Goal: Task Accomplishment & Management: Use online tool/utility

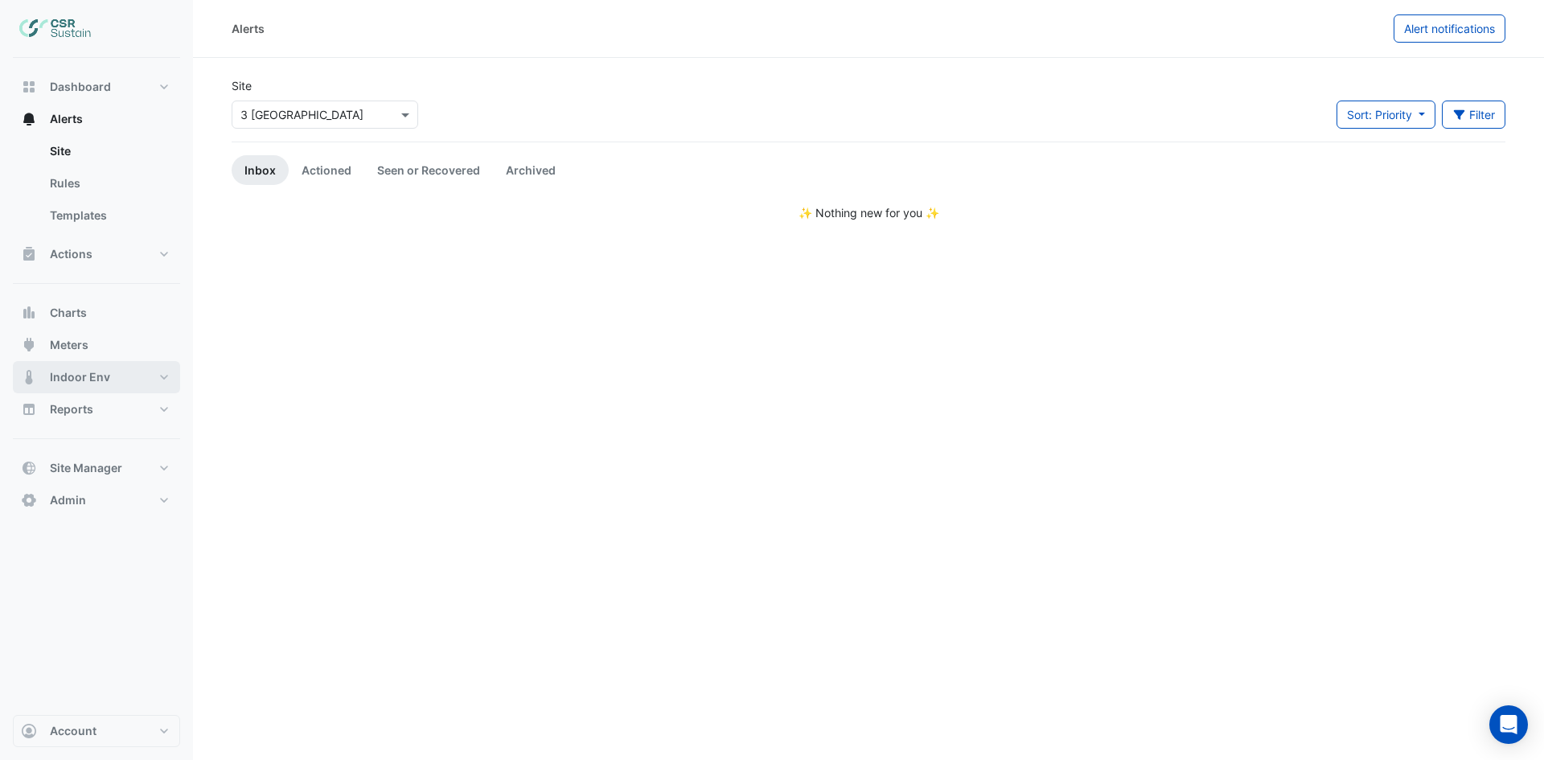
click at [125, 374] on button "Indoor Env" at bounding box center [96, 377] width 167 height 32
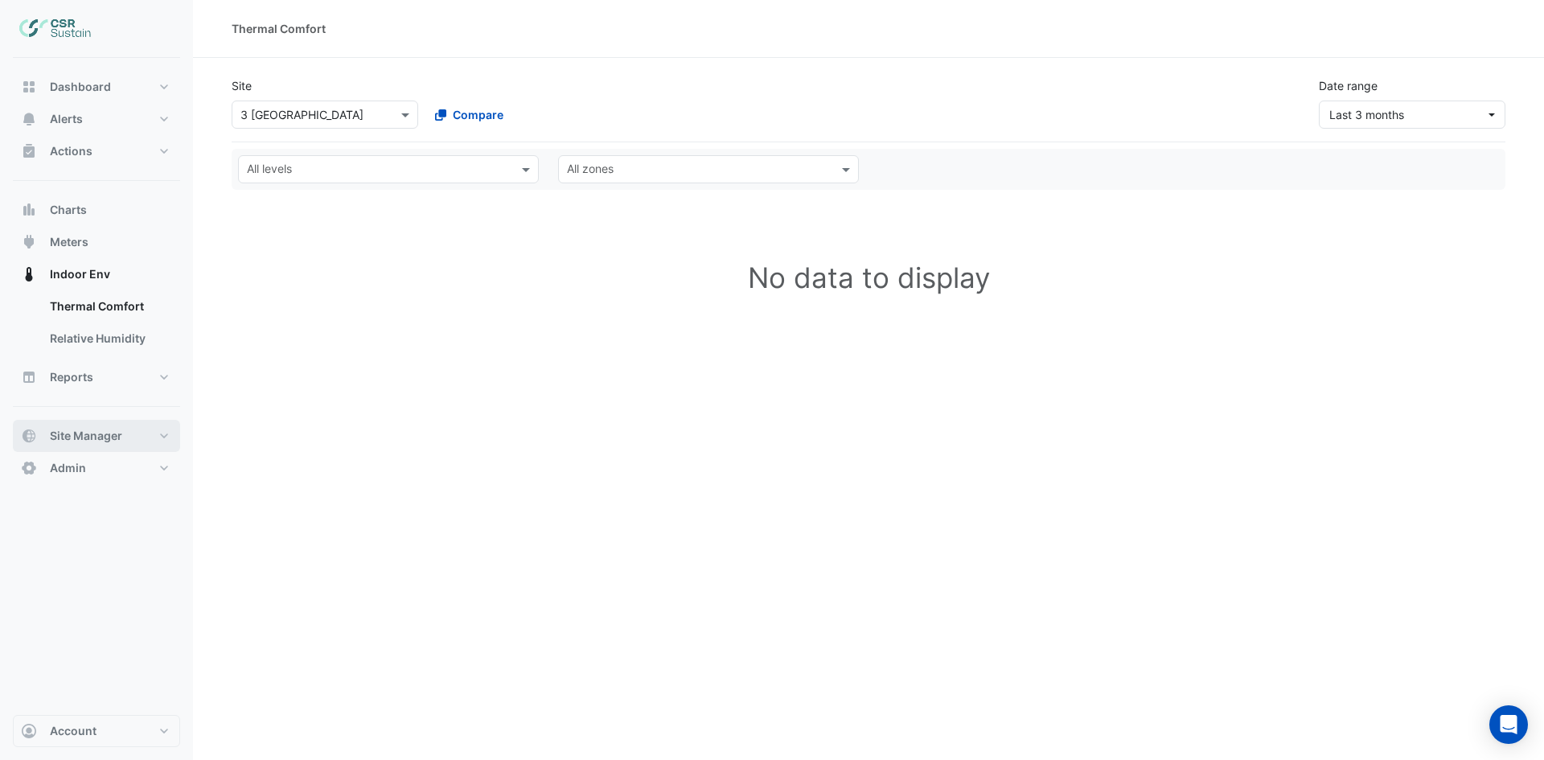
click at [161, 444] on button "Site Manager" at bounding box center [96, 436] width 167 height 32
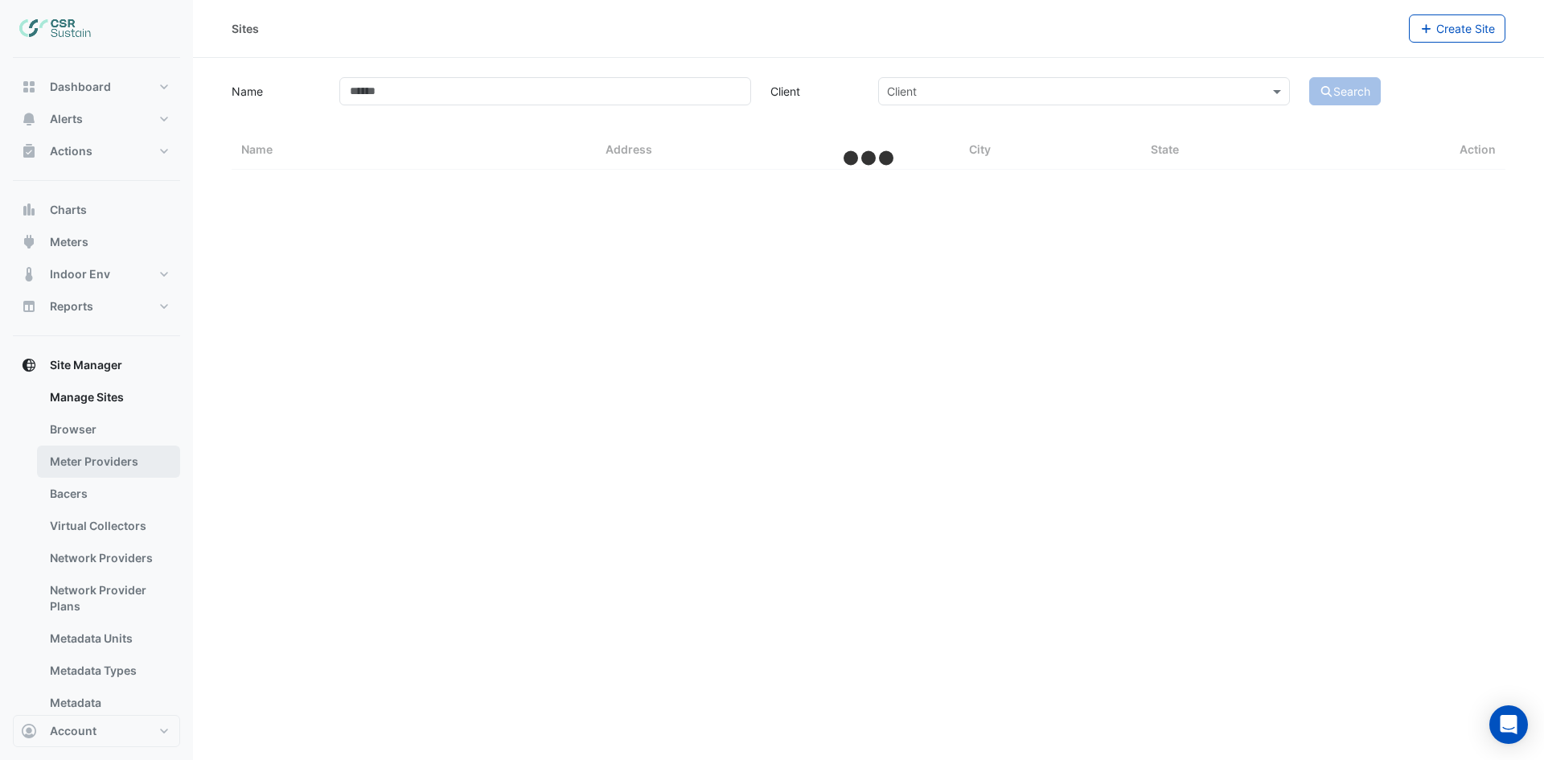
select select "***"
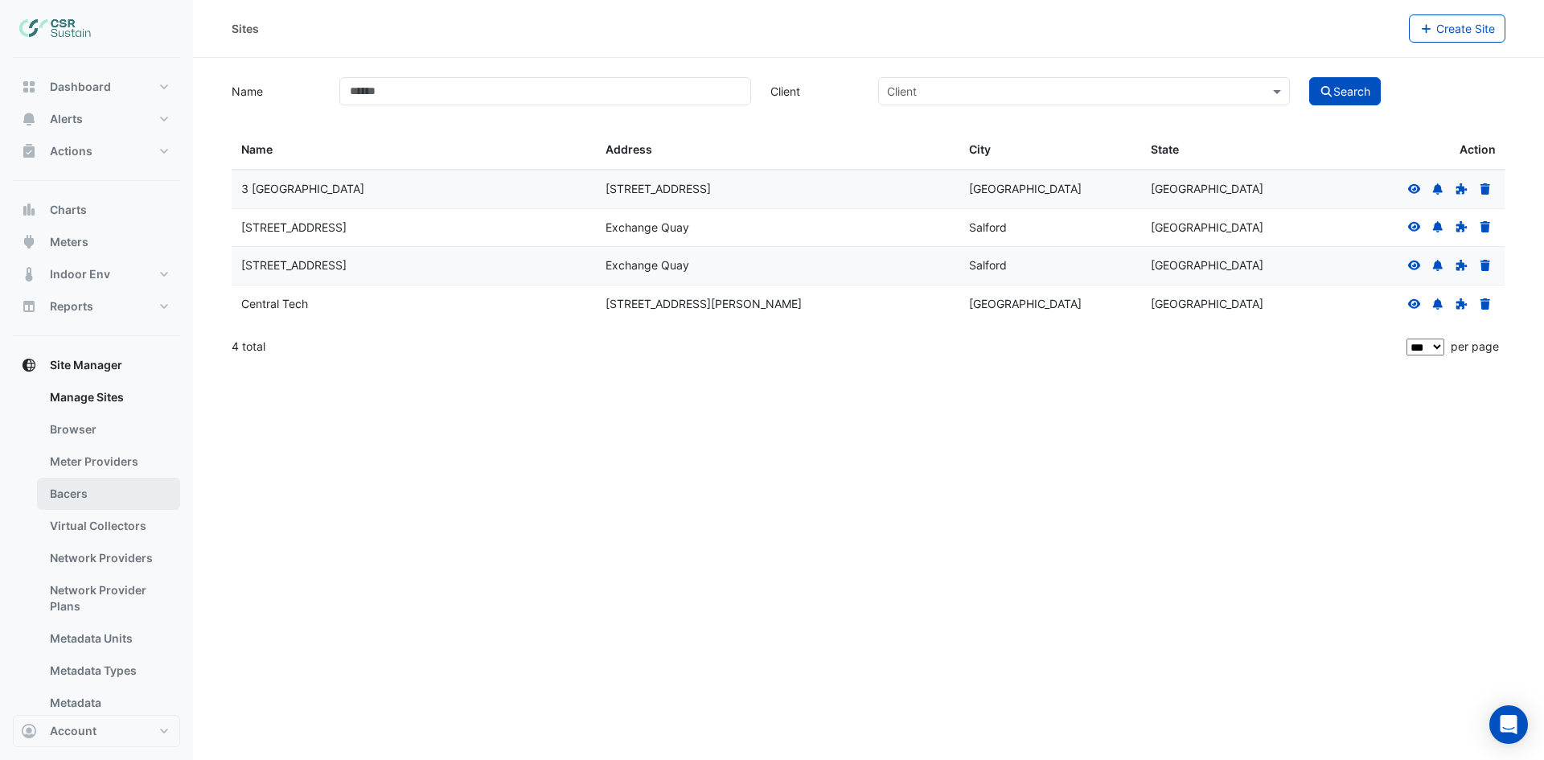
click at [107, 486] on link "Bacers" at bounding box center [108, 494] width 143 height 32
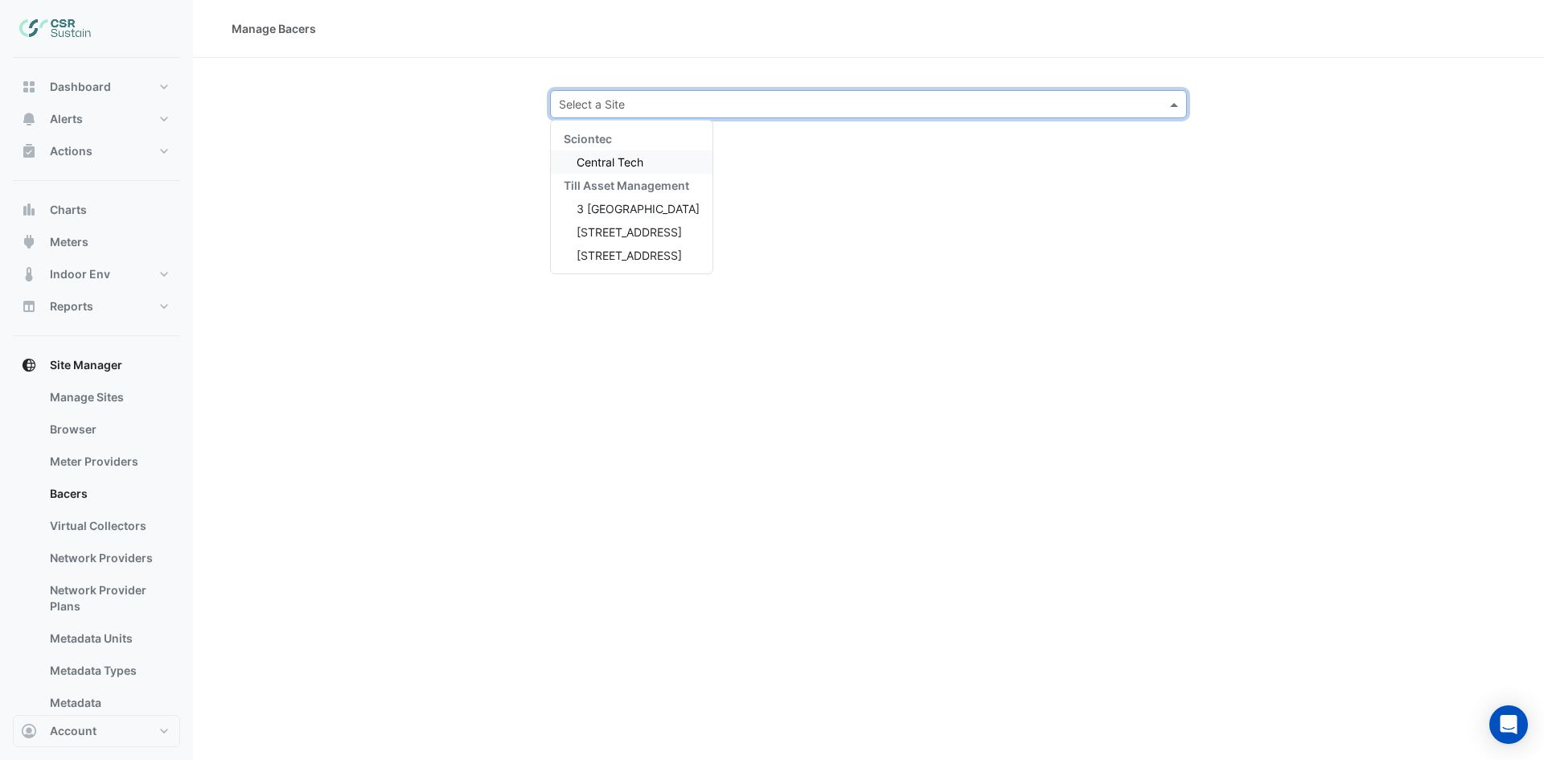
click at [717, 97] on input "text" at bounding box center [852, 104] width 587 height 17
click at [611, 209] on span "3 [GEOGRAPHIC_DATA]" at bounding box center [637, 209] width 123 height 14
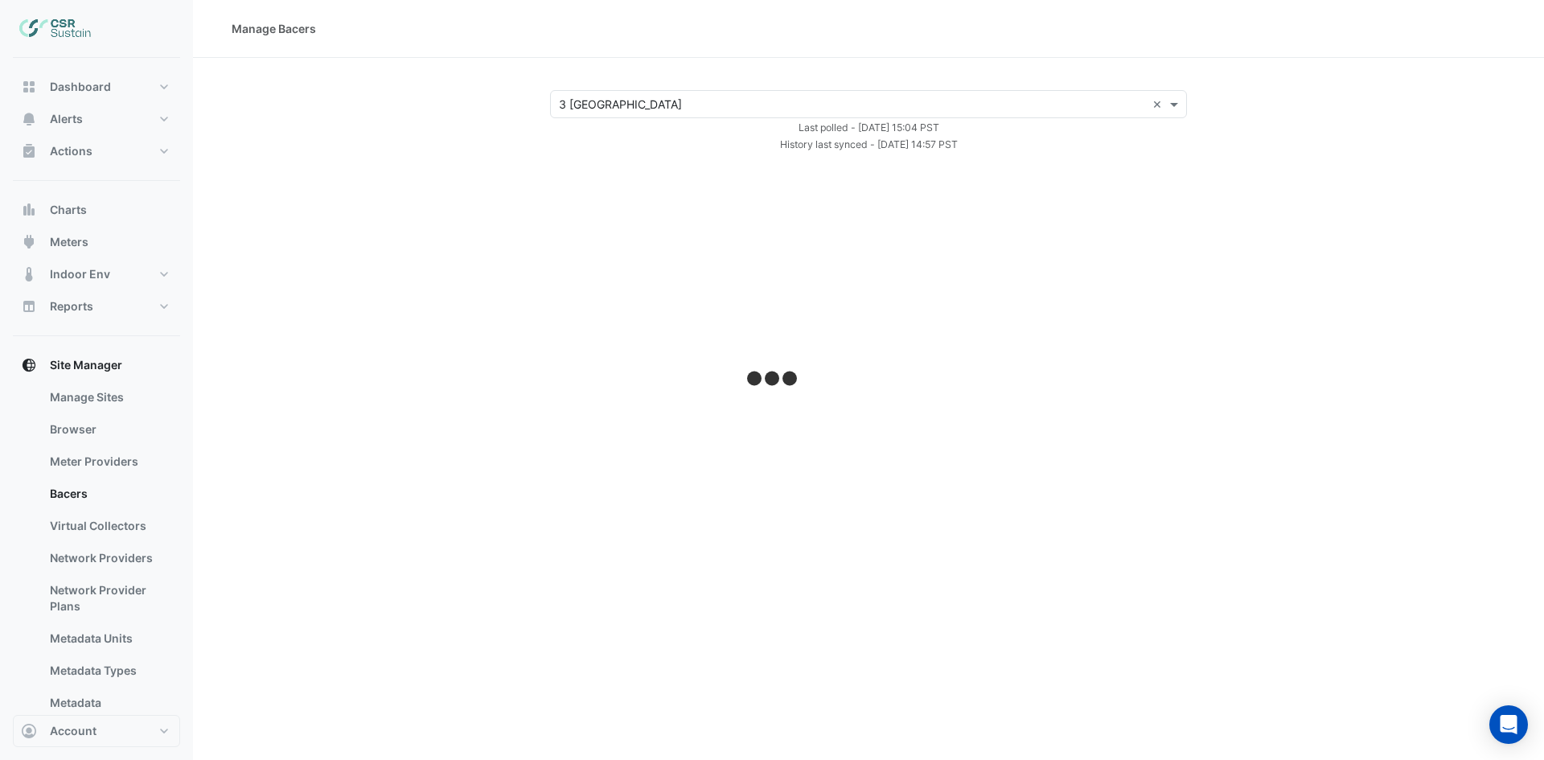
select select "***"
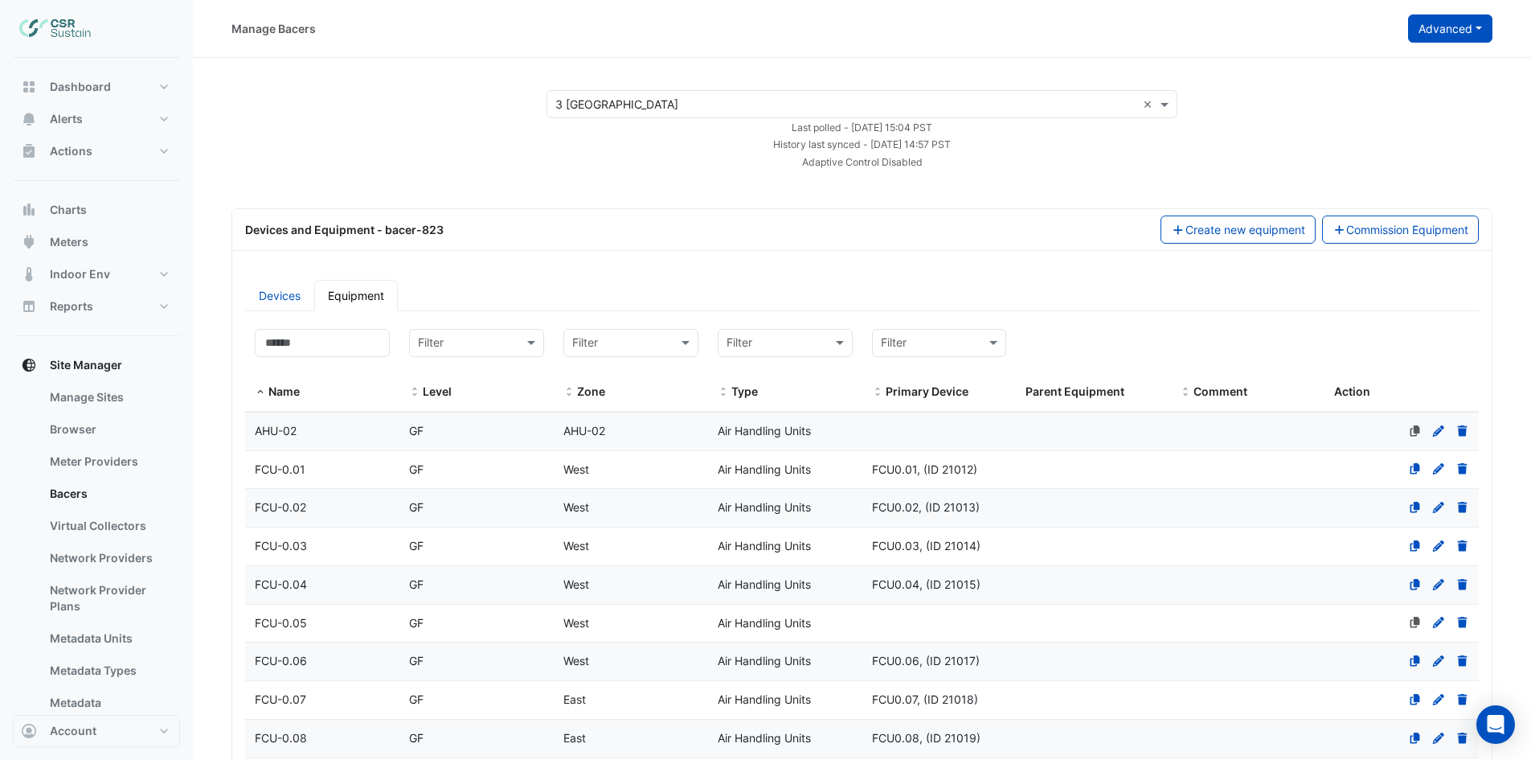
click at [1469, 25] on button "Advanced" at bounding box center [1450, 28] width 84 height 28
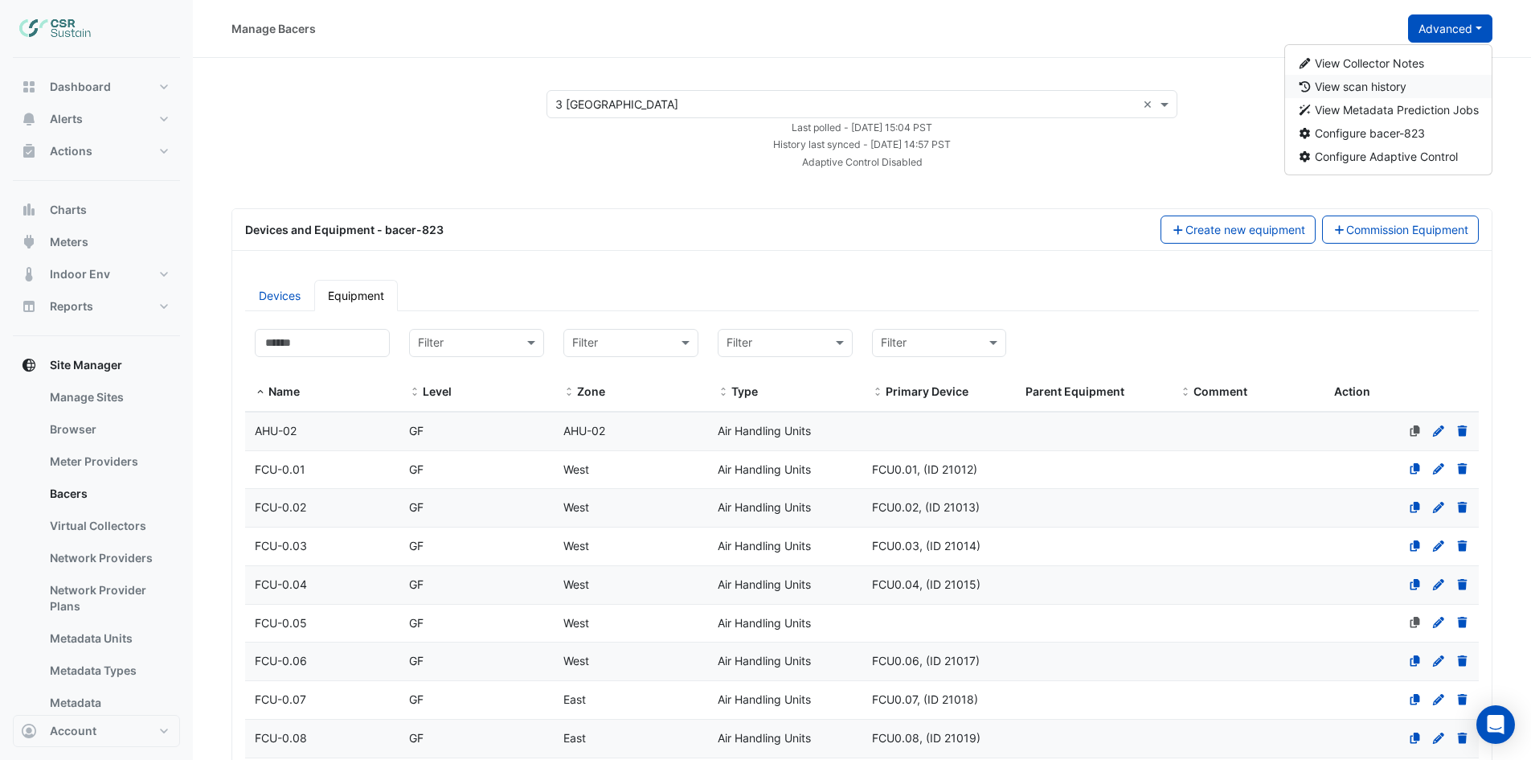
click at [1416, 85] on button "View scan history" at bounding box center [1388, 86] width 207 height 23
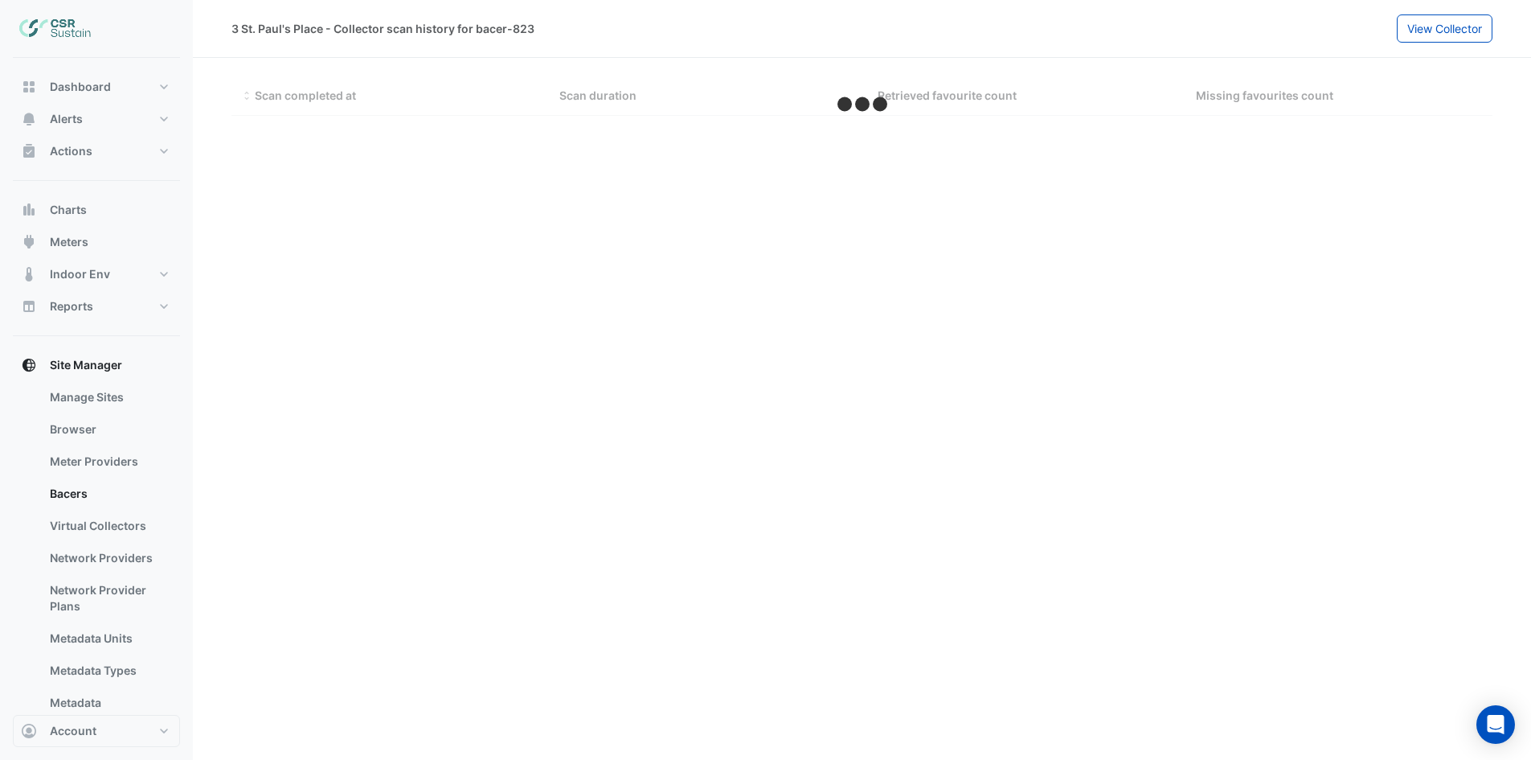
select select "***"
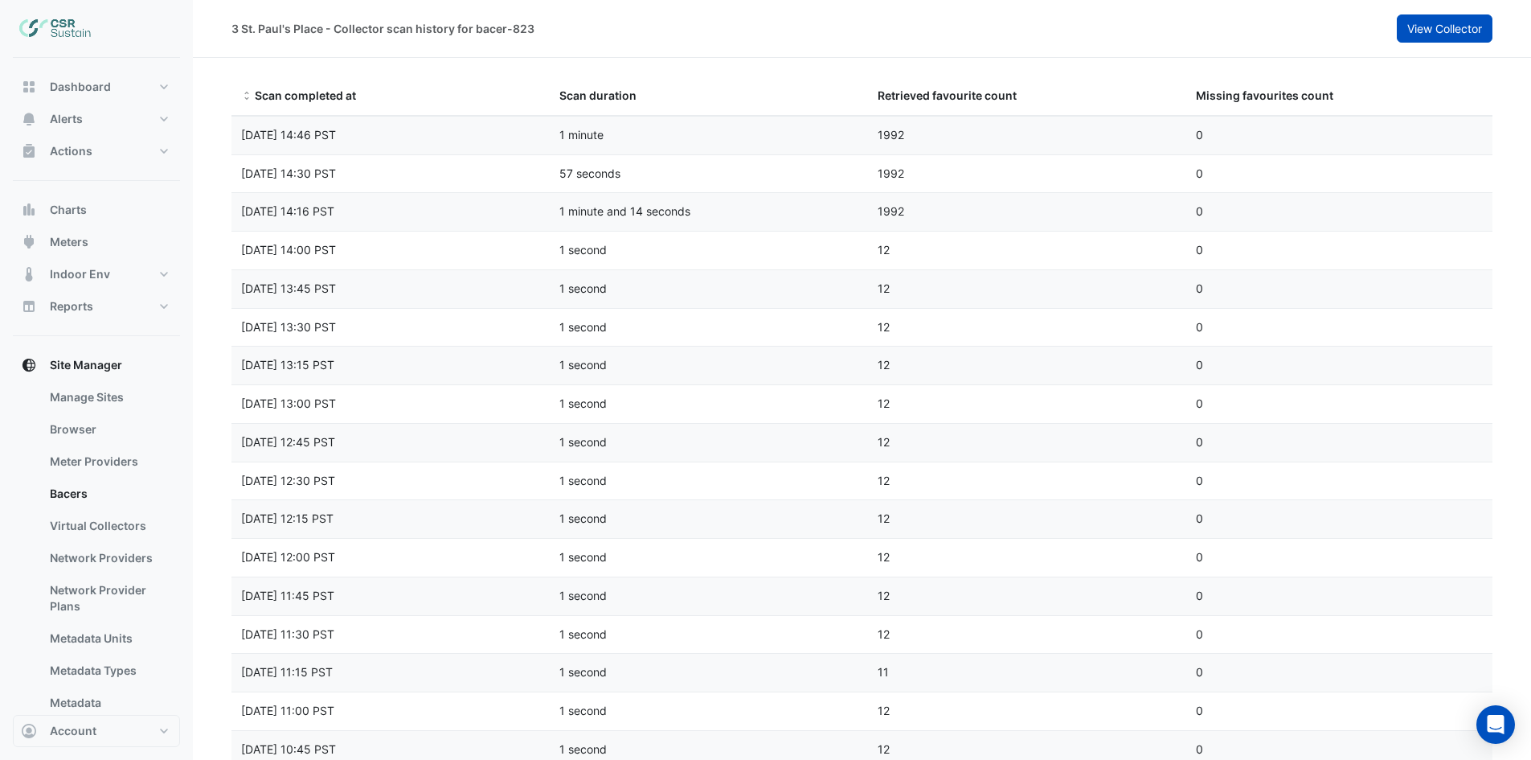
click at [1448, 33] on span "View Collector" at bounding box center [1445, 29] width 75 height 14
select select "***"
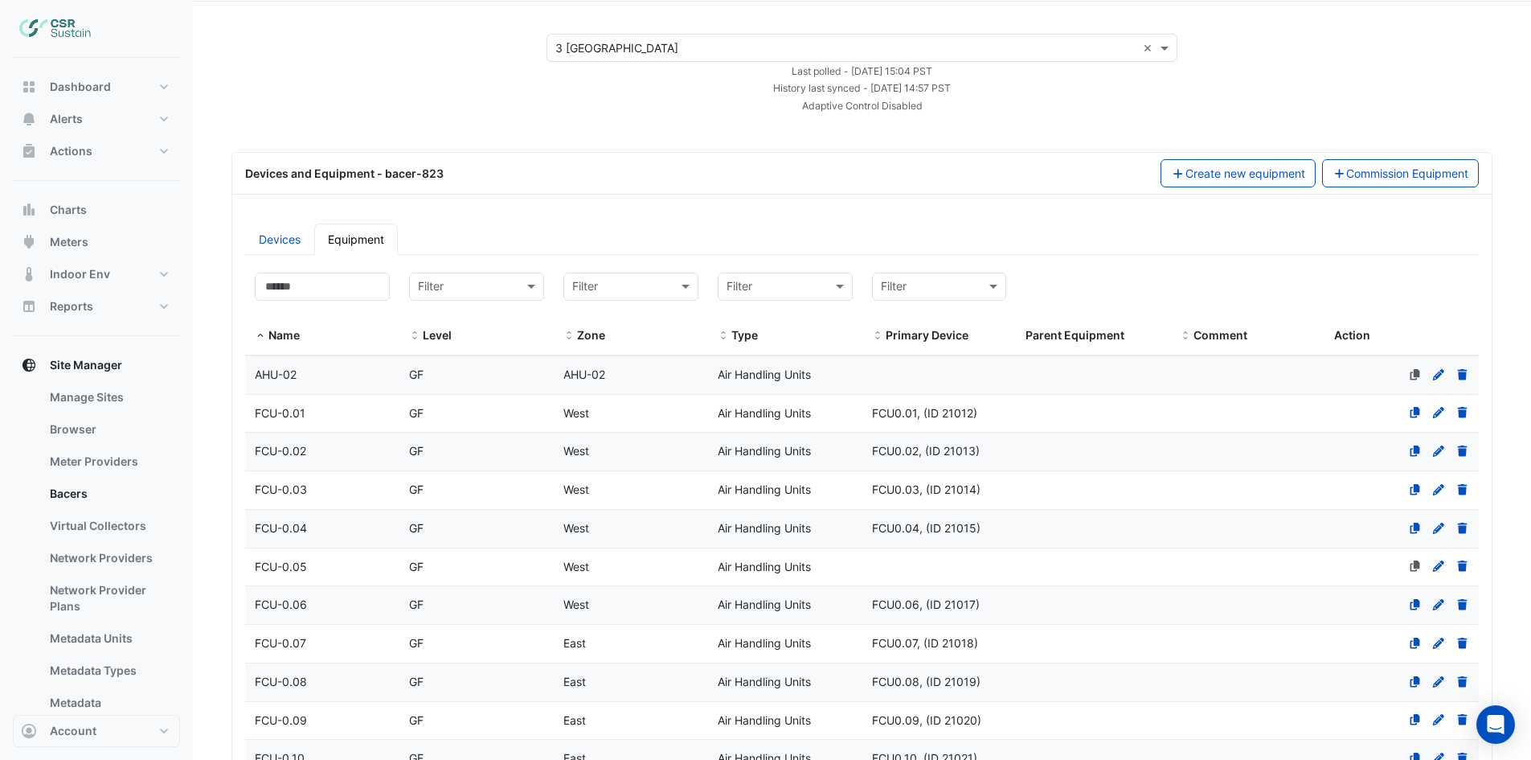
scroll to position [80, 0]
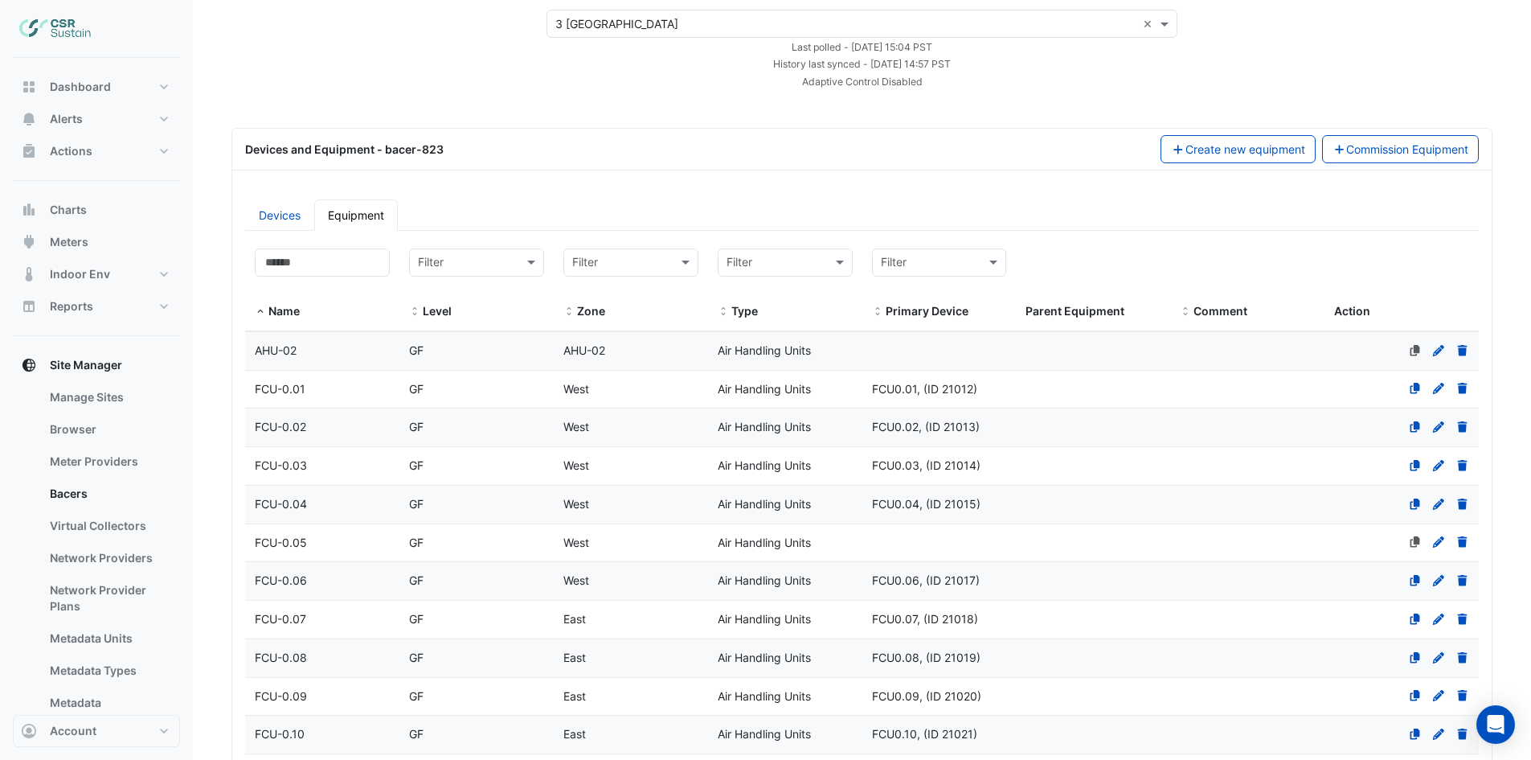
click at [321, 433] on div "FCU-0.02" at bounding box center [322, 427] width 154 height 18
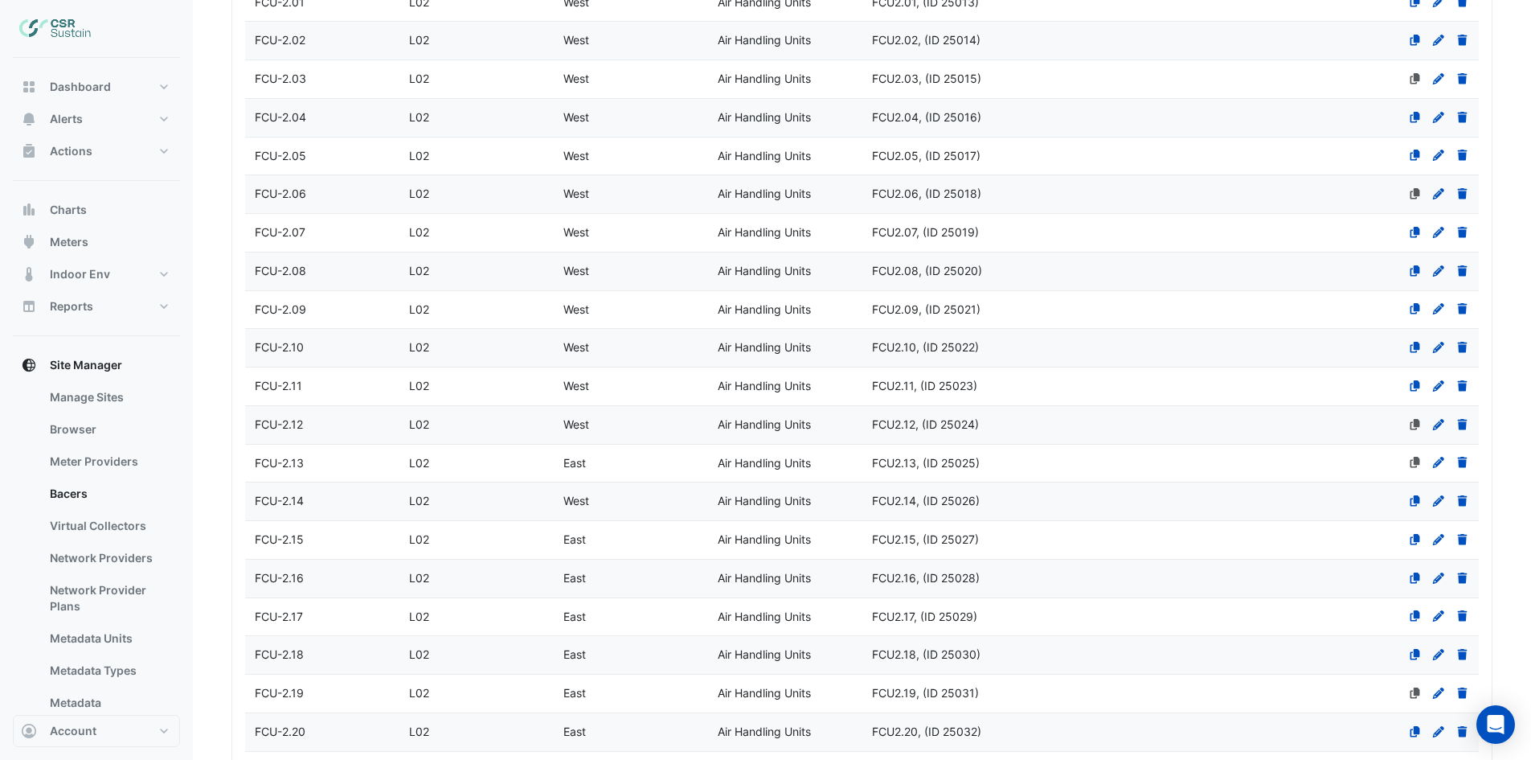
select select "***"
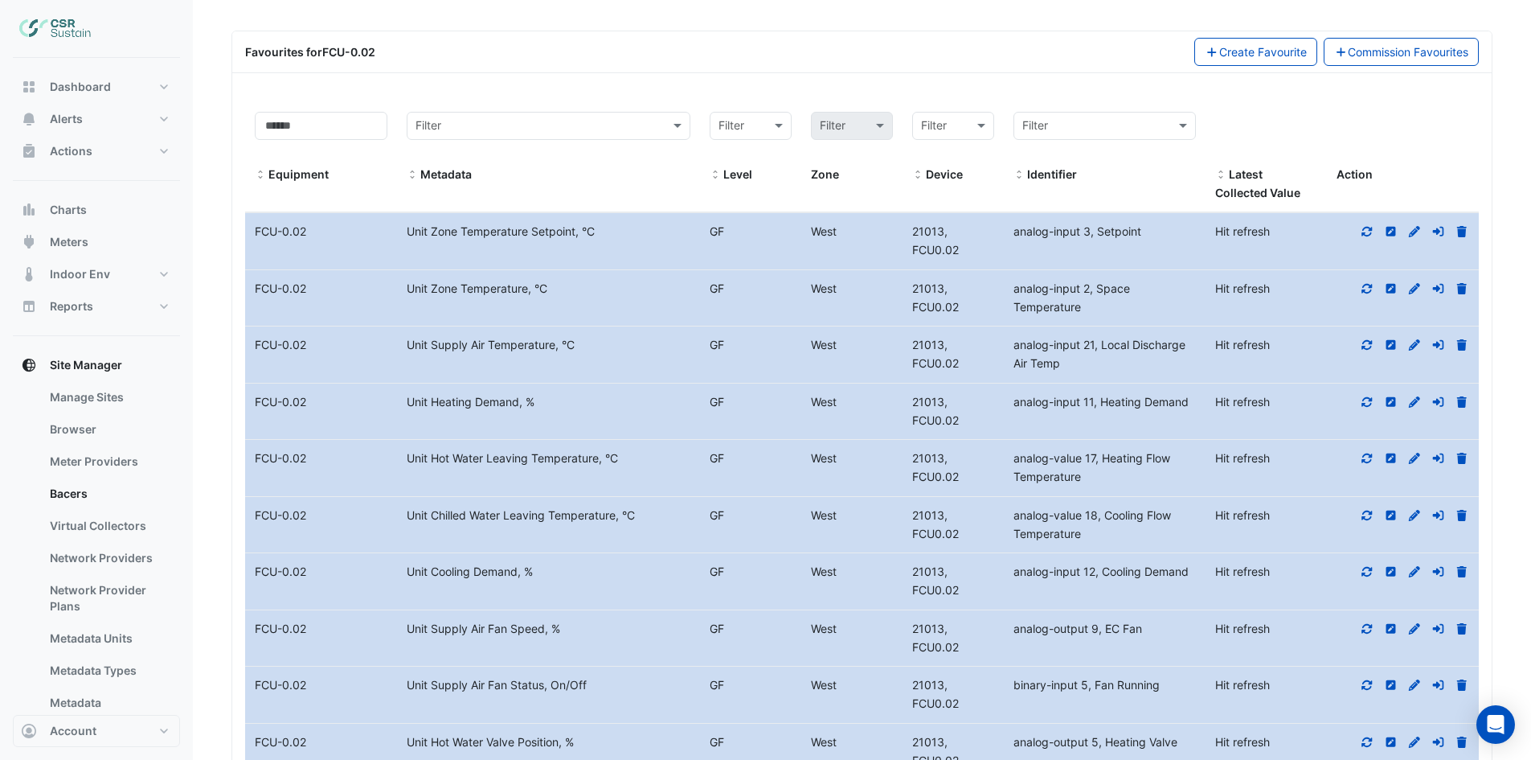
scroll to position [4422, 0]
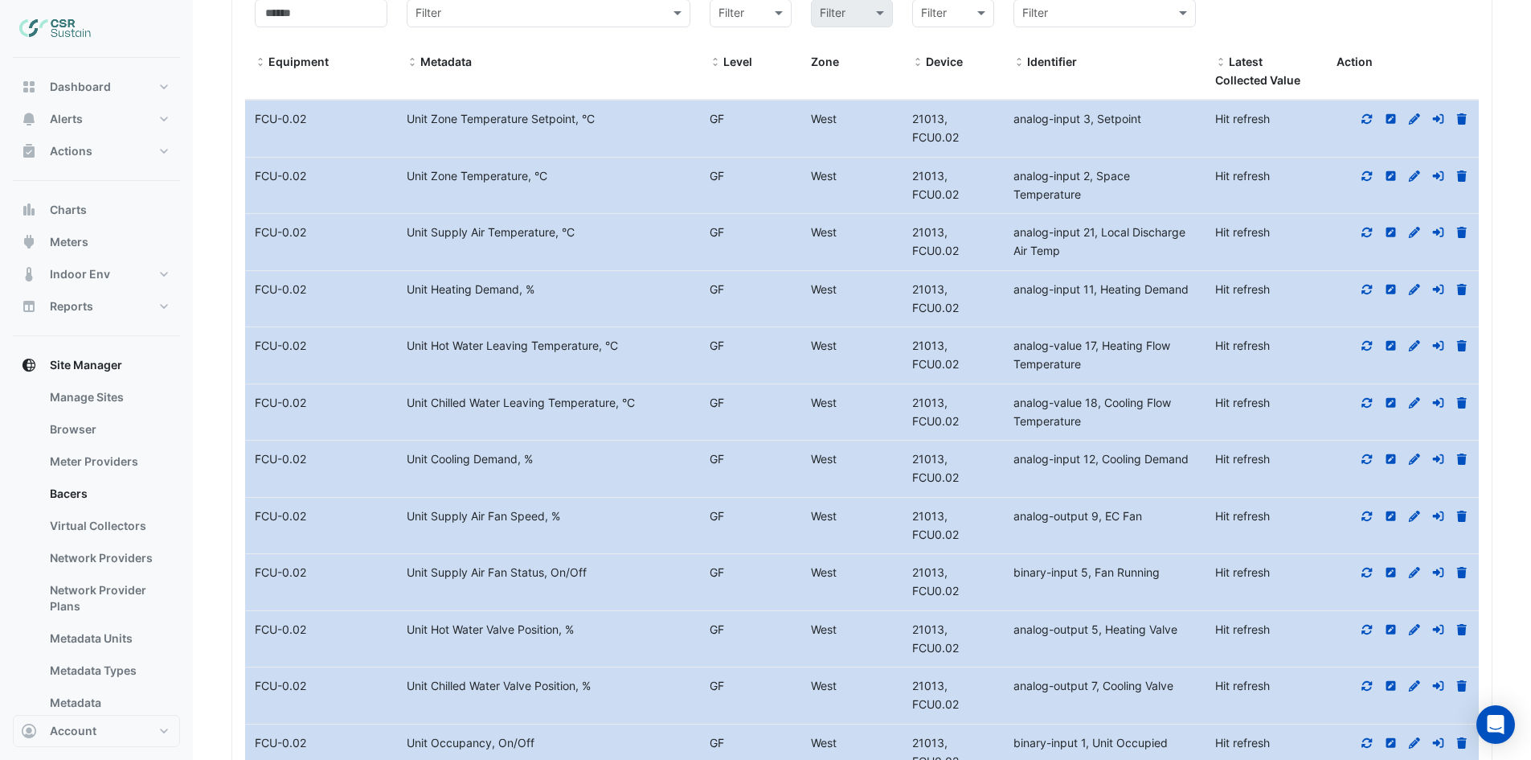
click at [1367, 125] on icon at bounding box center [1367, 118] width 14 height 11
click at [1363, 178] on icon at bounding box center [1368, 175] width 10 height 10
click at [1367, 226] on fa-icon at bounding box center [1367, 232] width 14 height 14
click at [1366, 293] on icon at bounding box center [1368, 289] width 10 height 10
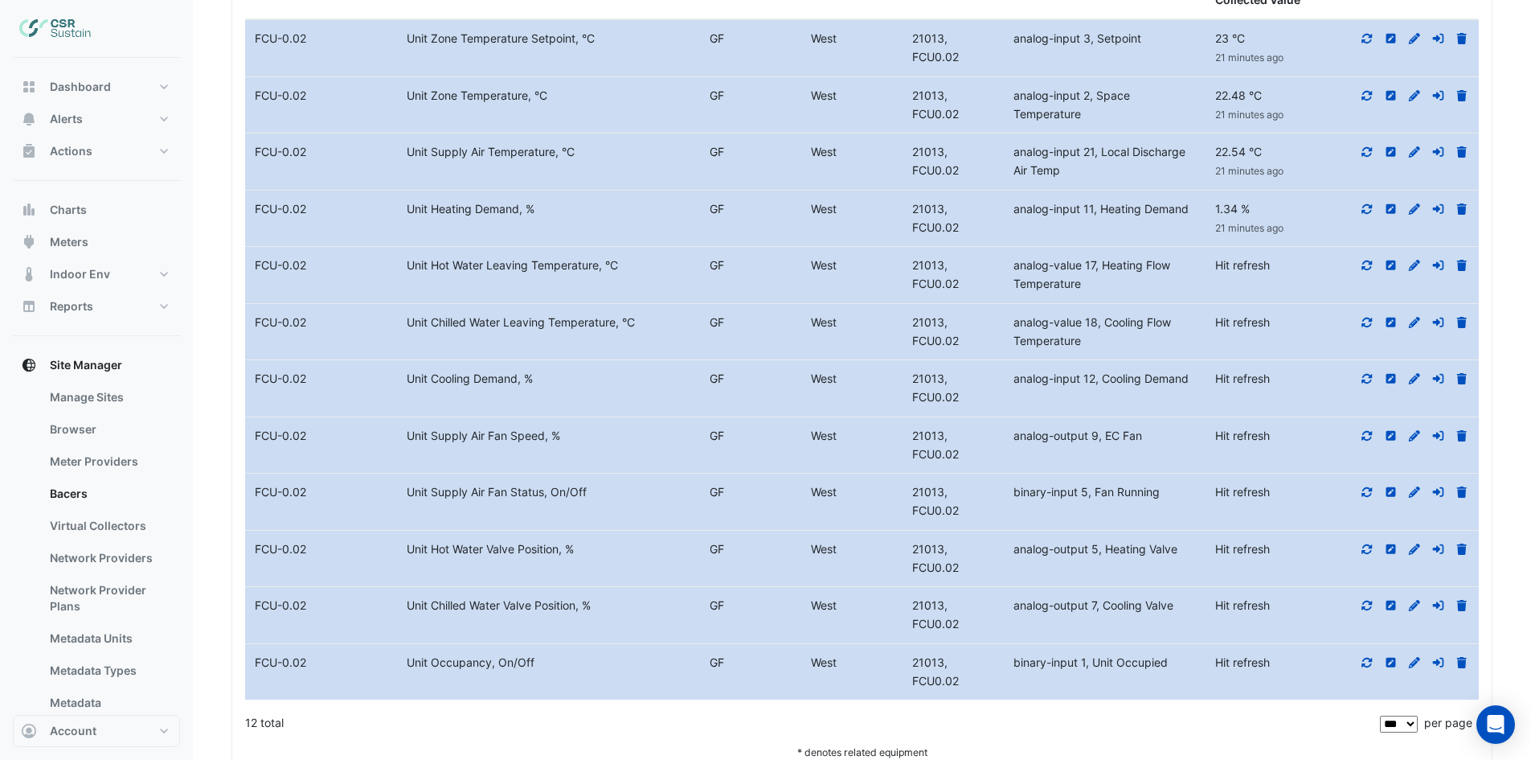
click at [1366, 264] on icon at bounding box center [1367, 265] width 14 height 11
click at [1367, 320] on icon at bounding box center [1367, 322] width 14 height 11
click at [1361, 372] on fa-icon at bounding box center [1367, 378] width 14 height 14
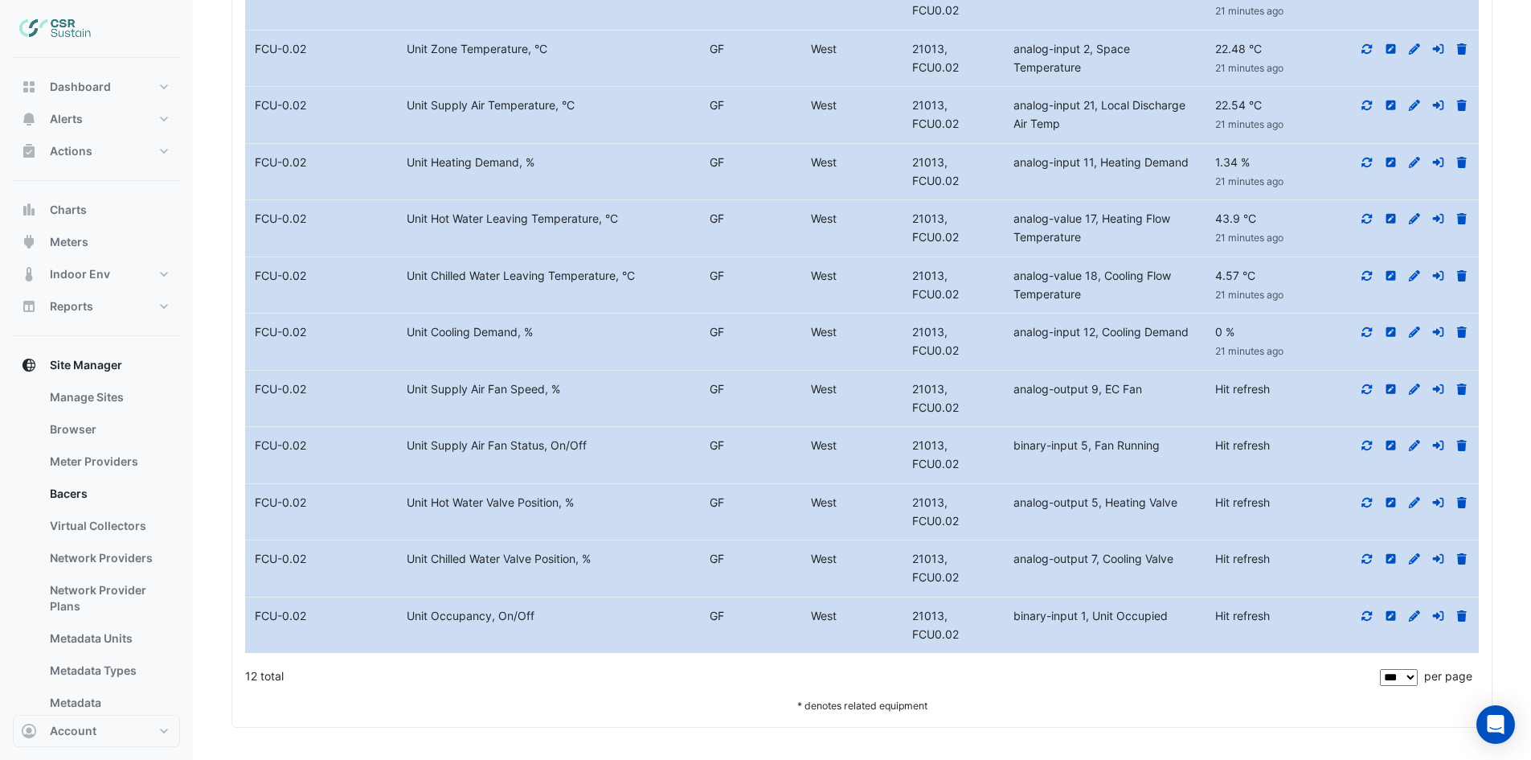
click at [1366, 383] on icon at bounding box center [1367, 388] width 14 height 11
click at [1367, 447] on icon at bounding box center [1367, 445] width 14 height 11
click at [1363, 498] on icon at bounding box center [1367, 502] width 14 height 11
click at [1363, 561] on icon at bounding box center [1368, 559] width 10 height 10
click at [1367, 618] on icon at bounding box center [1367, 615] width 14 height 11
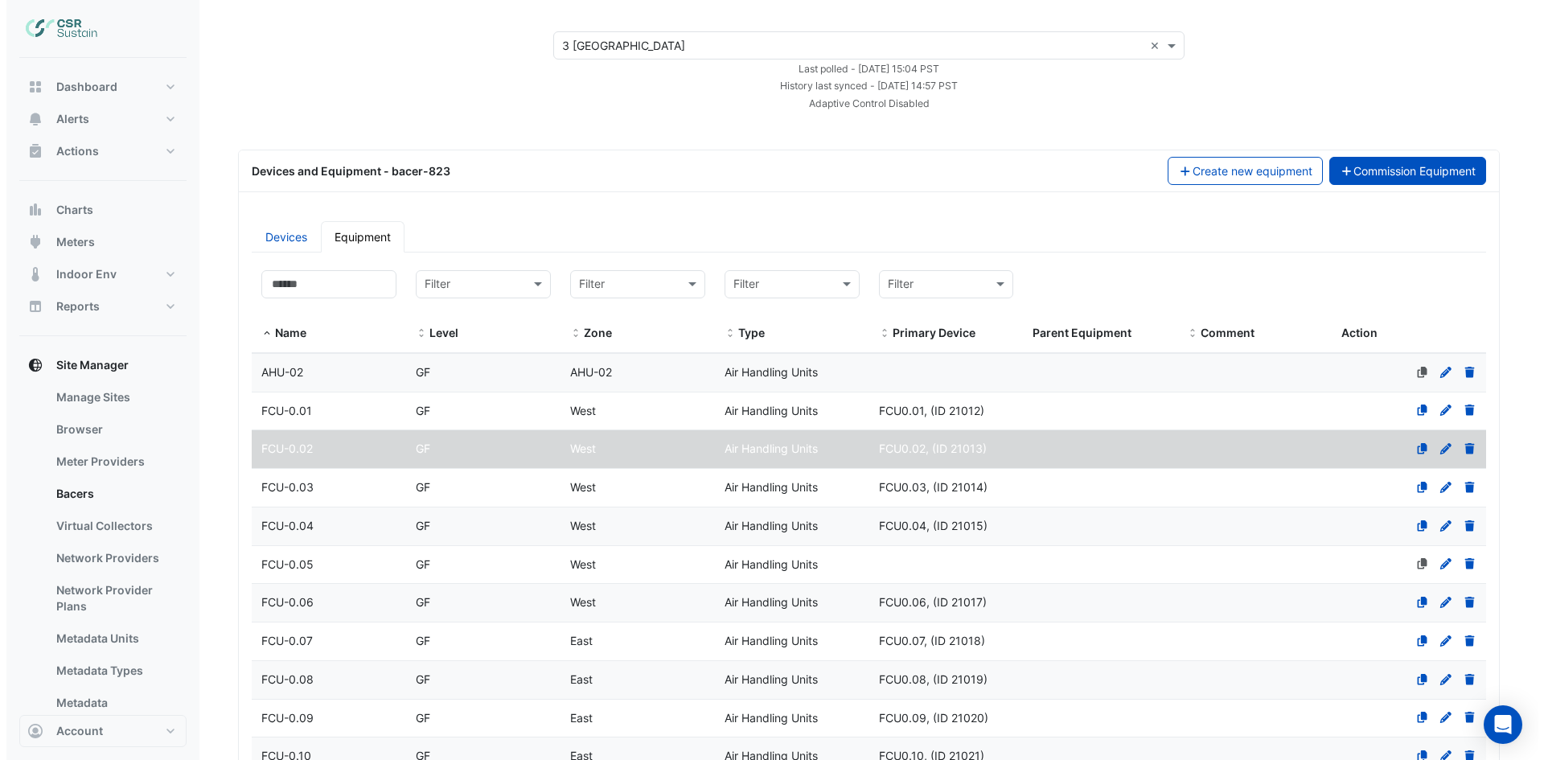
scroll to position [0, 0]
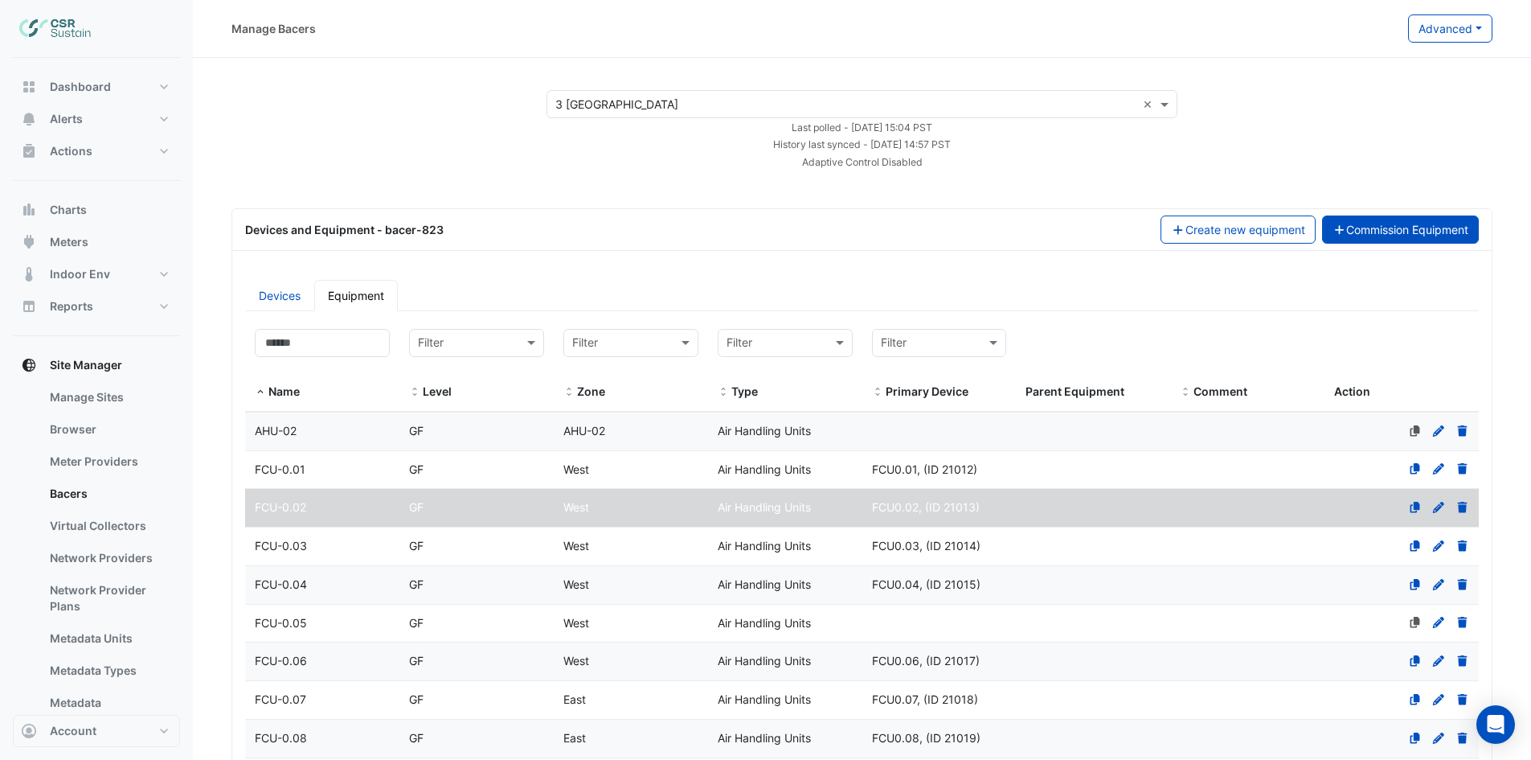
click at [1420, 229] on button "Commission Equipment" at bounding box center [1401, 229] width 158 height 28
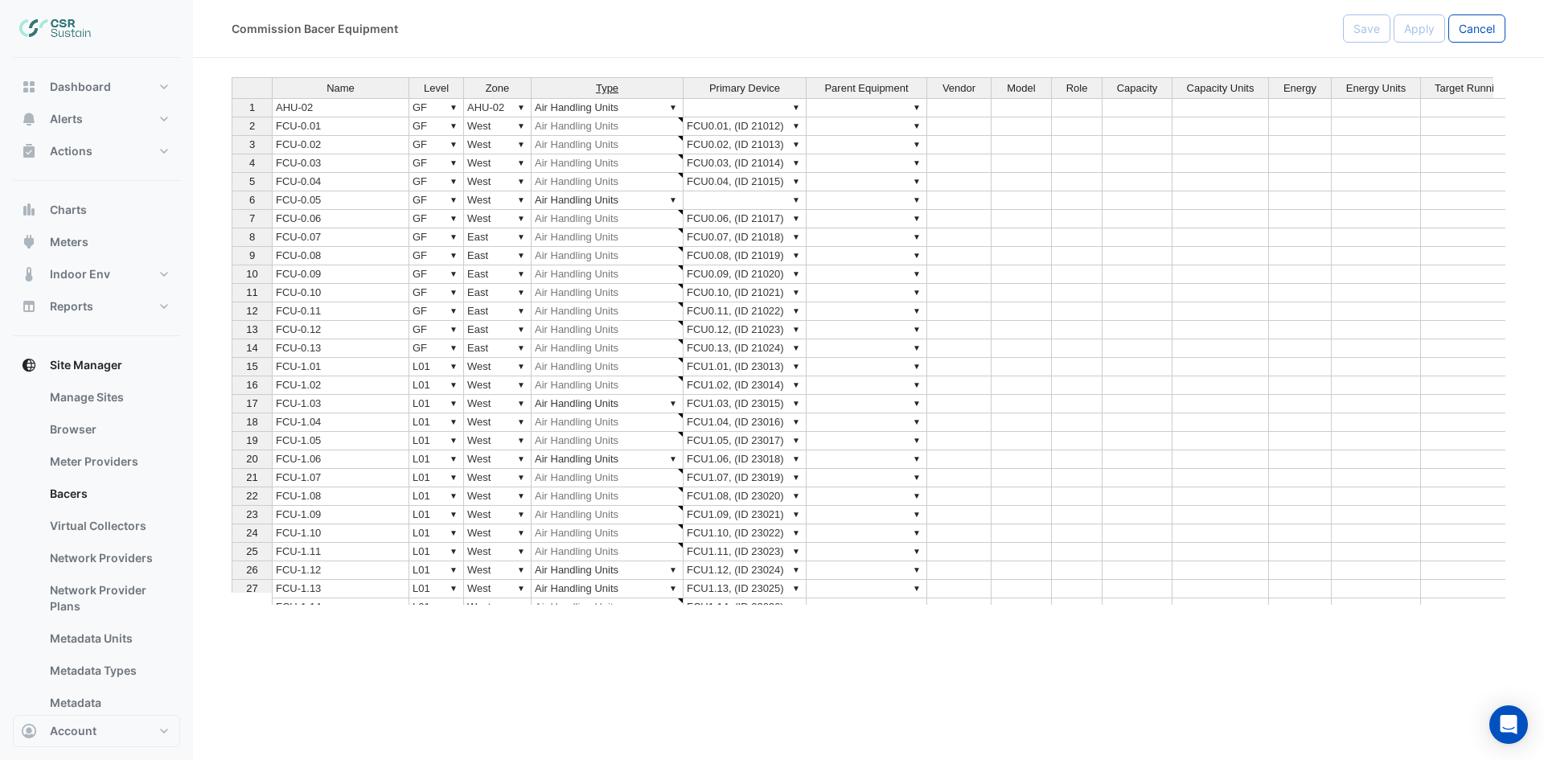
click at [605, 88] on span "Type" at bounding box center [607, 88] width 23 height 11
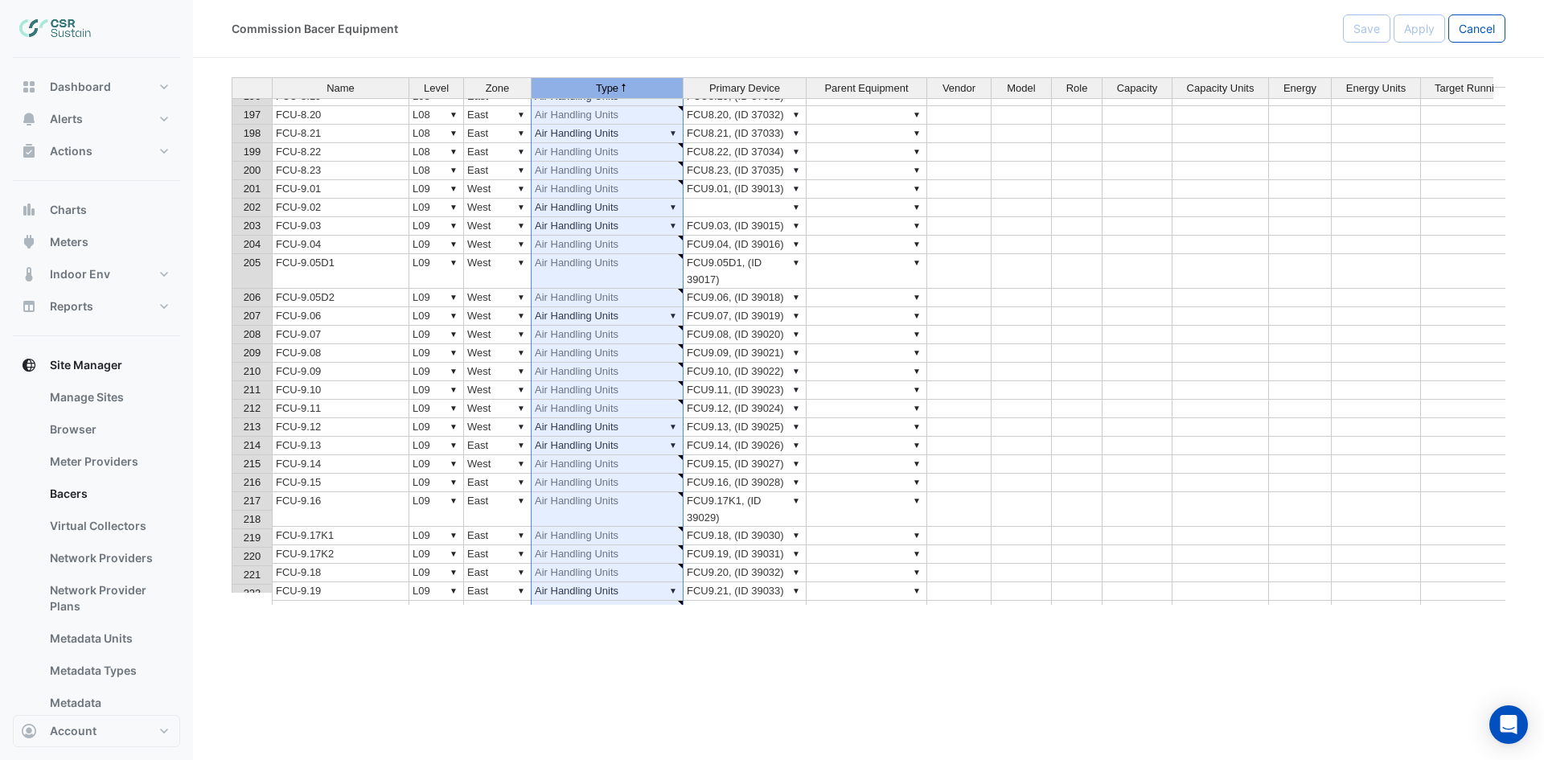
click at [246, 89] on div at bounding box center [251, 88] width 39 height 20
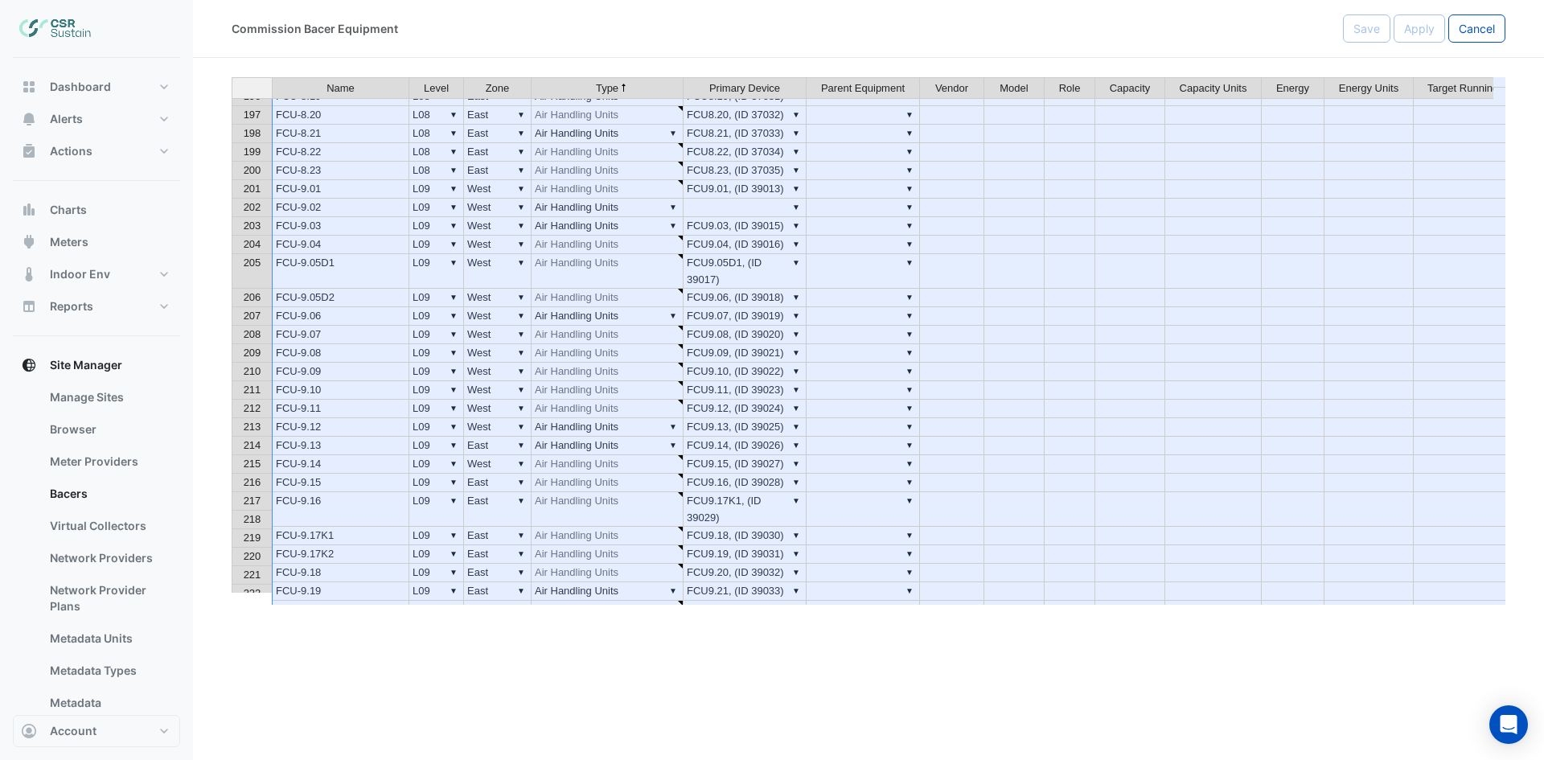
type textarea "**********"
click at [243, 88] on div at bounding box center [251, 88] width 39 height 20
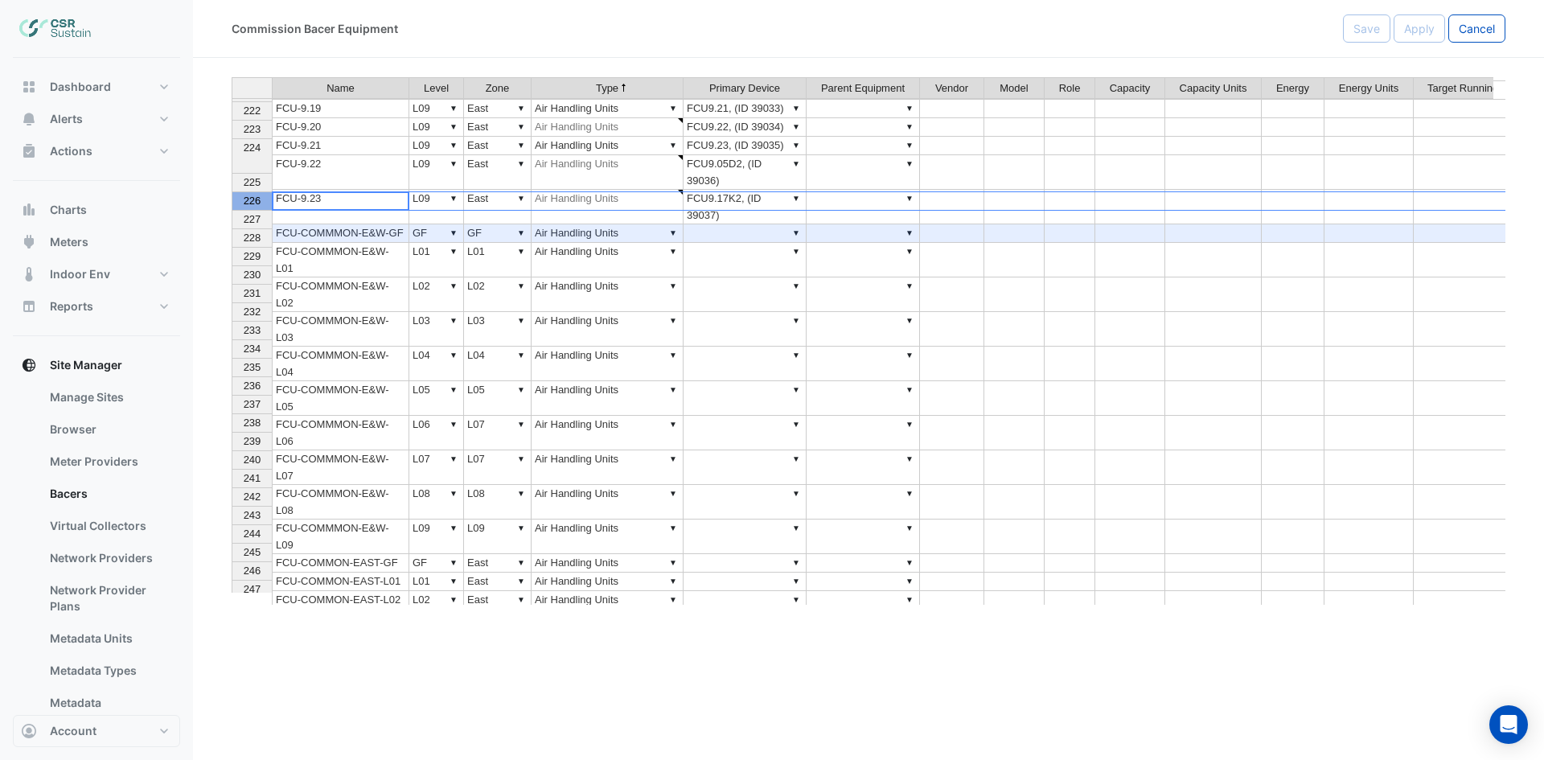
click at [248, 203] on span "226" at bounding box center [253, 201] width 18 height 12
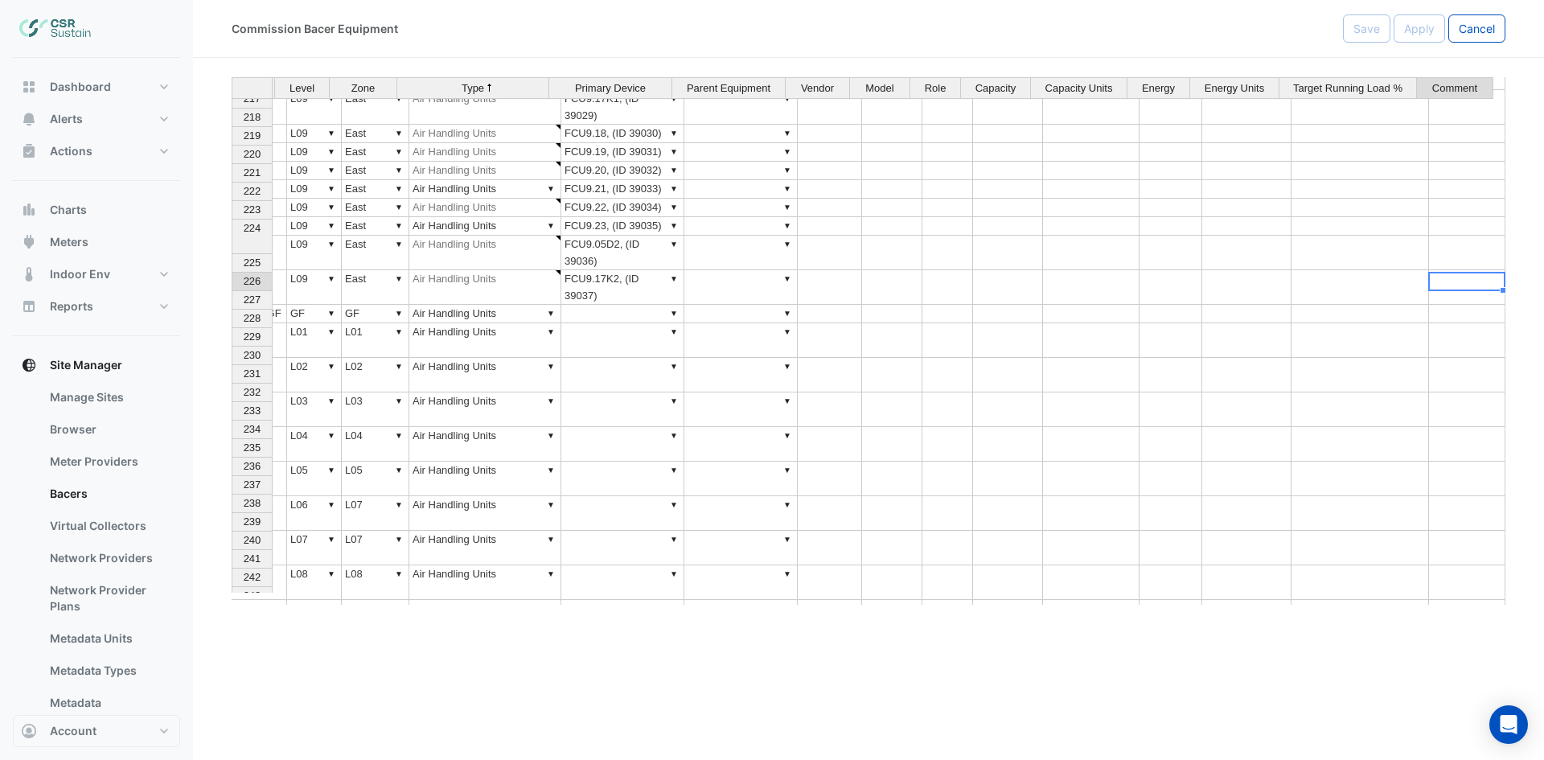
click at [1443, 305] on td at bounding box center [1467, 314] width 76 height 18
click at [1443, 282] on textarea at bounding box center [1454, 281] width 77 height 19
paste textarea "**********"
type textarea "**********"
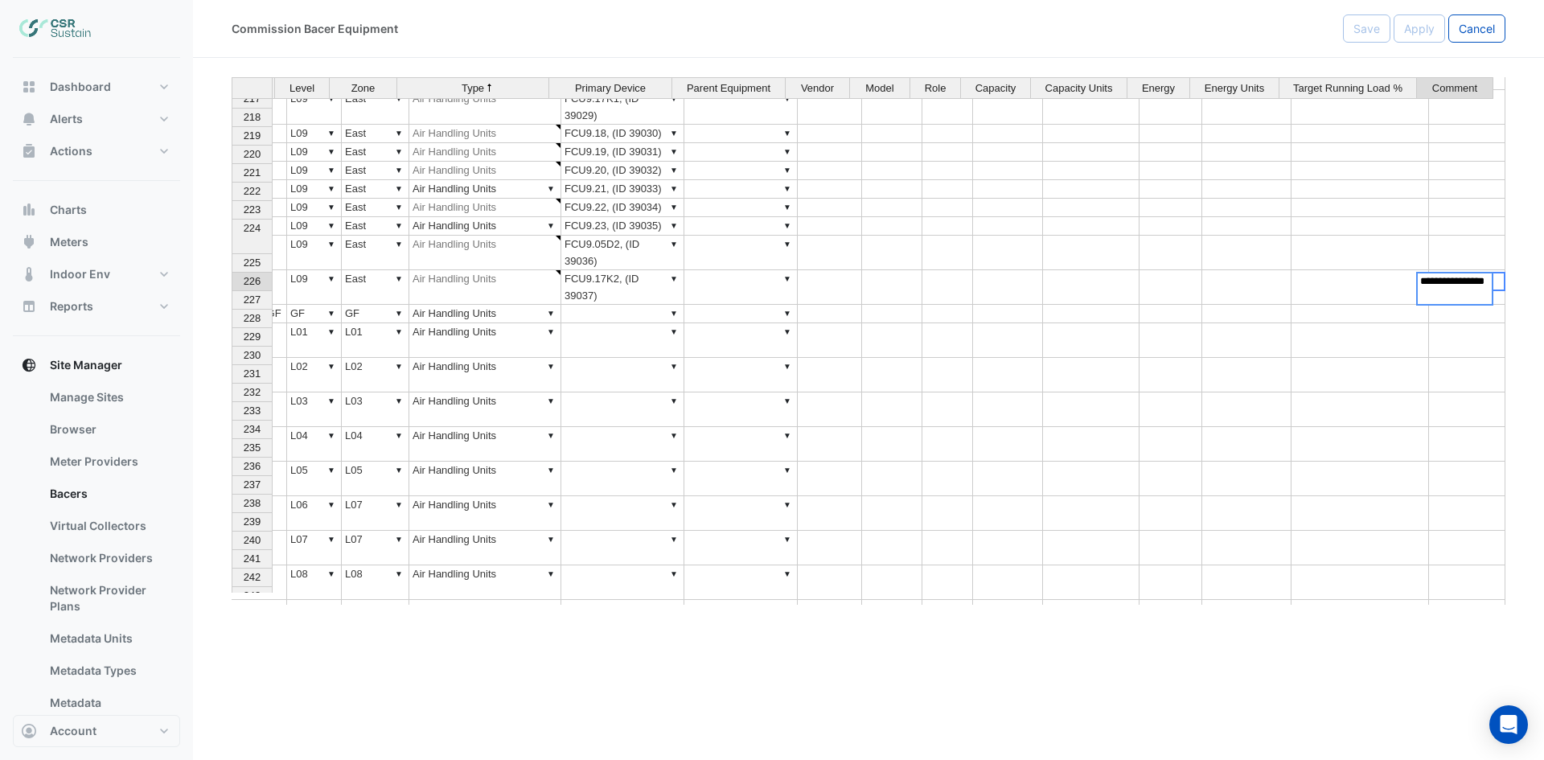
click at [1453, 565] on td at bounding box center [1467, 582] width 76 height 35
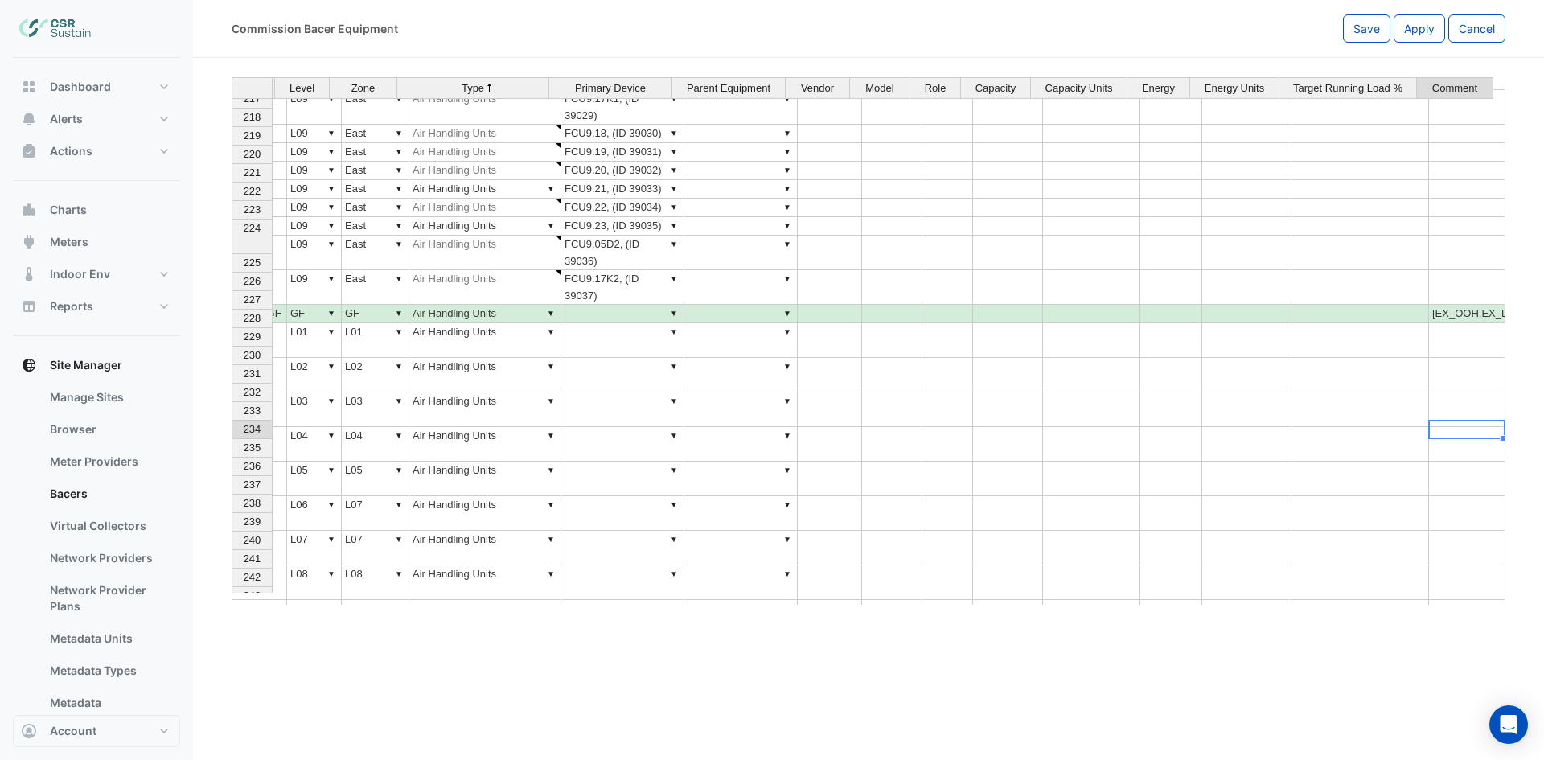
click at [1457, 305] on td "[EX_OOH,EX_DOWN]" at bounding box center [1467, 314] width 76 height 18
click at [1442, 88] on span "Comment" at bounding box center [1454, 88] width 45 height 11
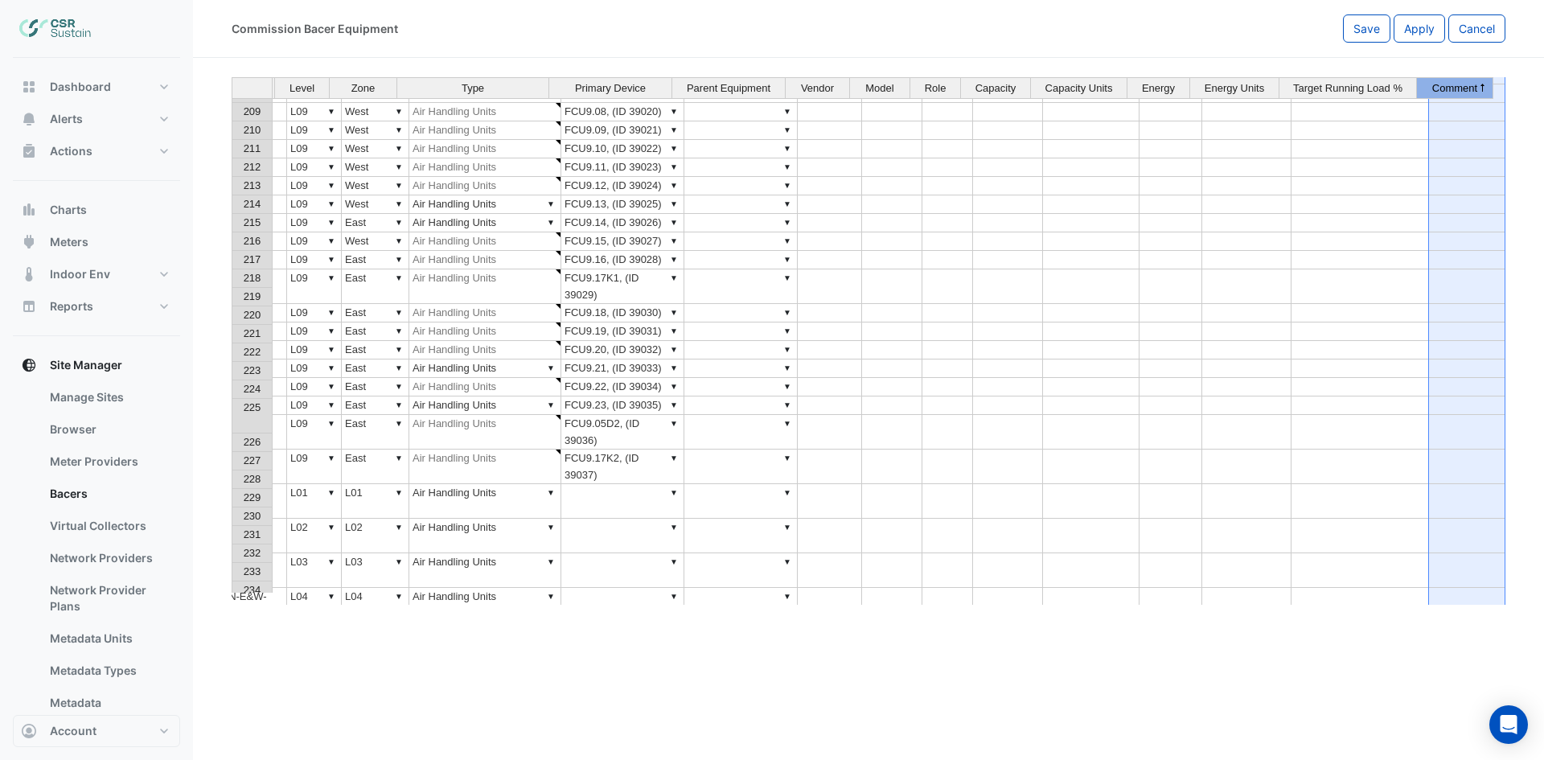
drag, startPoint x: 1444, startPoint y: 77, endPoint x: 1402, endPoint y: 76, distance: 41.8
click at [1402, 76] on section "Name Level Zone Type Primary Device Parent Equipment Vendor Model Role Capacity…" at bounding box center [868, 331] width 1351 height 547
drag, startPoint x: 1414, startPoint y: 82, endPoint x: 1335, endPoint y: 79, distance: 78.8
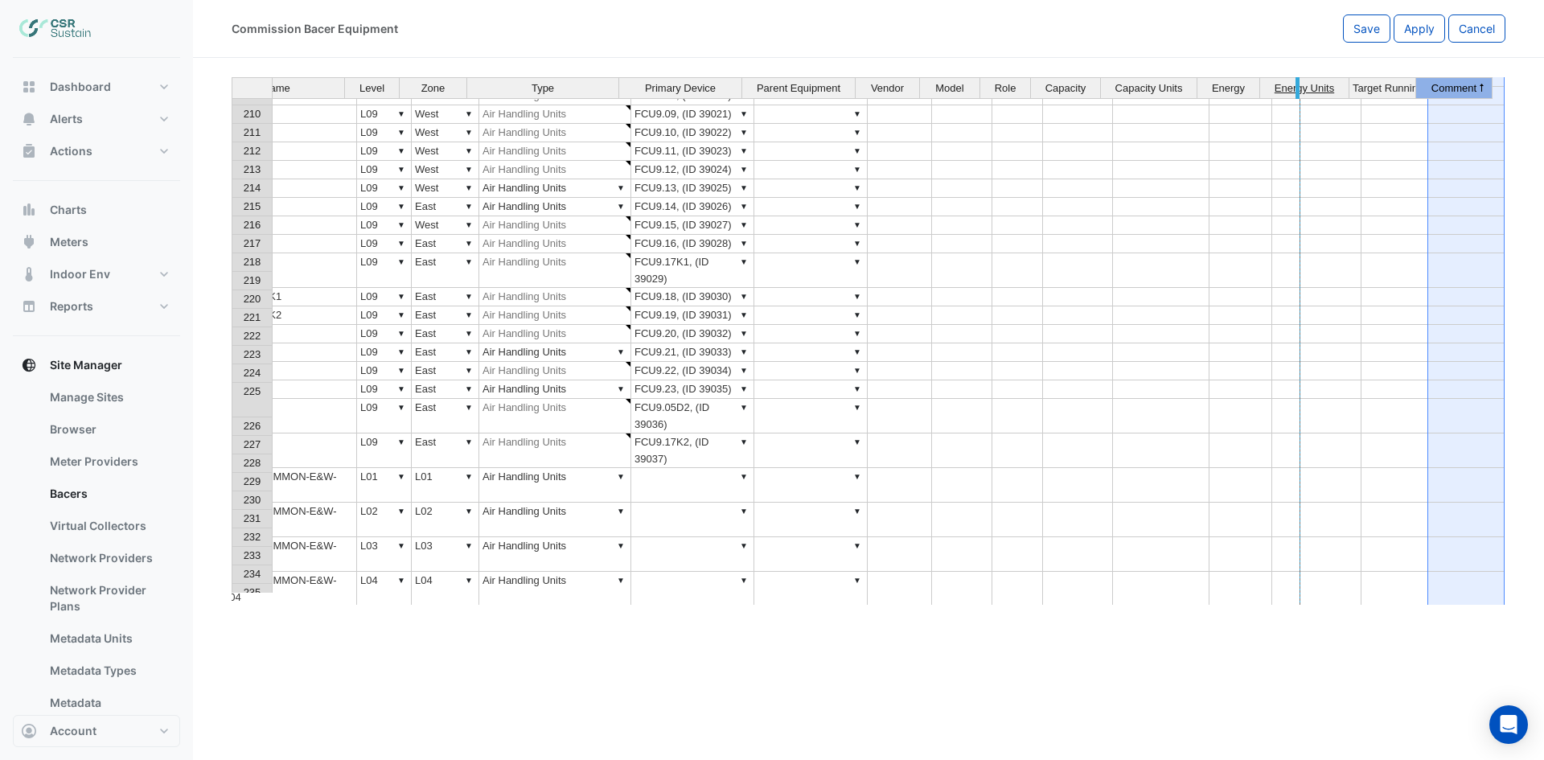
drag, startPoint x: 1346, startPoint y: 84, endPoint x: 1293, endPoint y: 84, distance: 52.3
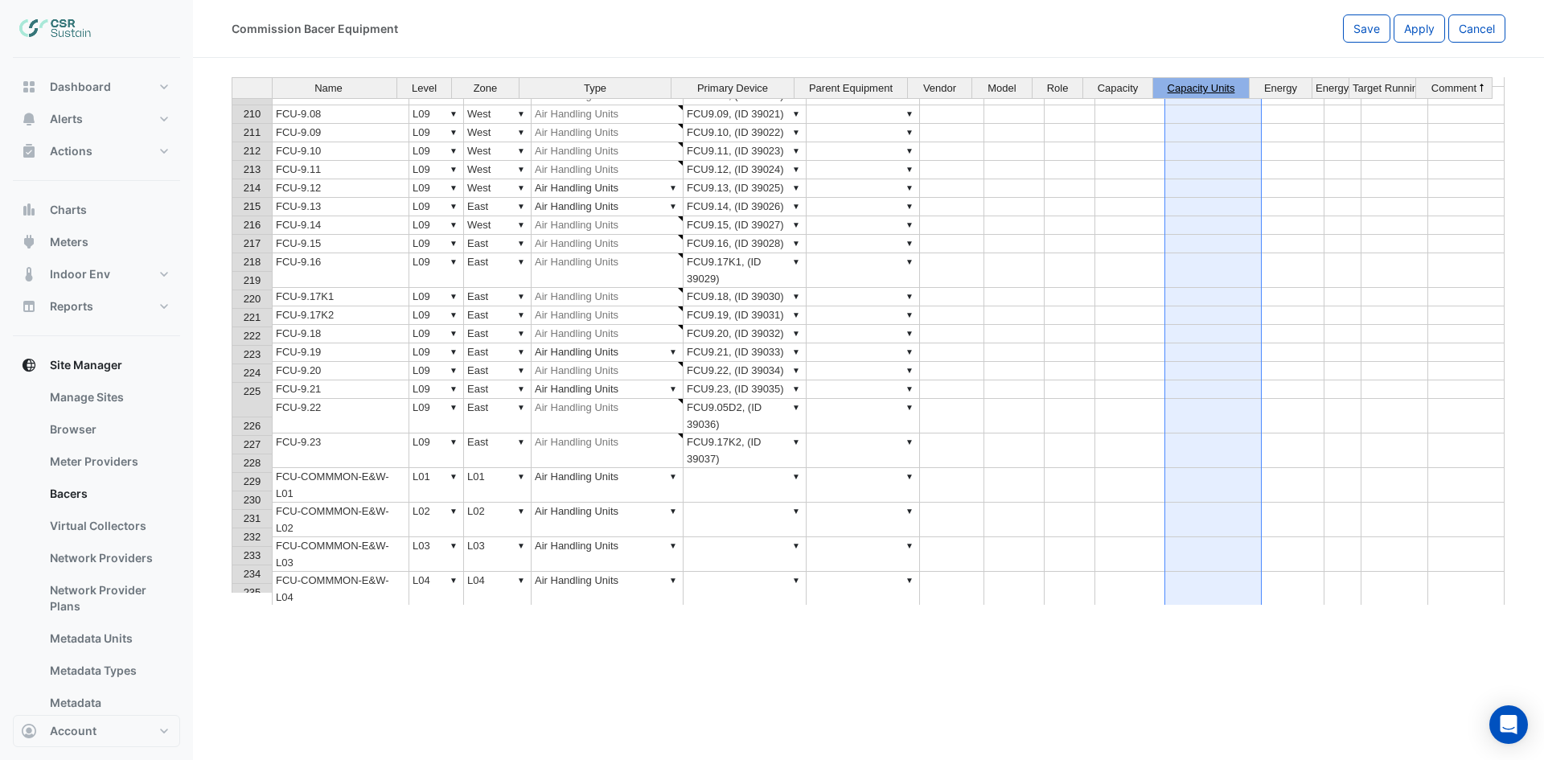
drag, startPoint x: 1248, startPoint y: 84, endPoint x: 1191, endPoint y: 91, distance: 57.4
click at [1191, 91] on th "Capacity Units" at bounding box center [1201, 88] width 96 height 22
drag, startPoint x: 1248, startPoint y: 83, endPoint x: 1211, endPoint y: 87, distance: 37.2
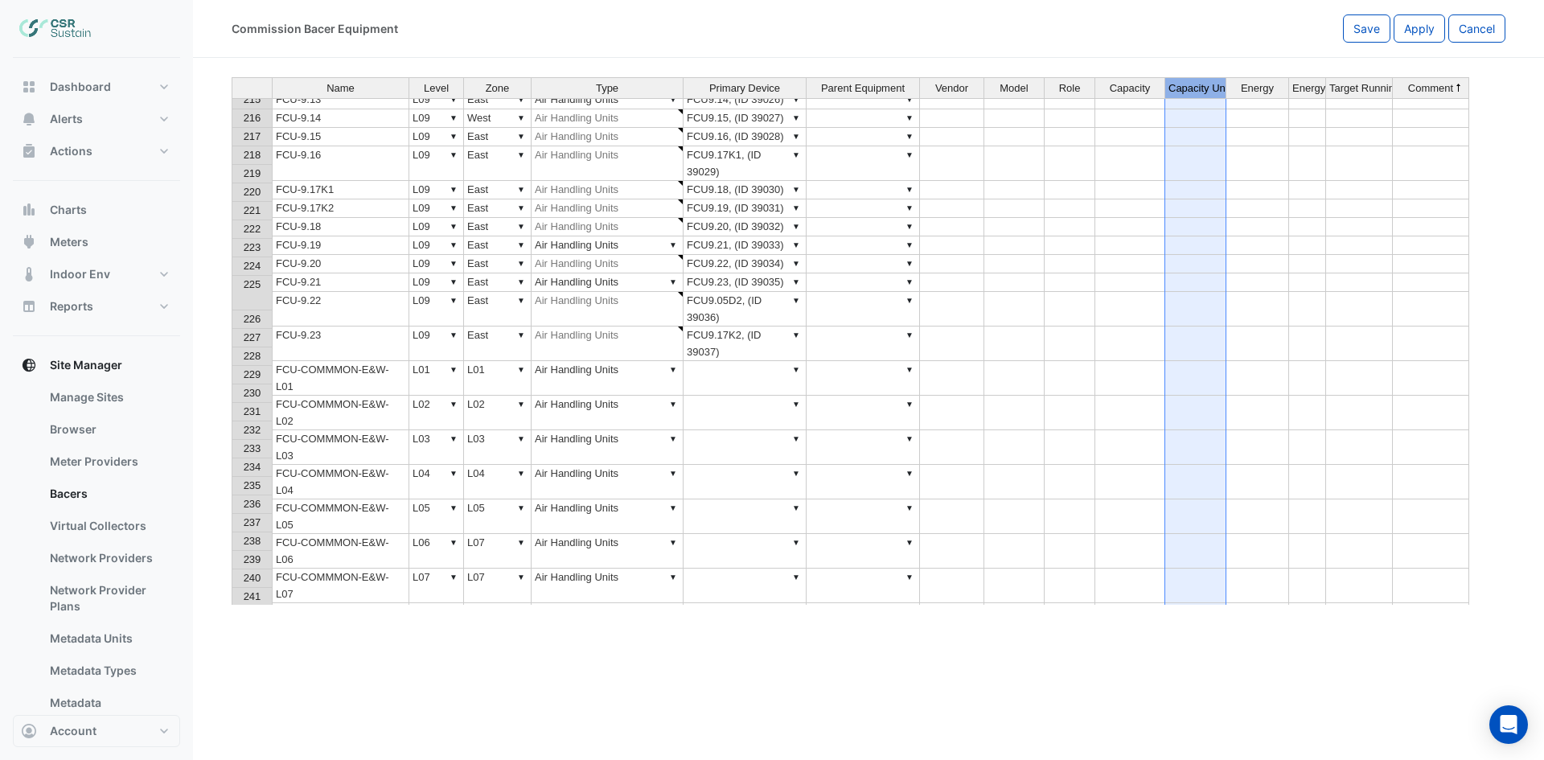
click at [248, 340] on span "227" at bounding box center [253, 337] width 18 height 12
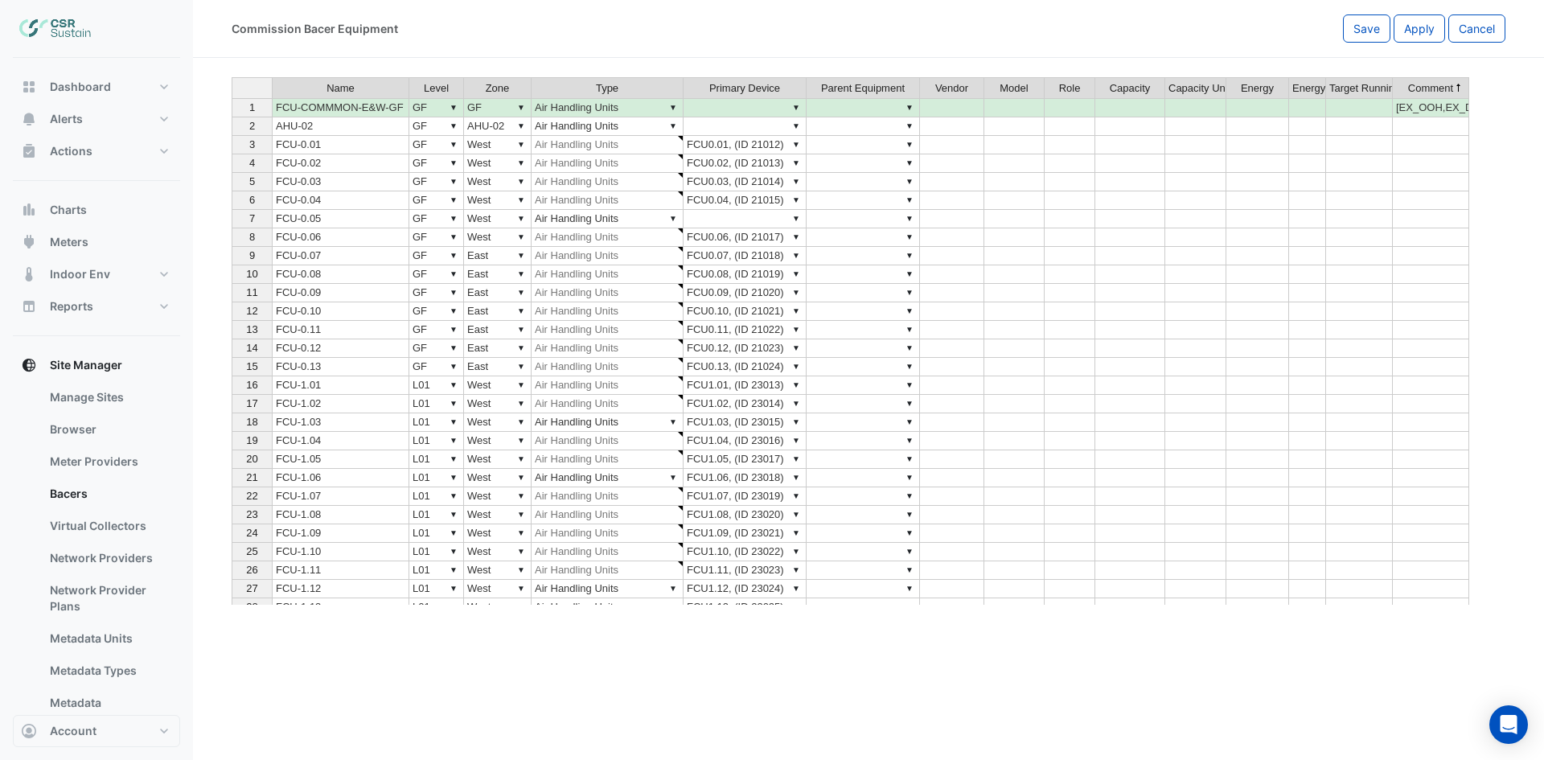
click at [1429, 110] on td "[EX_OOH,EX_DOWN]" at bounding box center [1430, 107] width 76 height 19
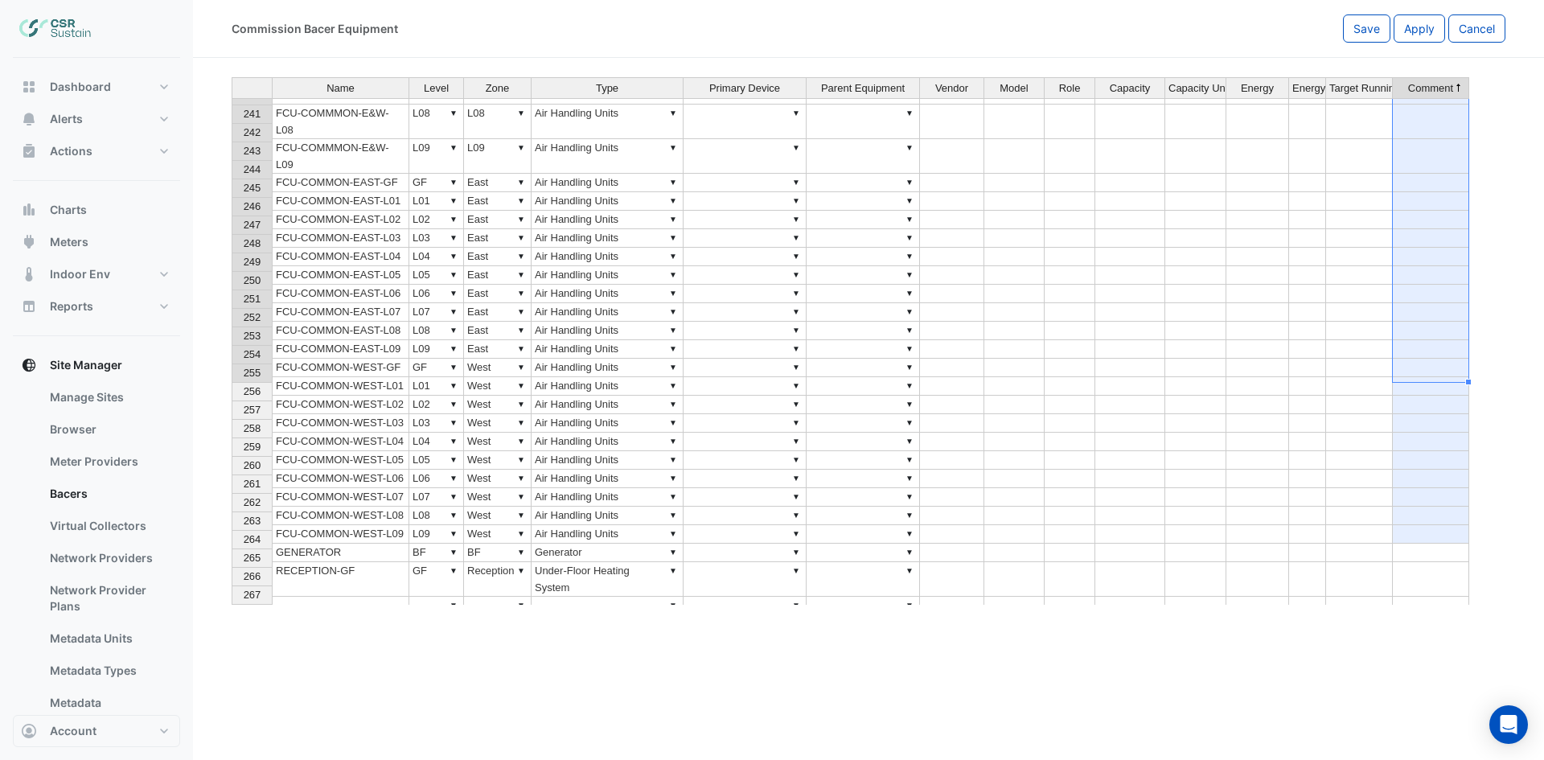
drag, startPoint x: 1406, startPoint y: 378, endPoint x: 1452, endPoint y: 371, distance: 46.3
type textarea "**********"
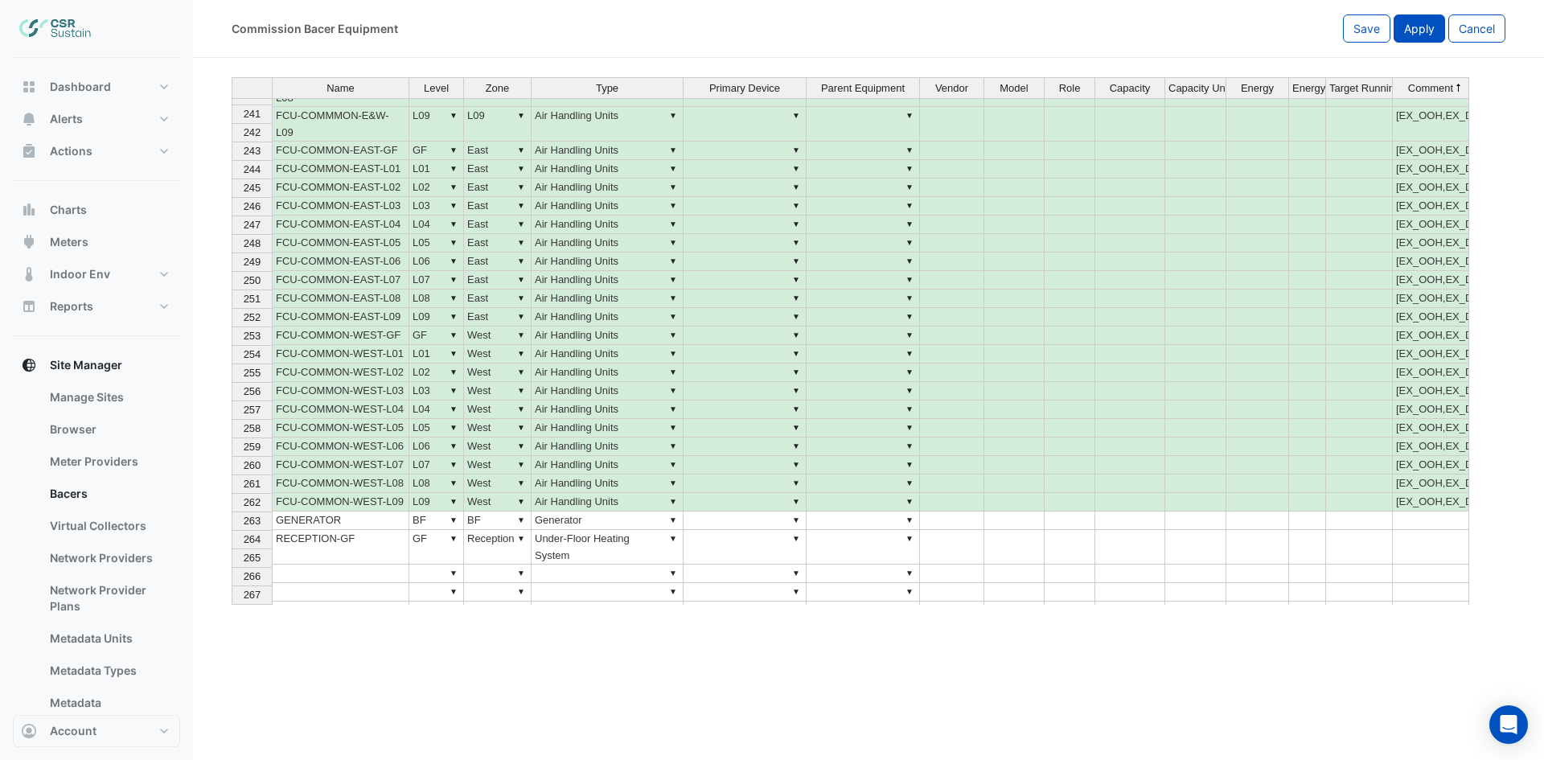
click at [1417, 30] on span "Apply" at bounding box center [1419, 29] width 31 height 14
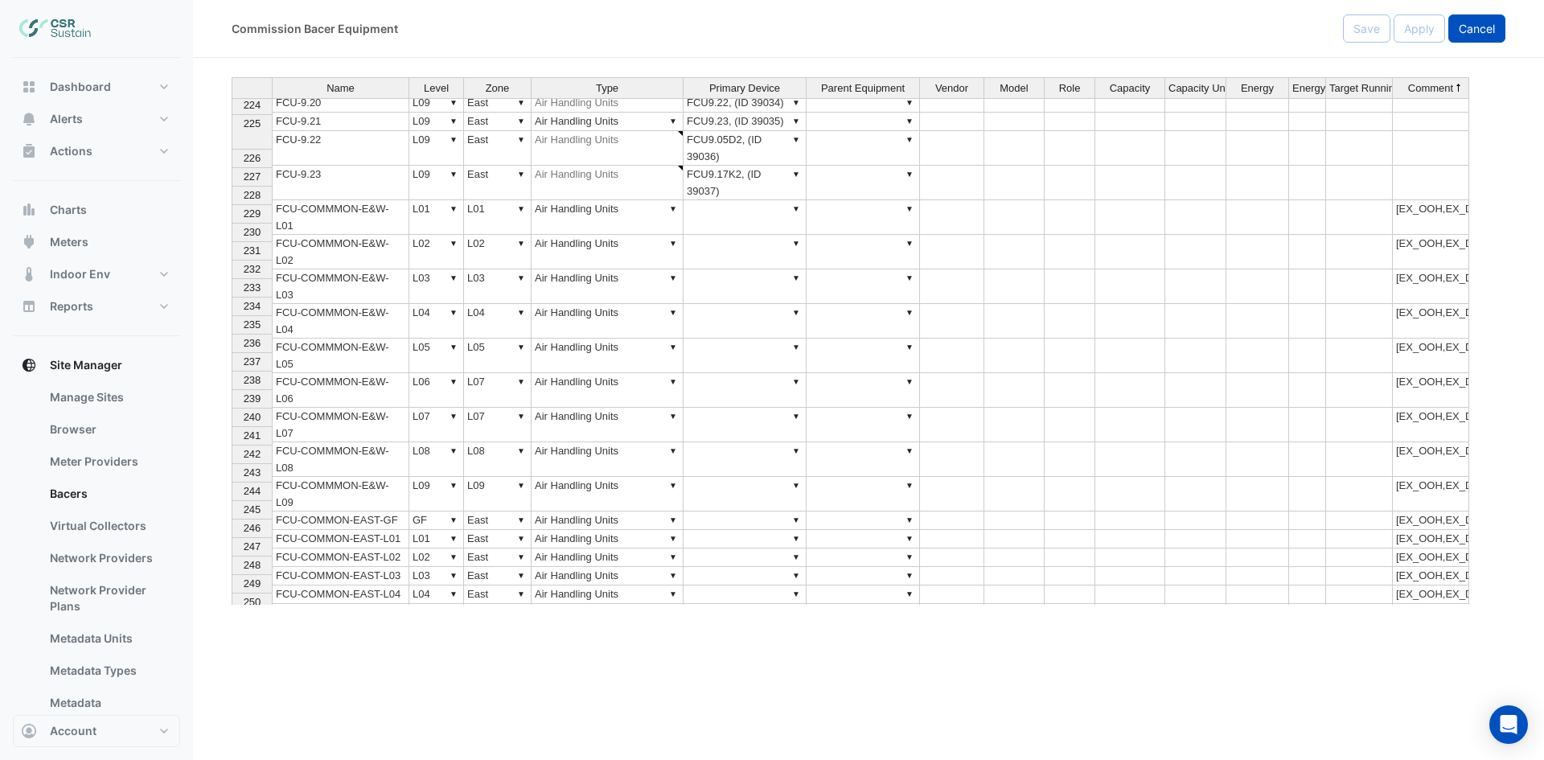
click at [1476, 32] on span "Cancel" at bounding box center [1476, 29] width 36 height 14
select select "***"
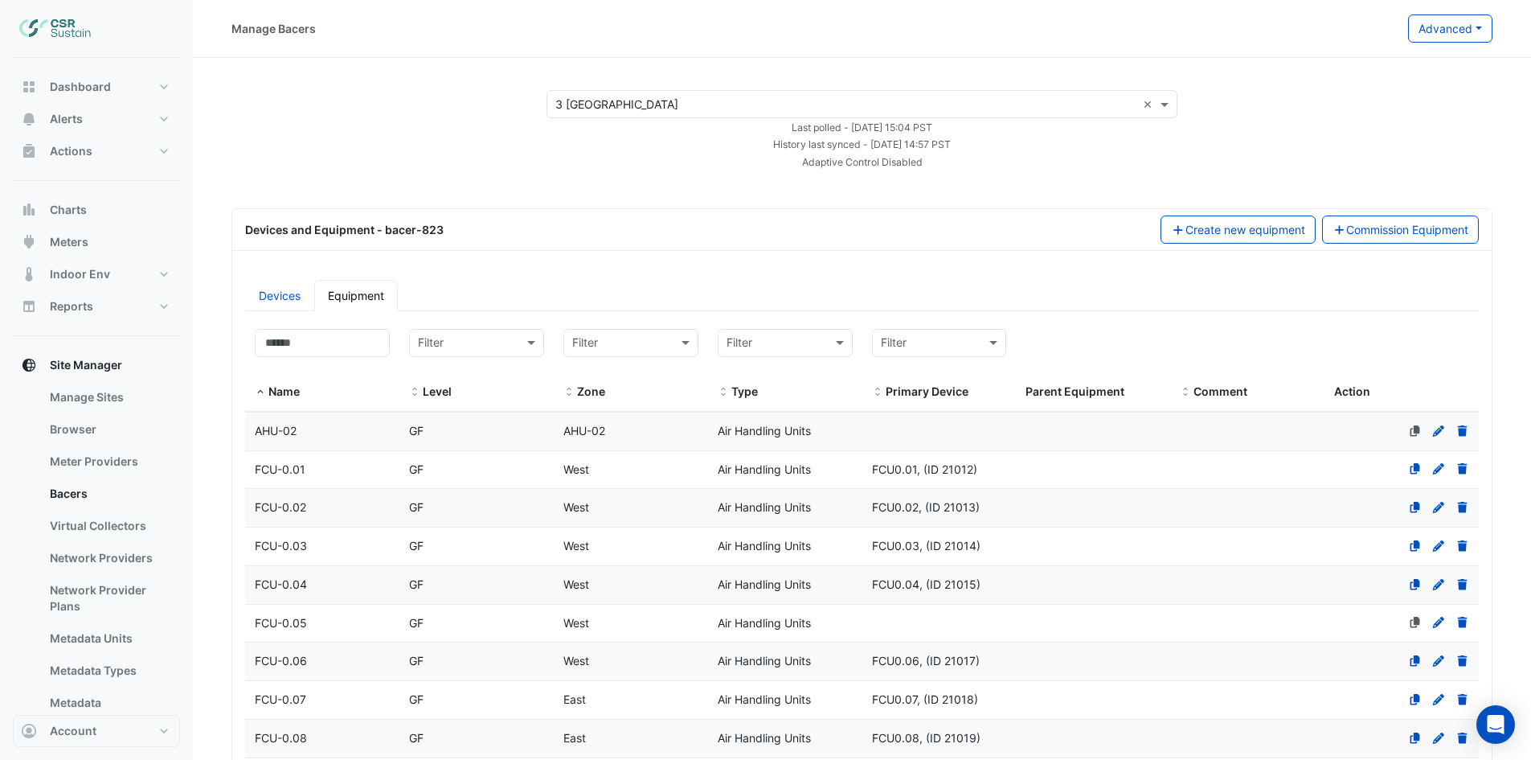
drag, startPoint x: 280, startPoint y: 297, endPoint x: 358, endPoint y: 259, distance: 86.7
click at [280, 297] on link "Devices" at bounding box center [279, 295] width 69 height 31
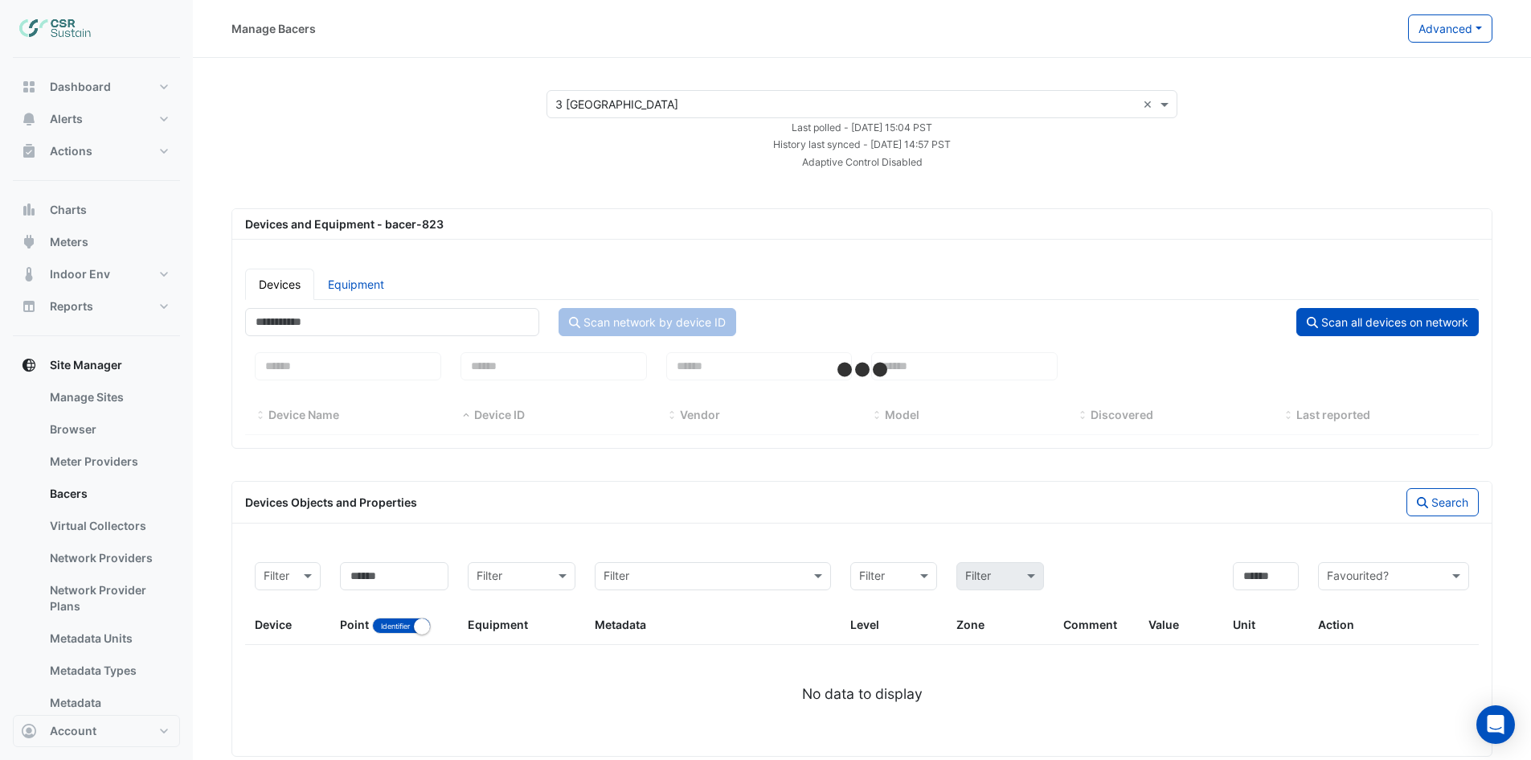
select select "***"
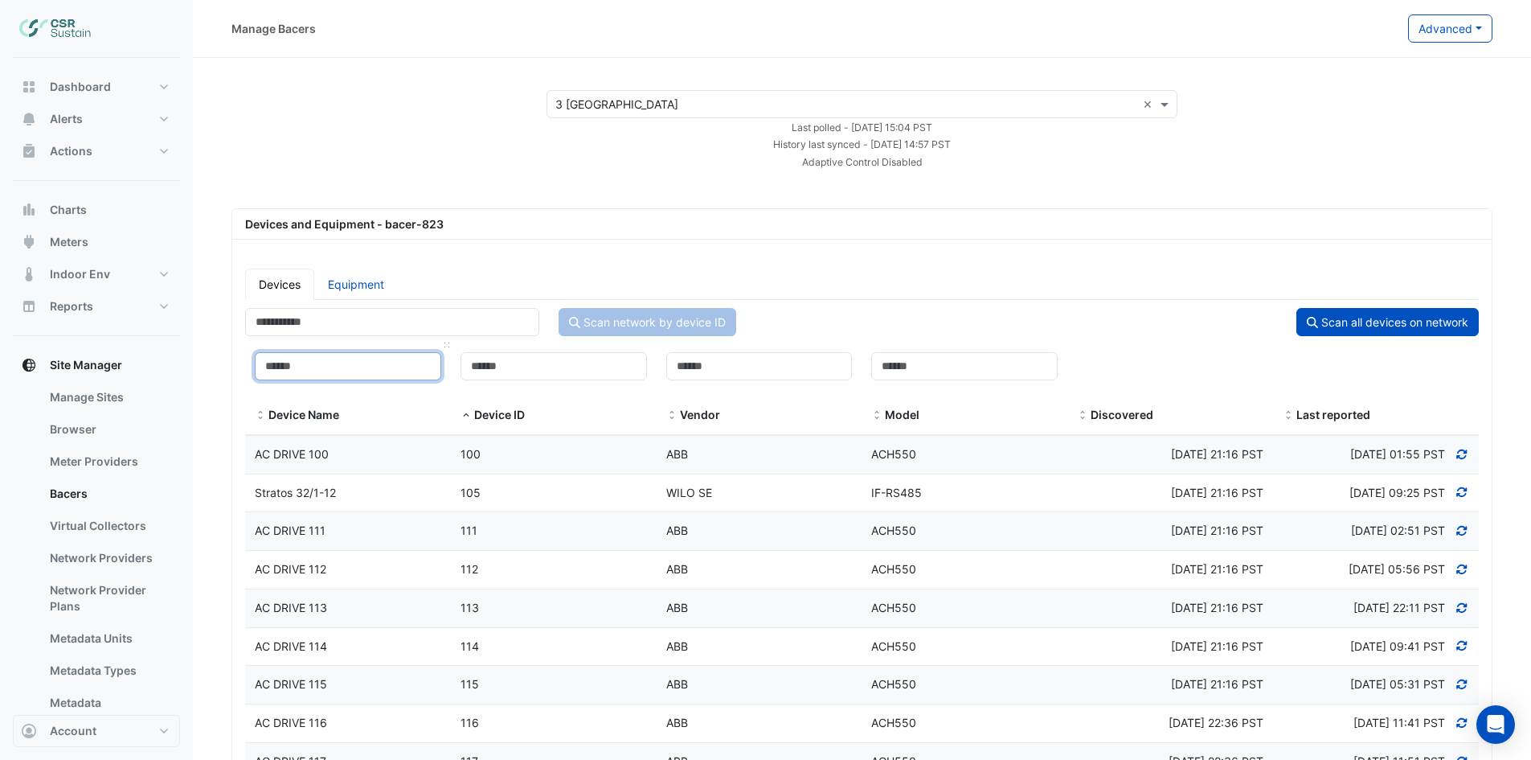
click at [326, 378] on input at bounding box center [348, 366] width 187 height 28
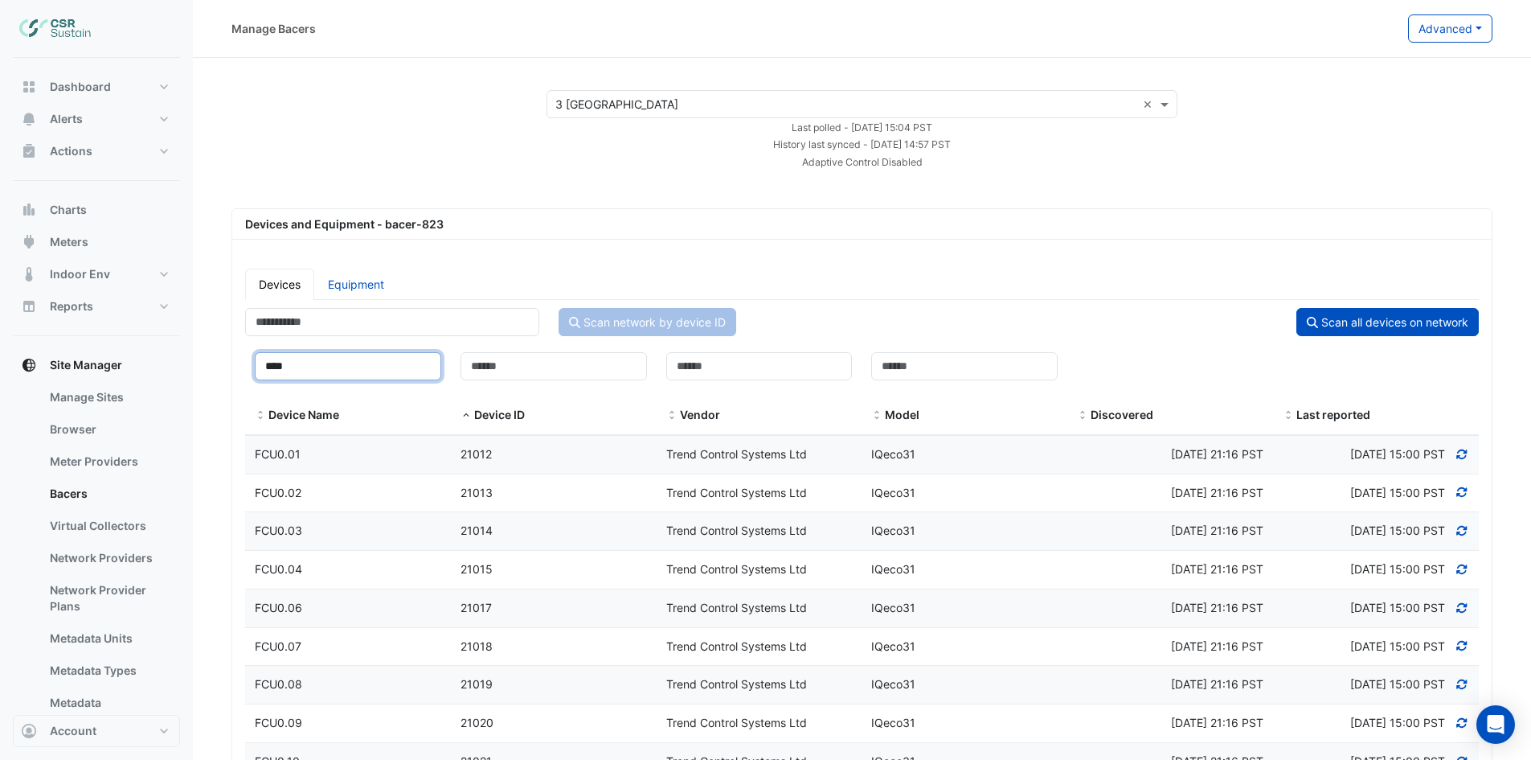
type input "****"
click at [296, 459] on span "FCU0.01" at bounding box center [278, 454] width 46 height 14
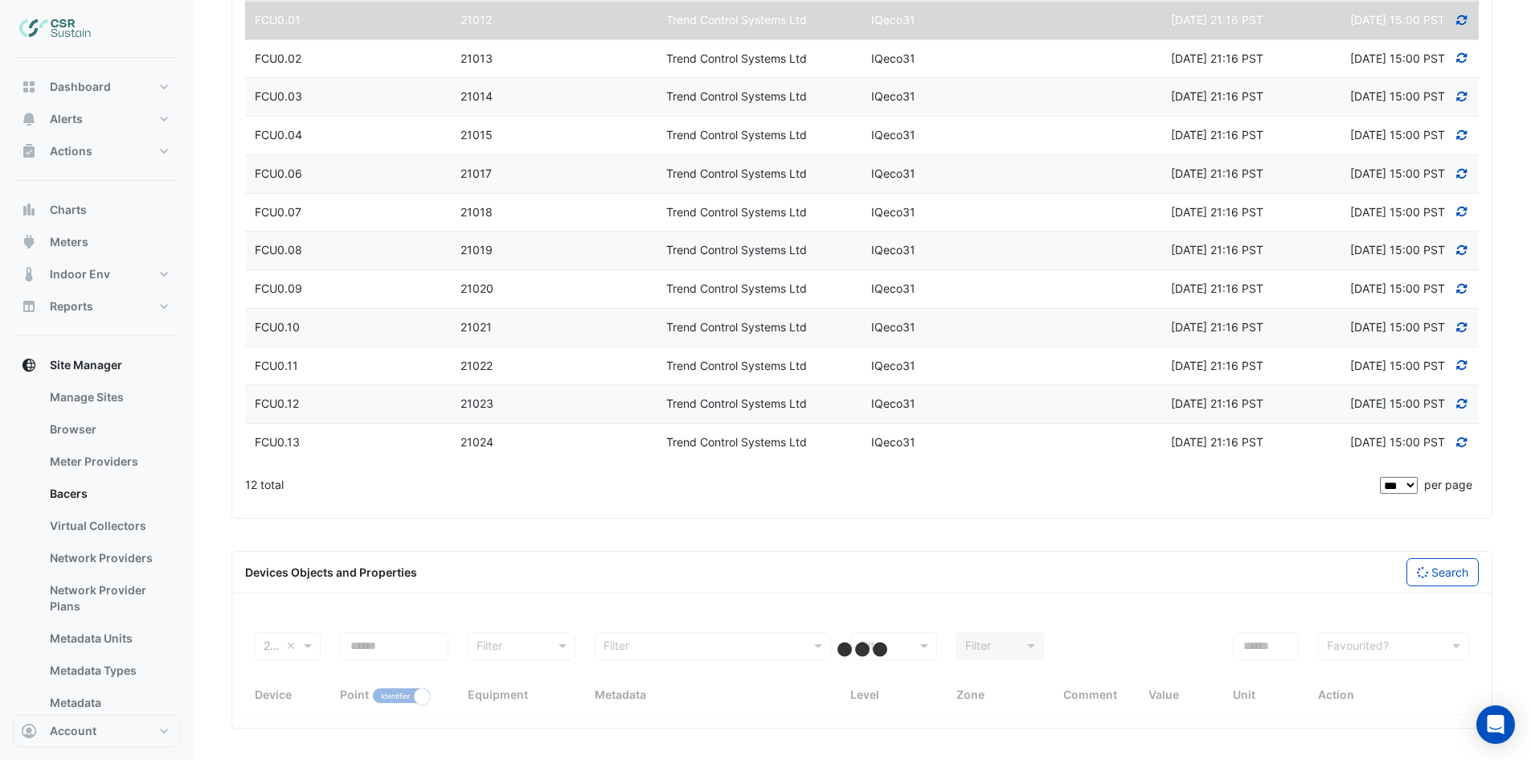
select select "***"
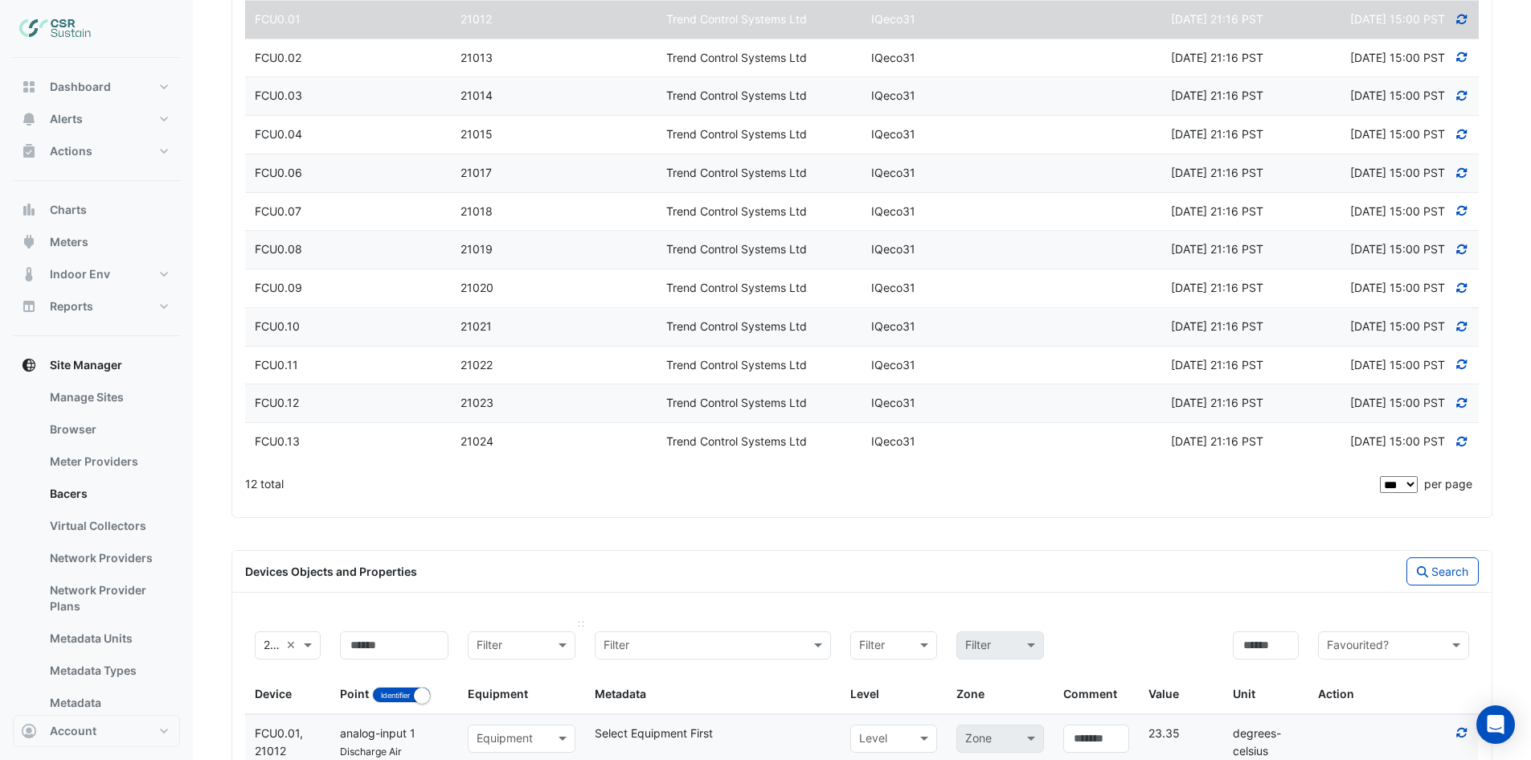
scroll to position [676, 0]
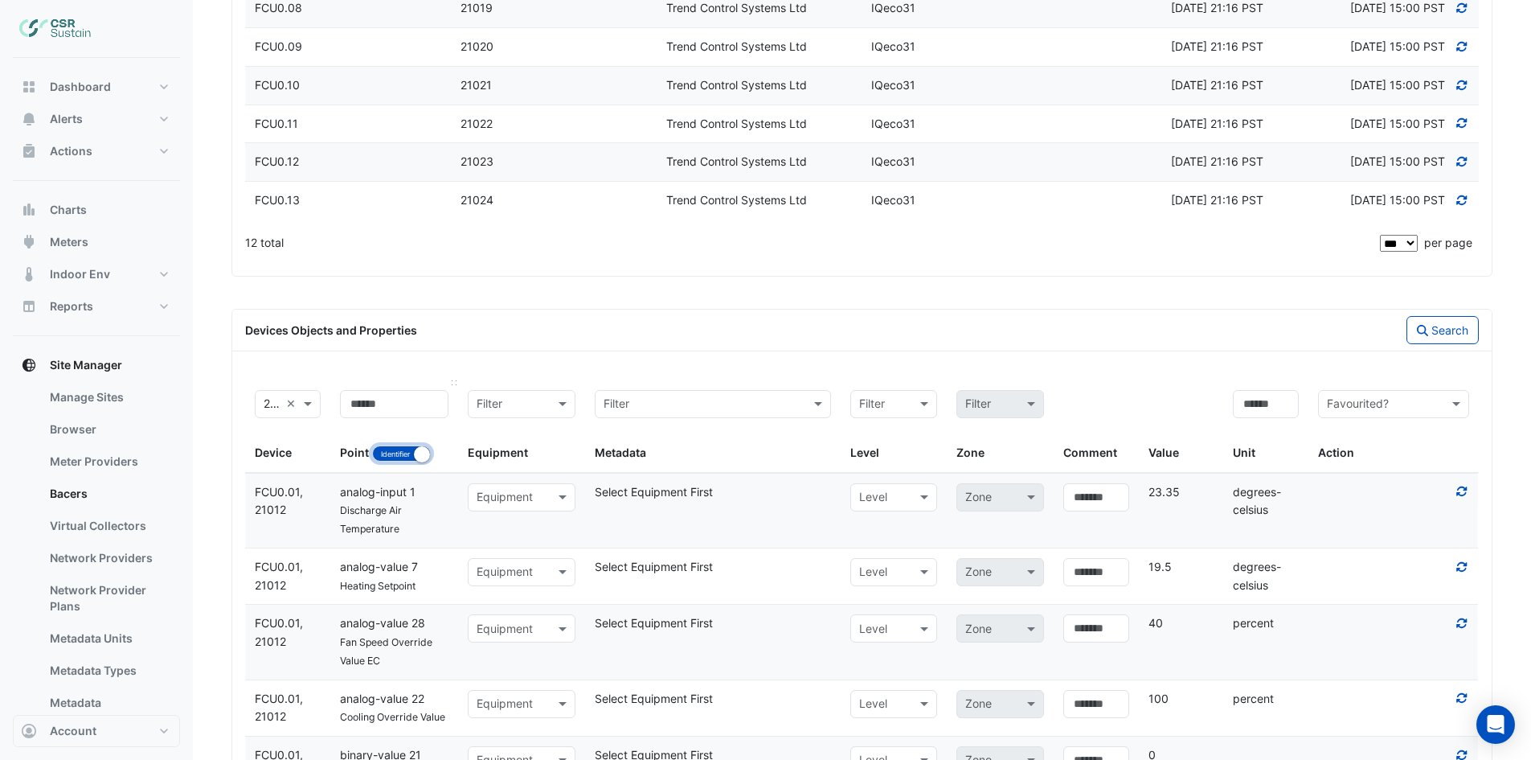
click at [393, 454] on button "Identifier Name" at bounding box center [401, 453] width 59 height 16
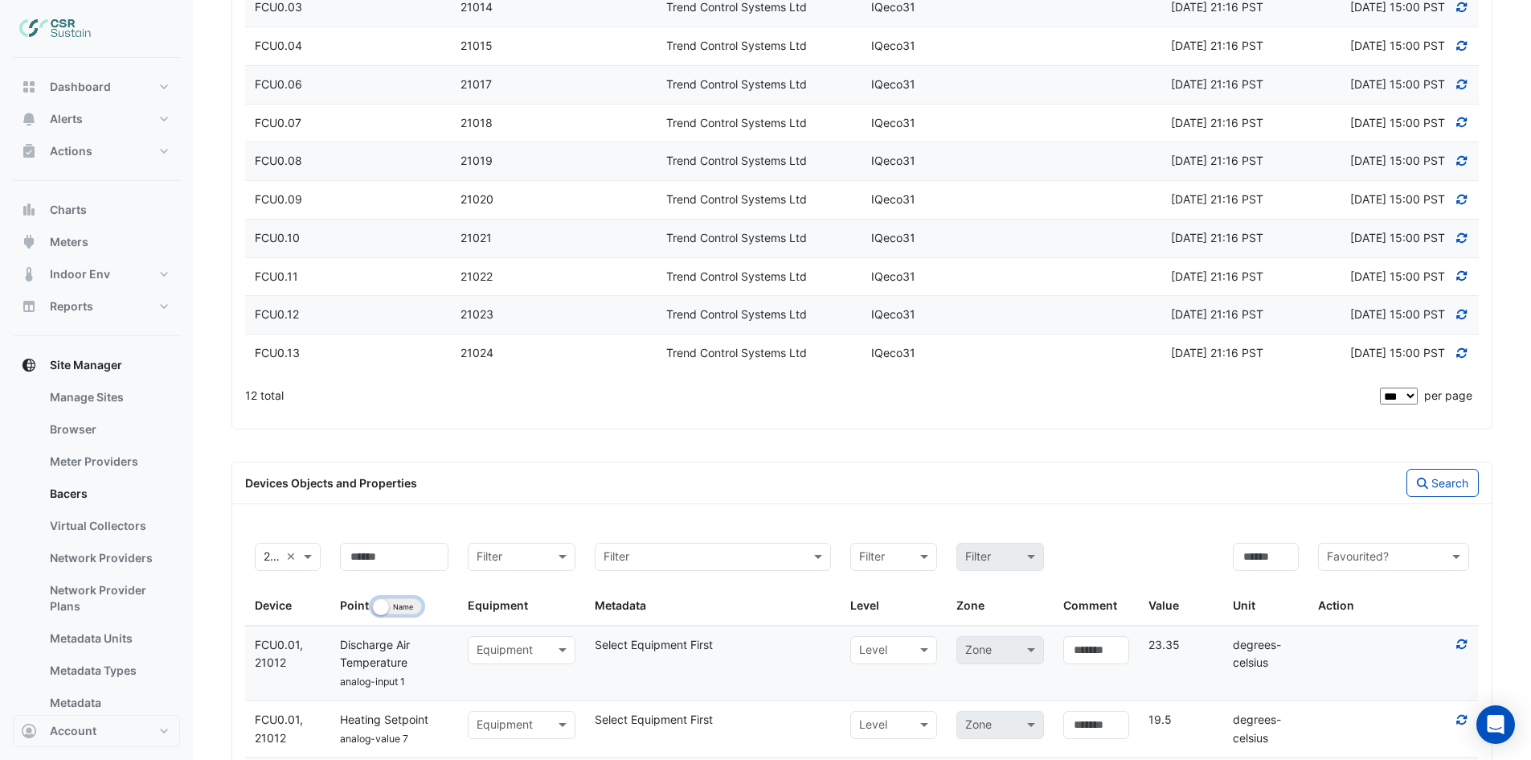
scroll to position [515, 0]
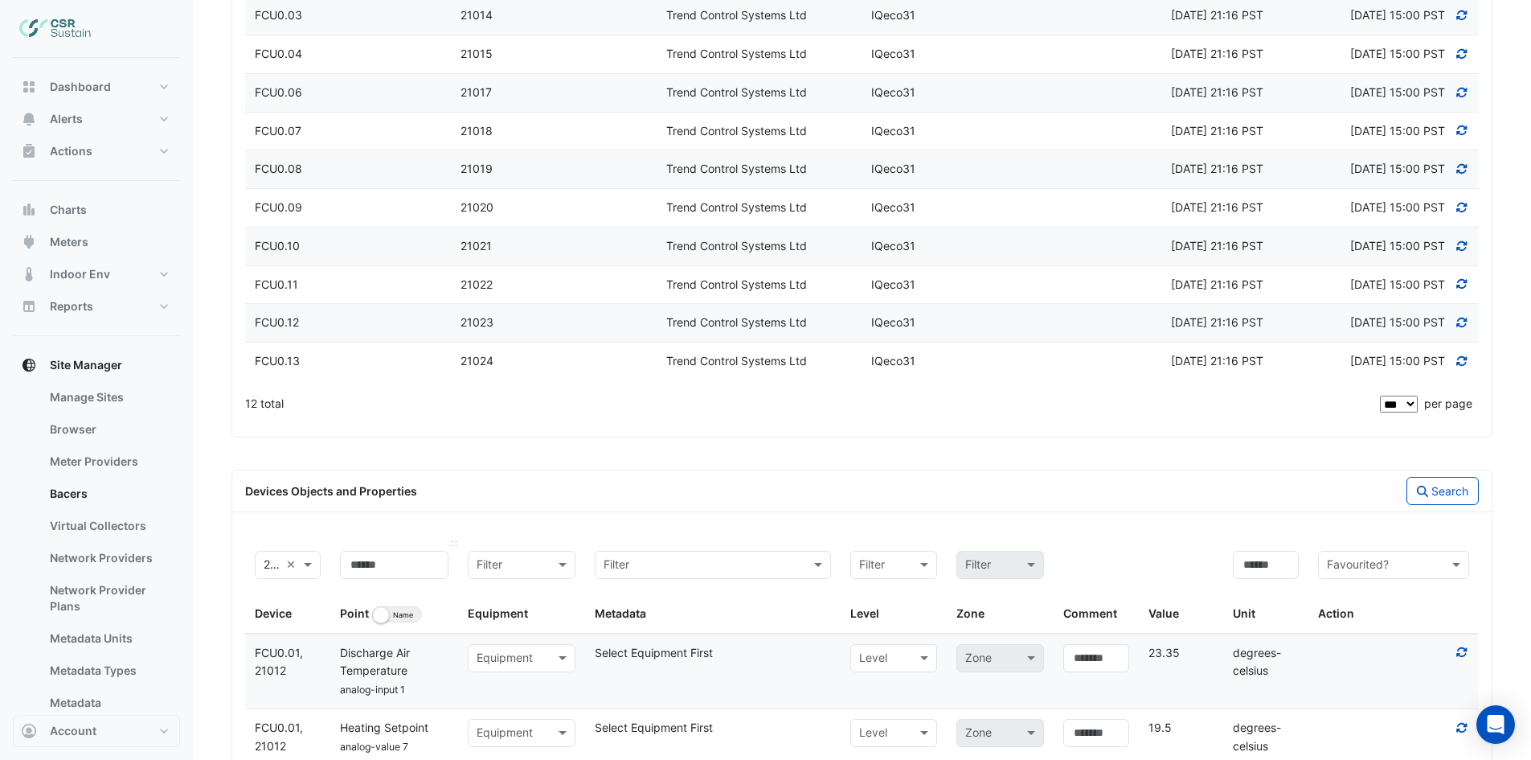
click at [355, 621] on div "Point Identifier Name" at bounding box center [394, 587] width 109 height 72
click at [351, 619] on span "Point" at bounding box center [354, 613] width 29 height 14
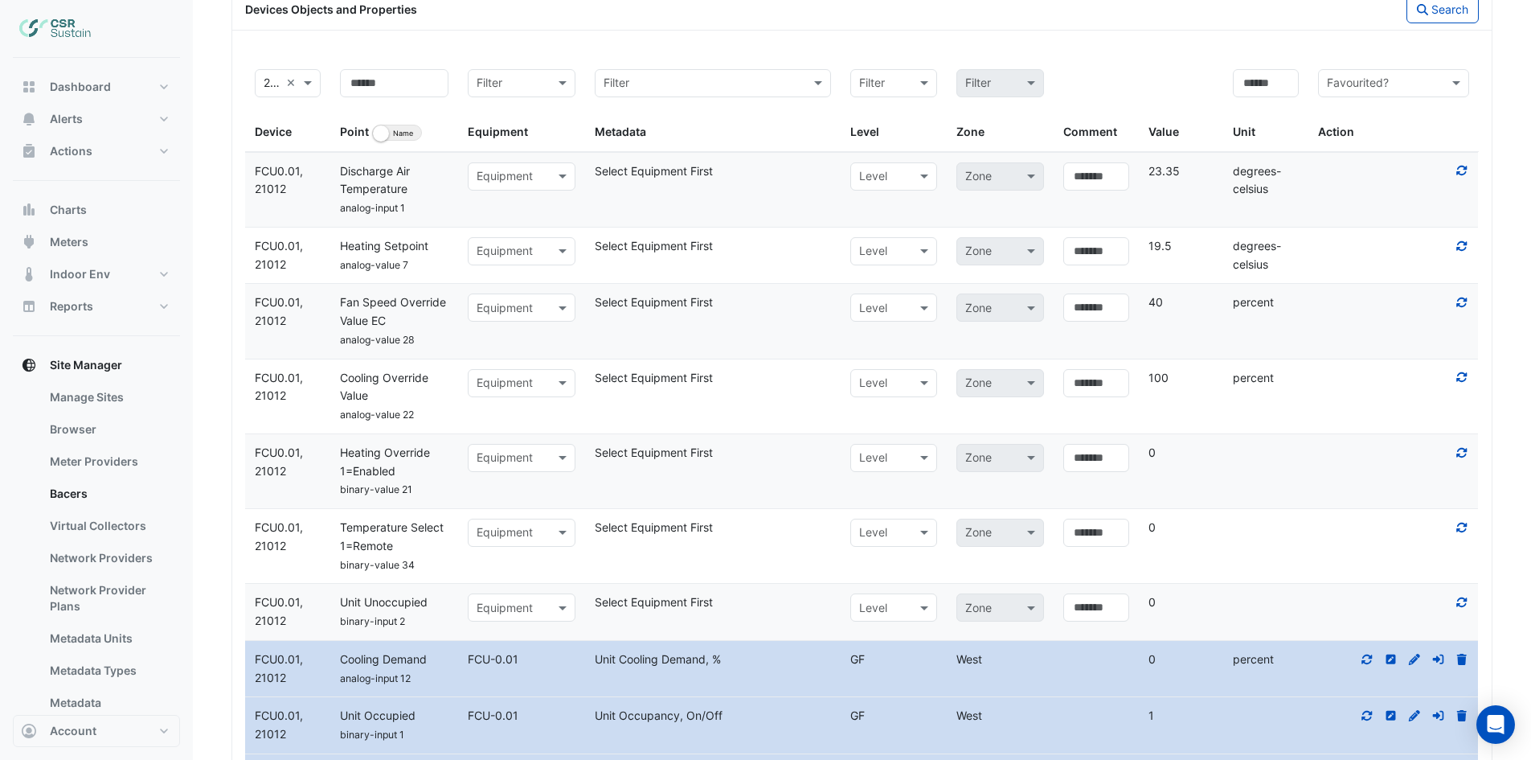
scroll to position [0, 0]
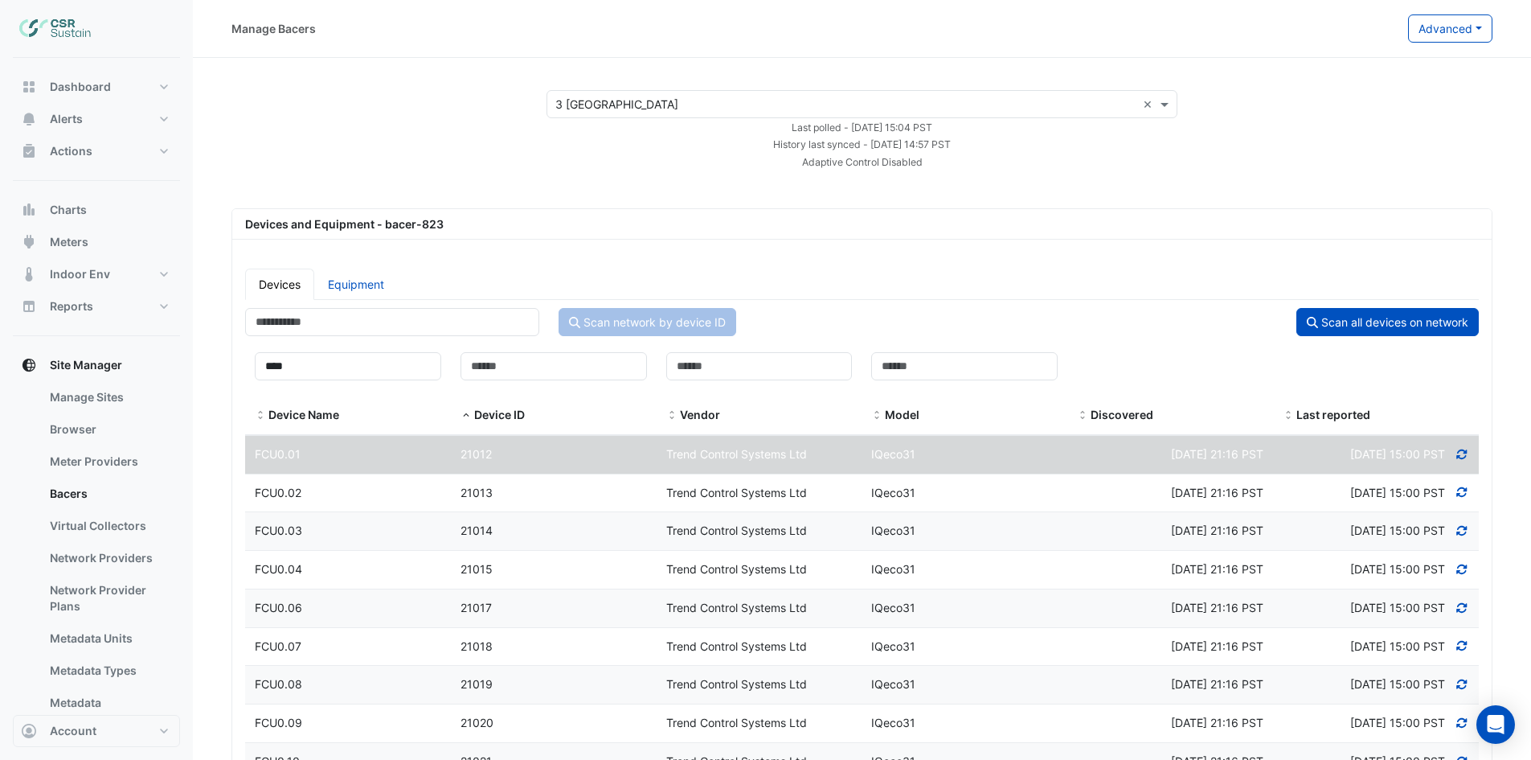
drag, startPoint x: 363, startPoint y: 284, endPoint x: 1452, endPoint y: 2, distance: 1124.3
click at [364, 284] on link "Equipment" at bounding box center [356, 284] width 84 height 31
select select "***"
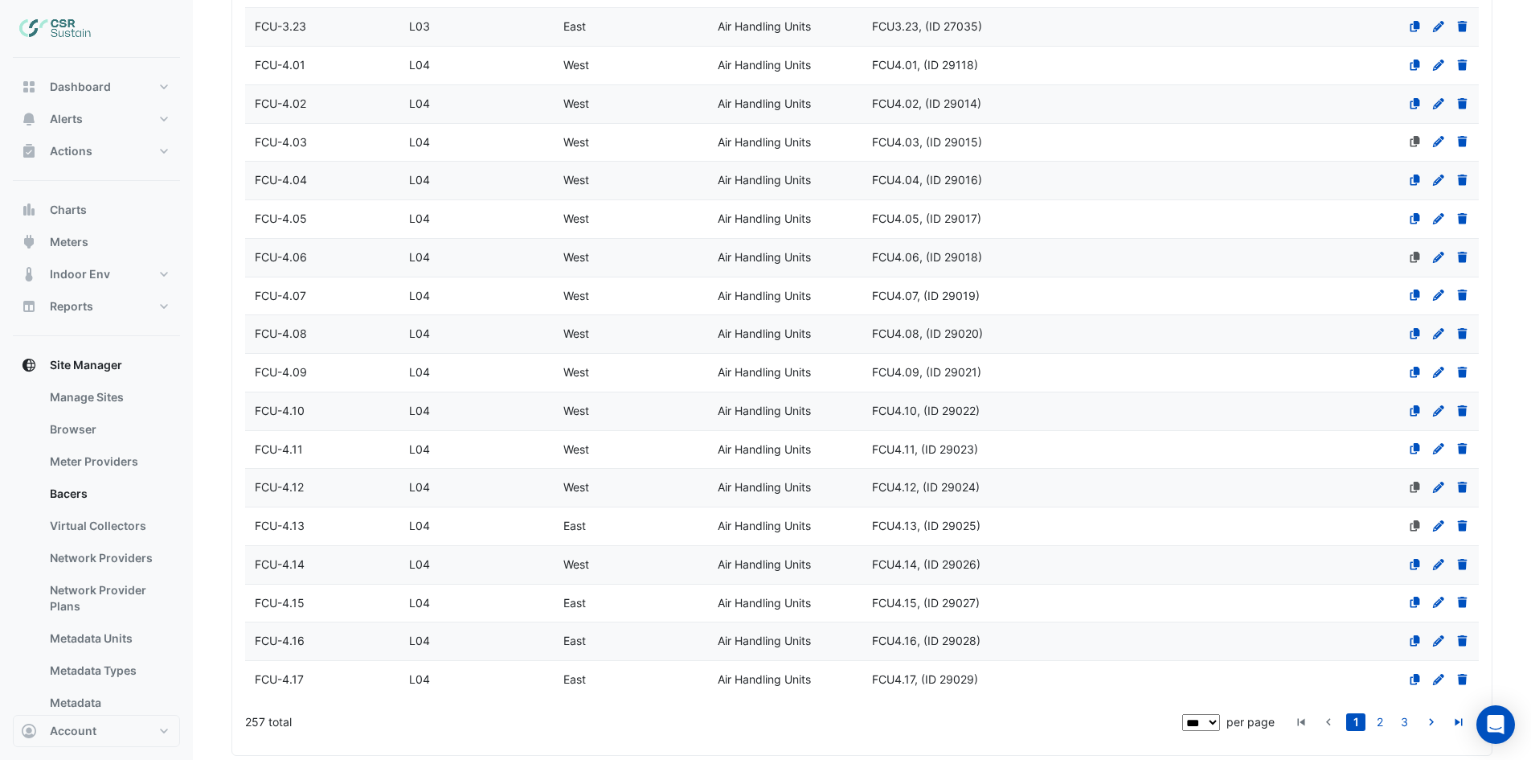
scroll to position [3788, 0]
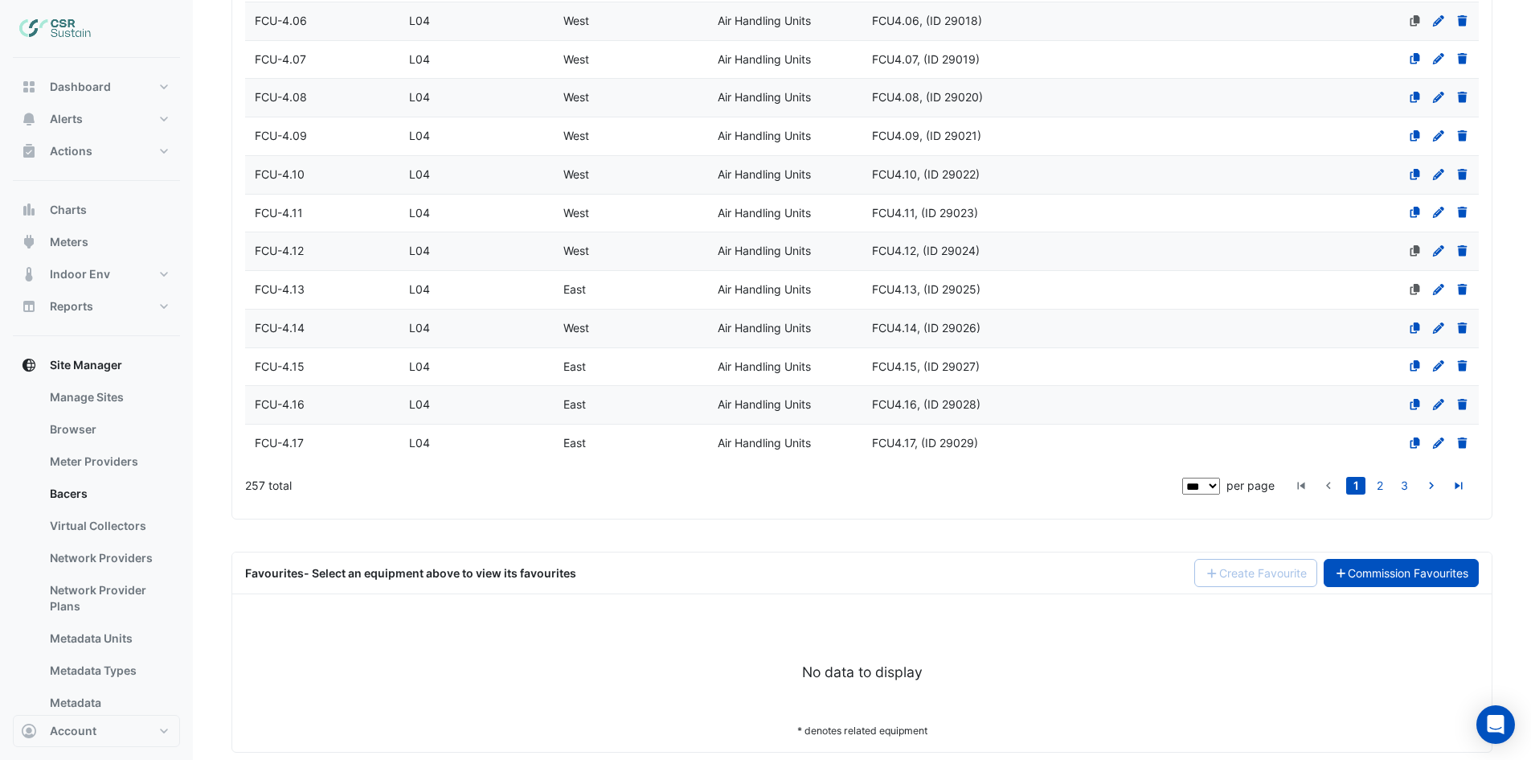
click at [1435, 576] on link "Commission Favourites" at bounding box center [1402, 573] width 156 height 28
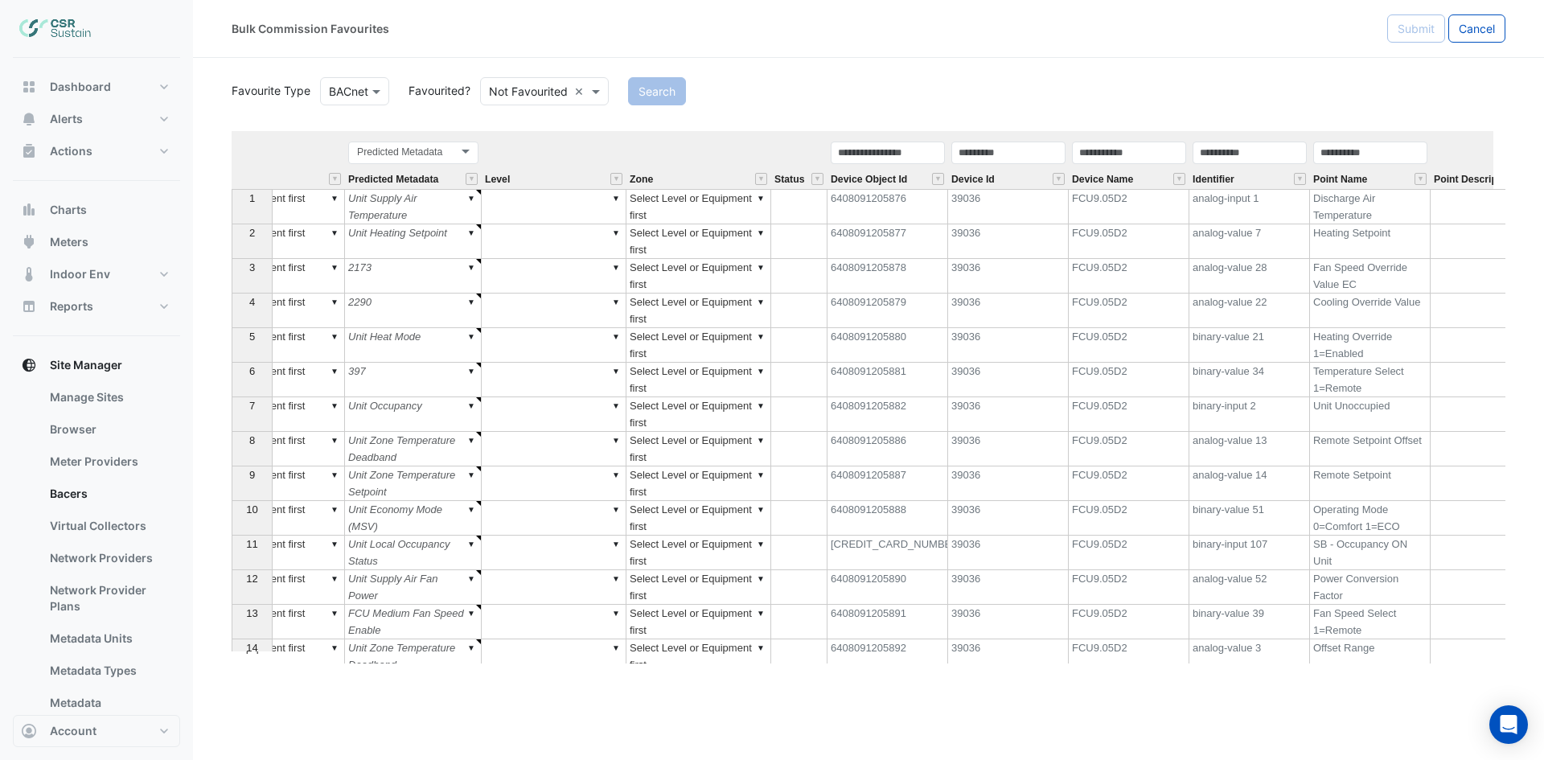
scroll to position [0, 269]
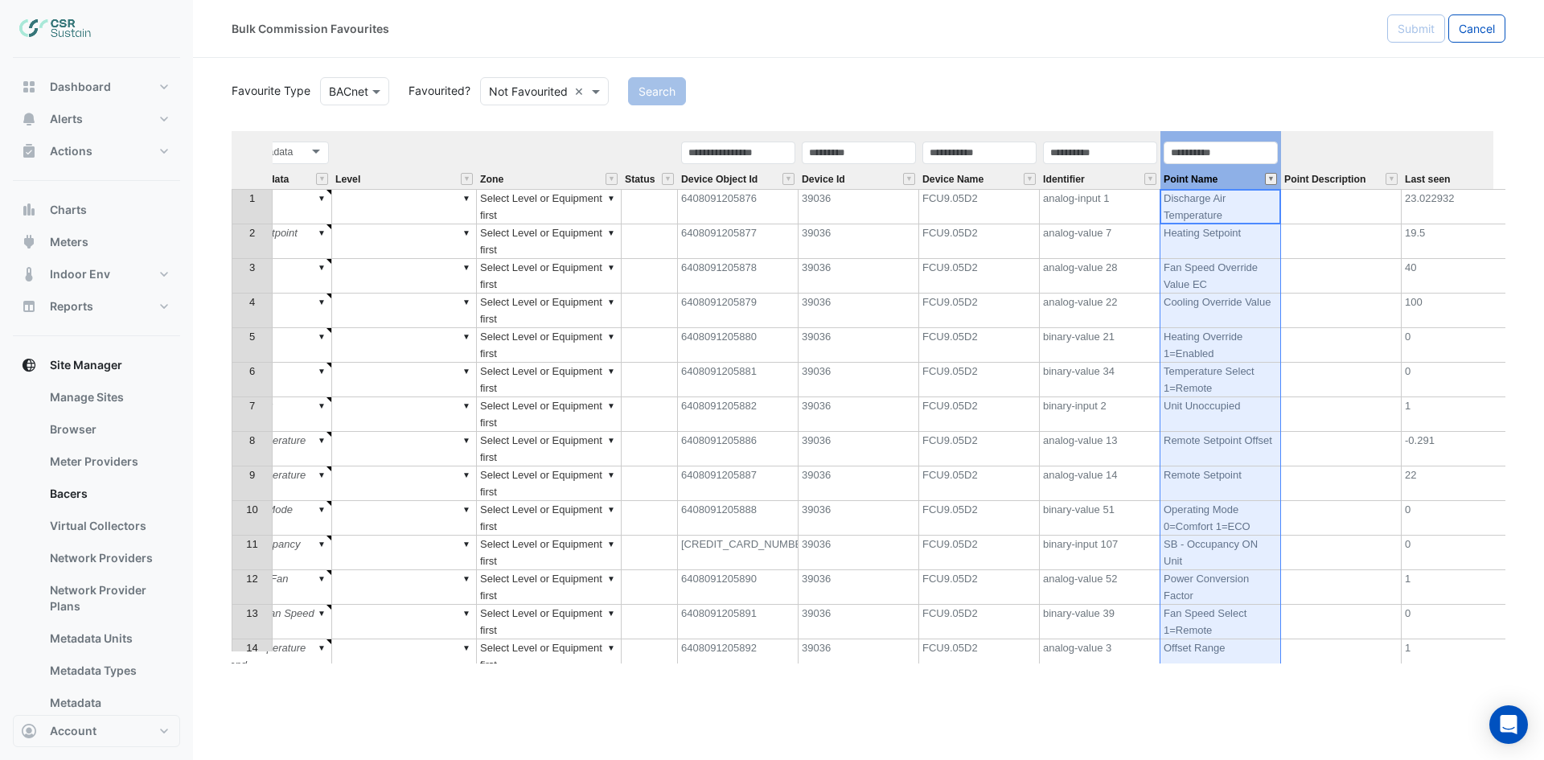
click at [1273, 178] on button "" at bounding box center [1271, 179] width 12 height 12
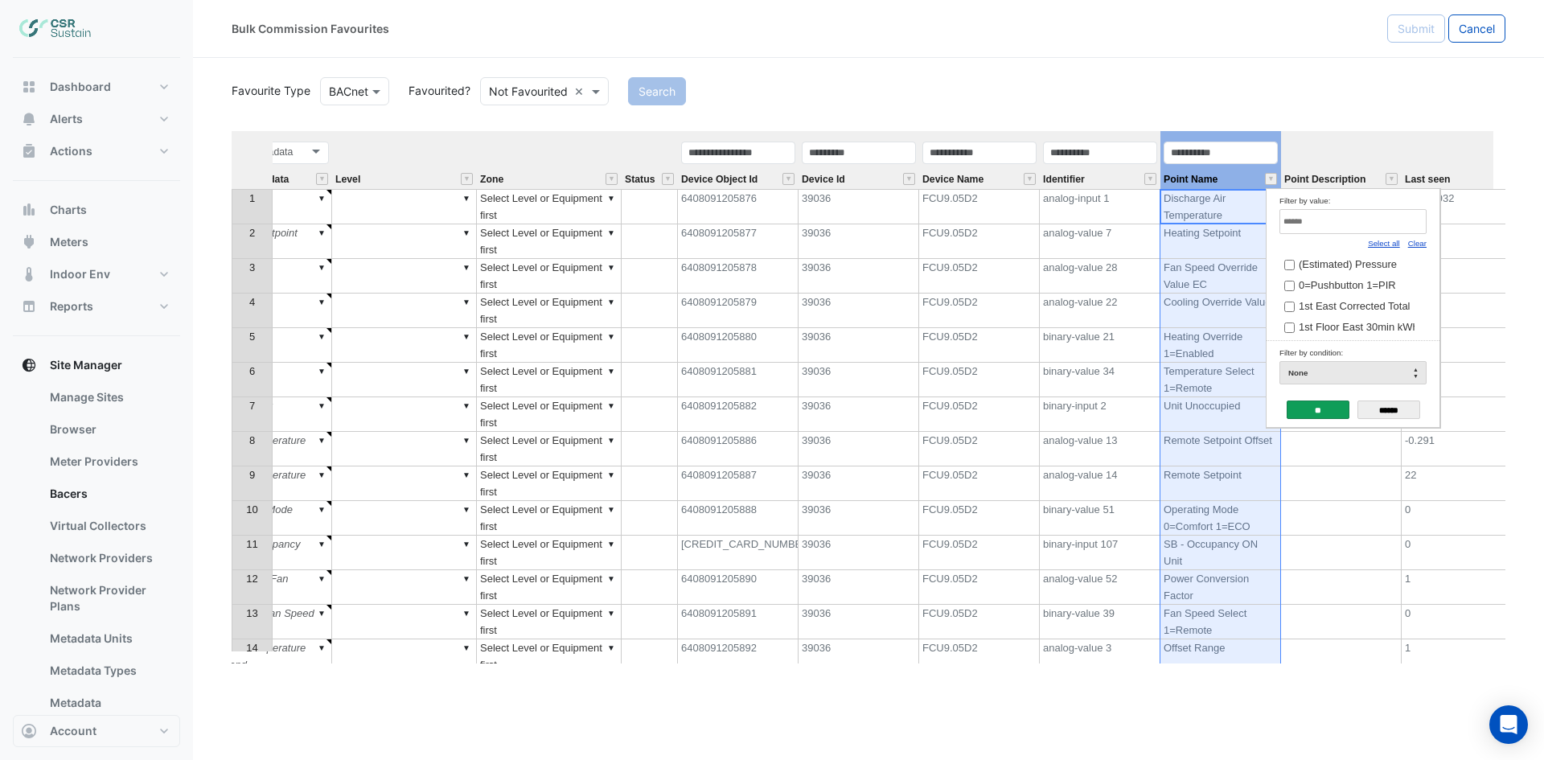
click at [1417, 245] on link "Clear" at bounding box center [1417, 243] width 18 height 9
click at [1399, 222] on input "Filter by value:" at bounding box center [1352, 221] width 147 height 25
drag, startPoint x: 1279, startPoint y: 213, endPoint x: 1228, endPoint y: 199, distance: 53.2
click at [1228, 199] on body "Bulk Commission Favourites Submit Cancel Favourite Type Favourite Type BACnet F…" at bounding box center [772, 380] width 1544 height 760
type input "*"
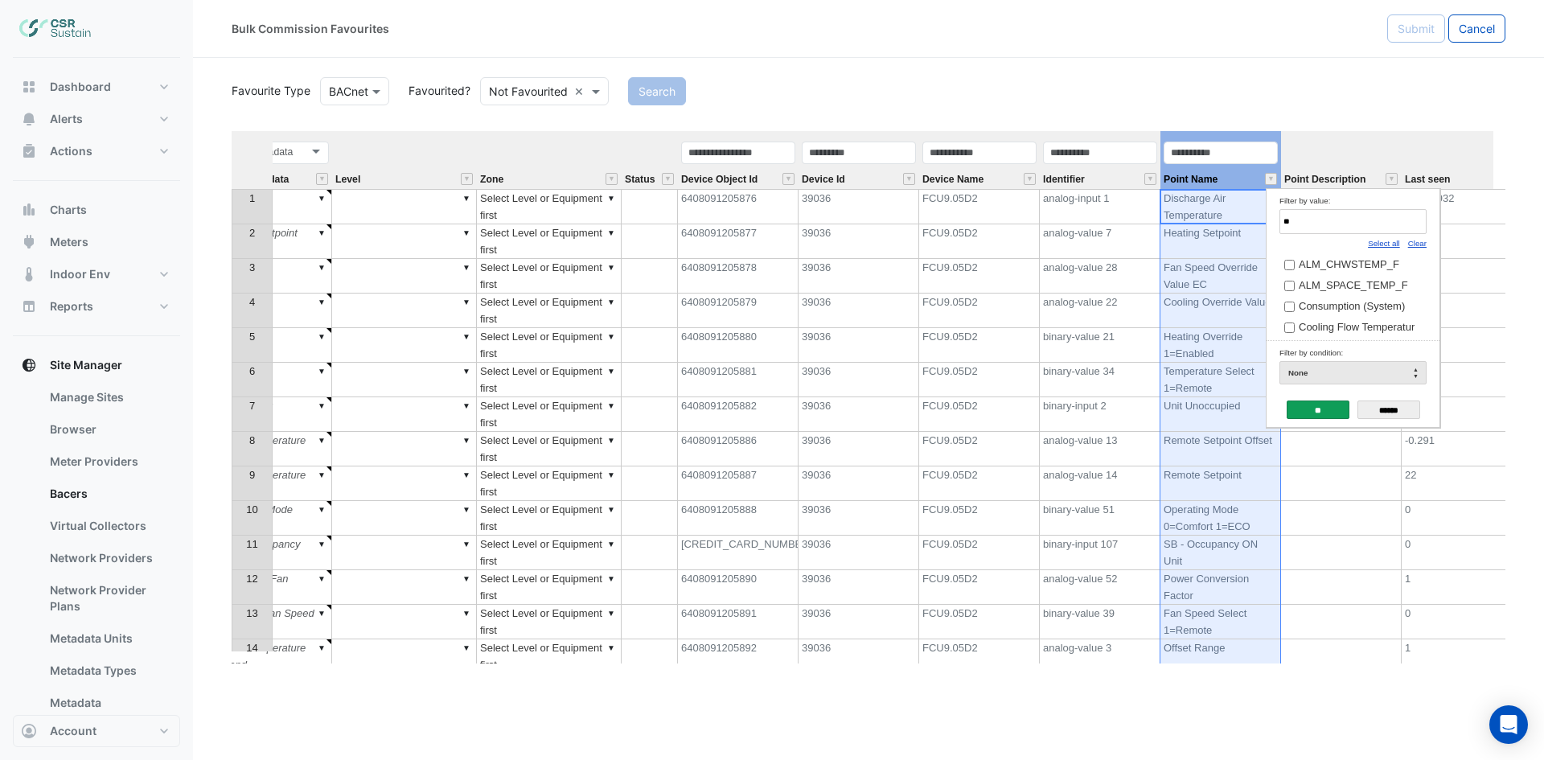
type input "*"
type input "*****"
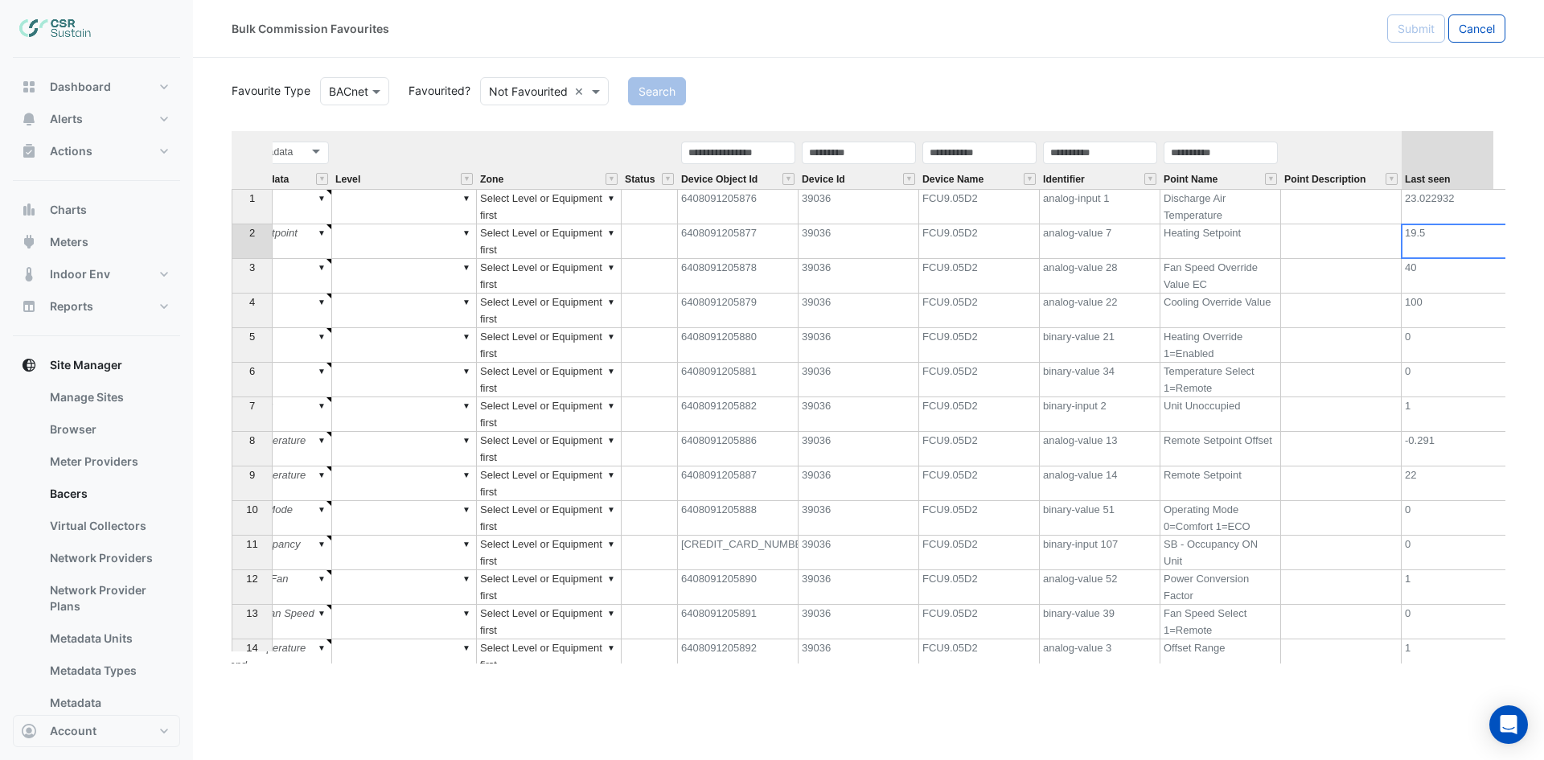
click at [1470, 235] on td "19.5" at bounding box center [1461, 241] width 121 height 35
click at [1030, 178] on button "" at bounding box center [1029, 179] width 12 height 12
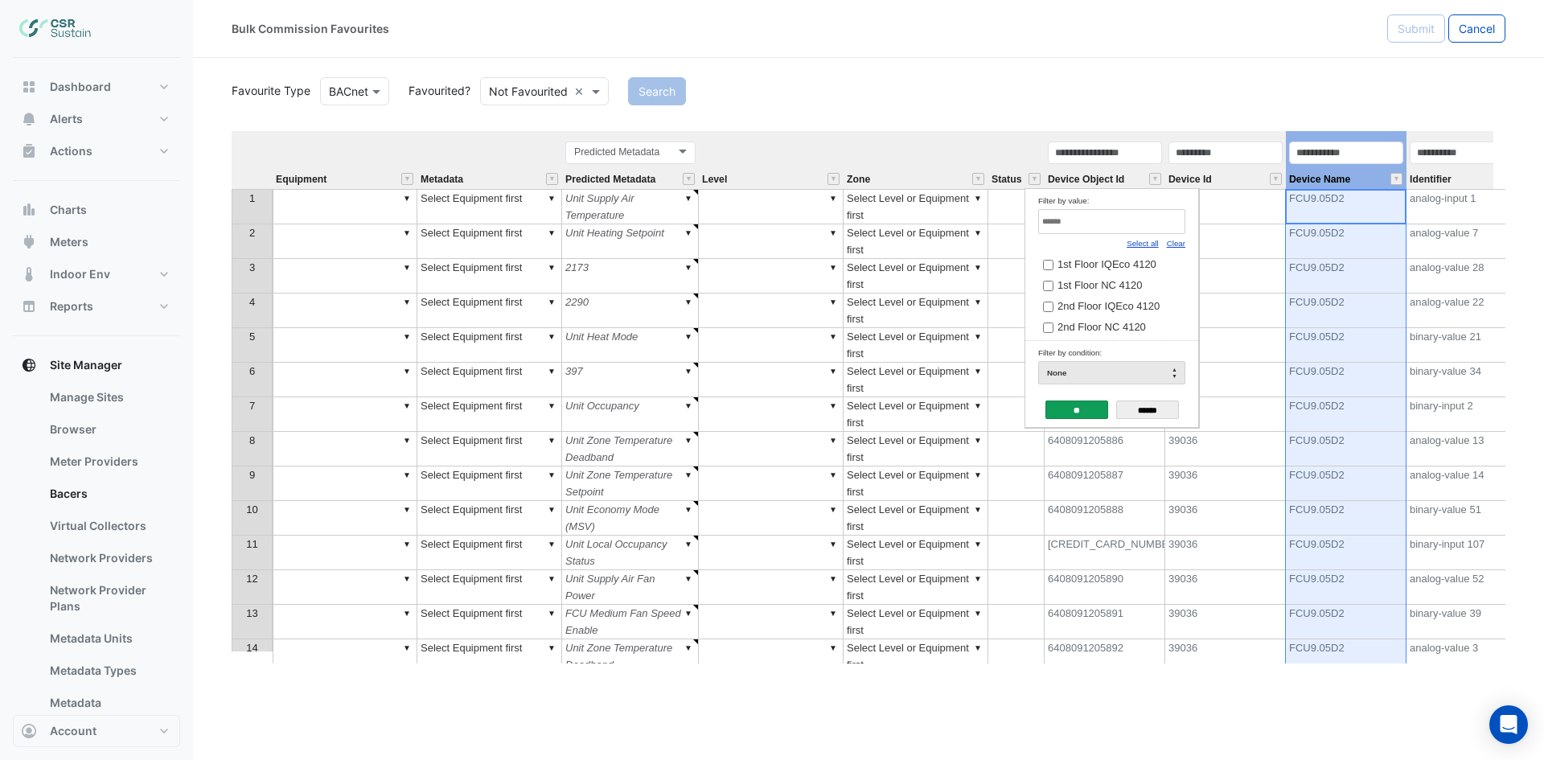
scroll to position [0, 367]
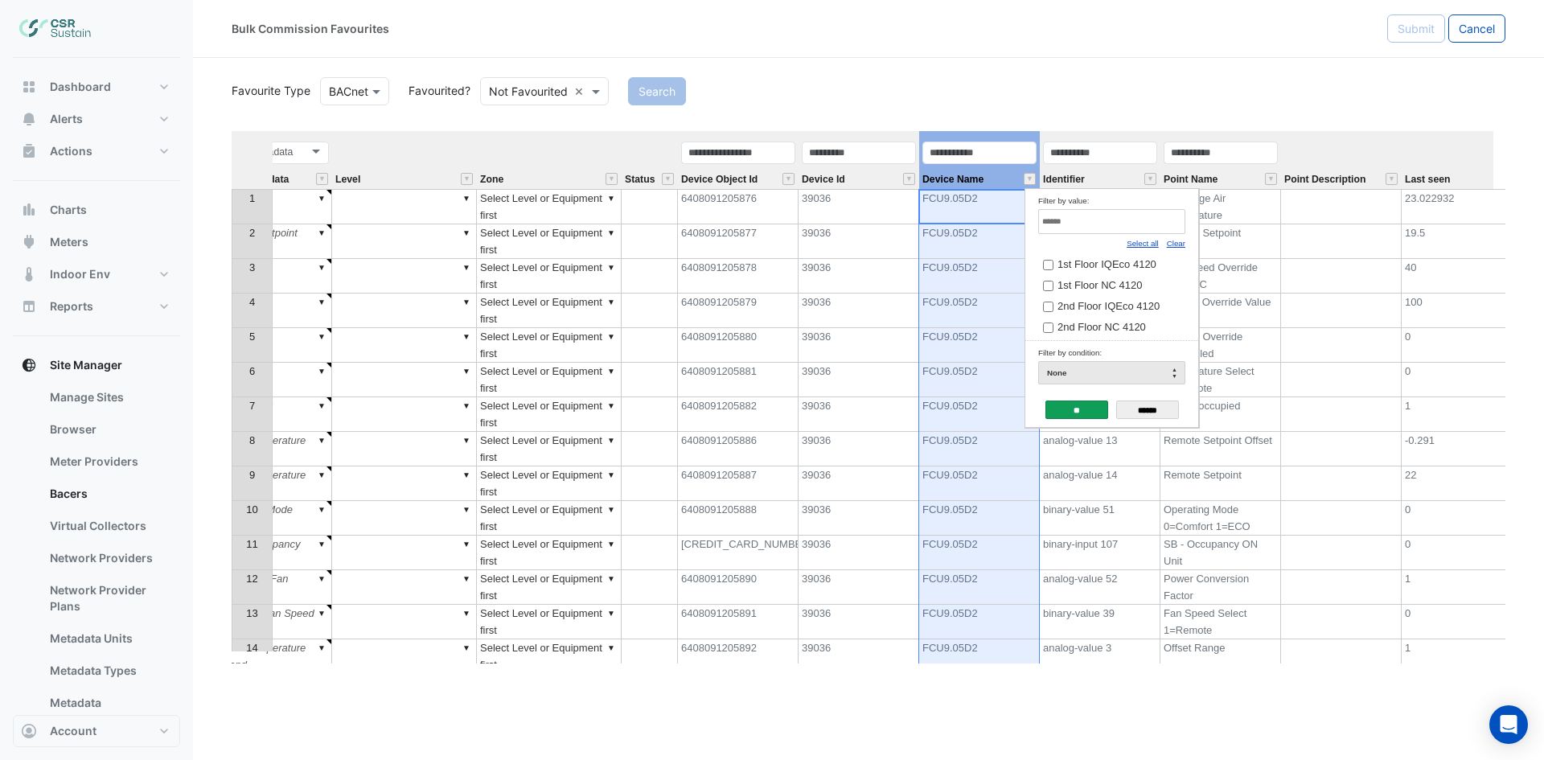
click at [1175, 244] on link "Clear" at bounding box center [1175, 243] width 18 height 9
click at [1090, 221] on input "Filter by value:" at bounding box center [1111, 221] width 147 height 25
type input "****"
click at [1093, 264] on span "FCU0.01" at bounding box center [1078, 264] width 42 height 12
click at [1081, 414] on input "**" at bounding box center [1076, 409] width 63 height 18
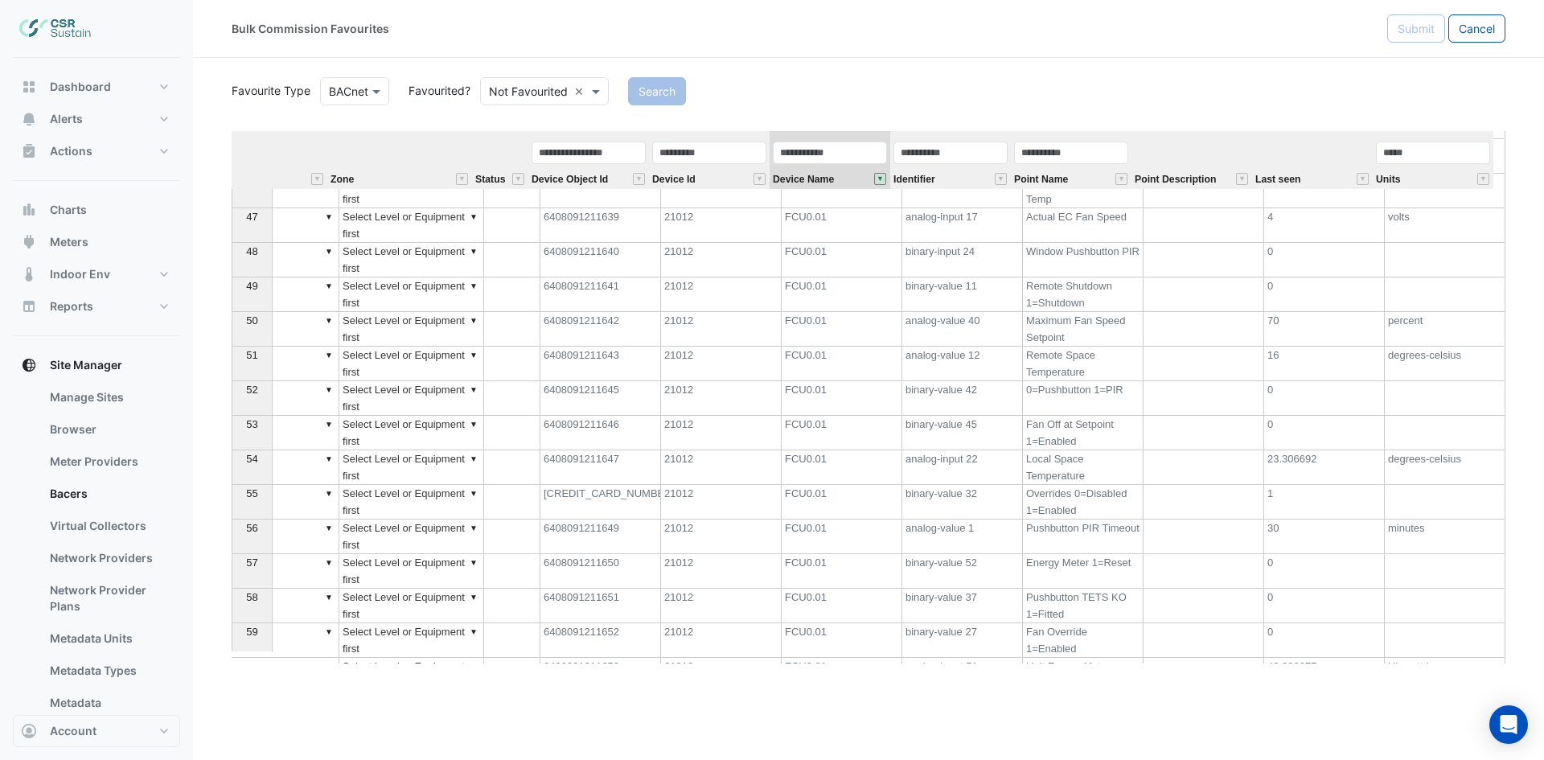
scroll to position [1702, 516]
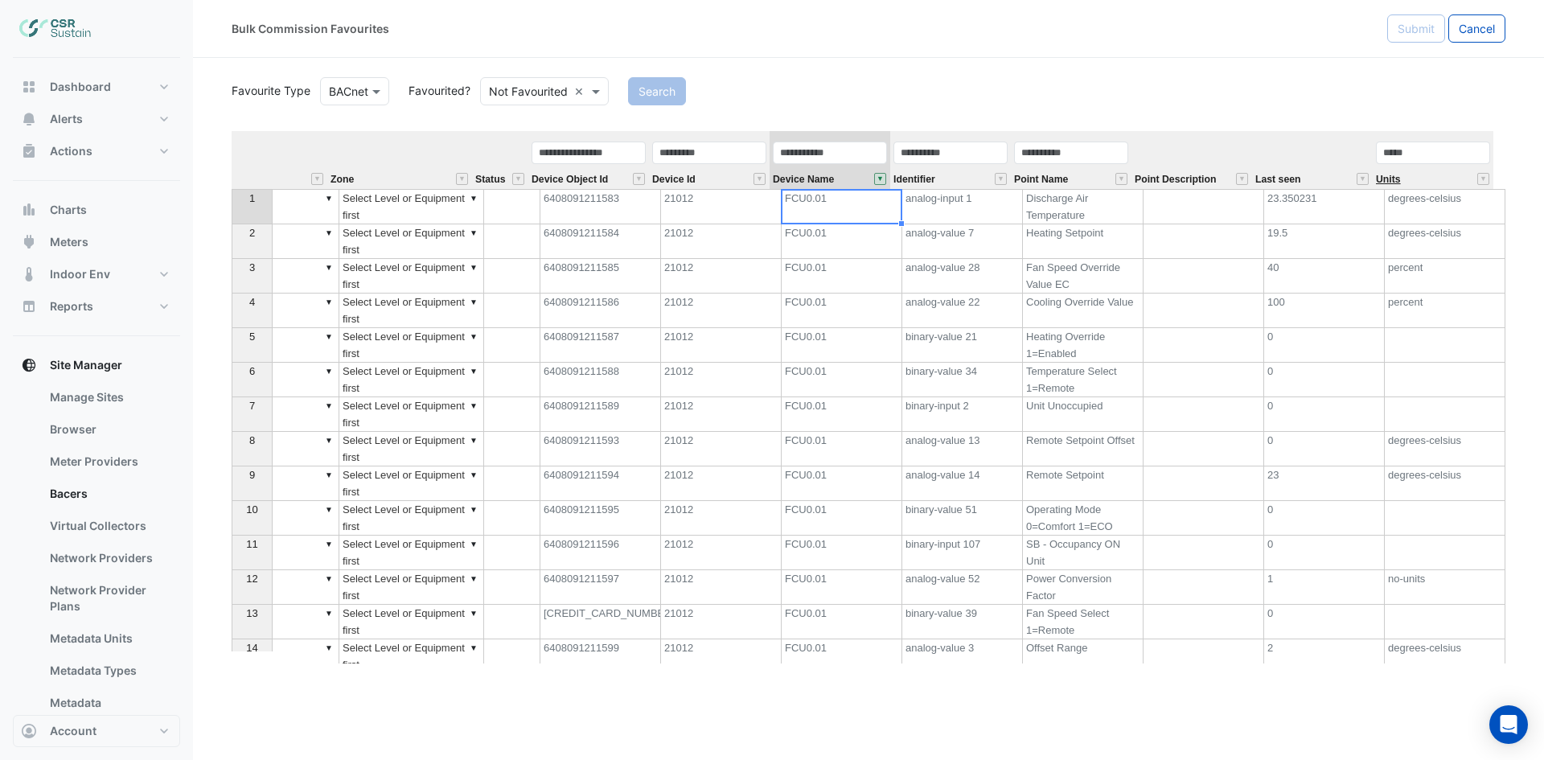
click at [1384, 180] on span "Units" at bounding box center [1387, 179] width 25 height 10
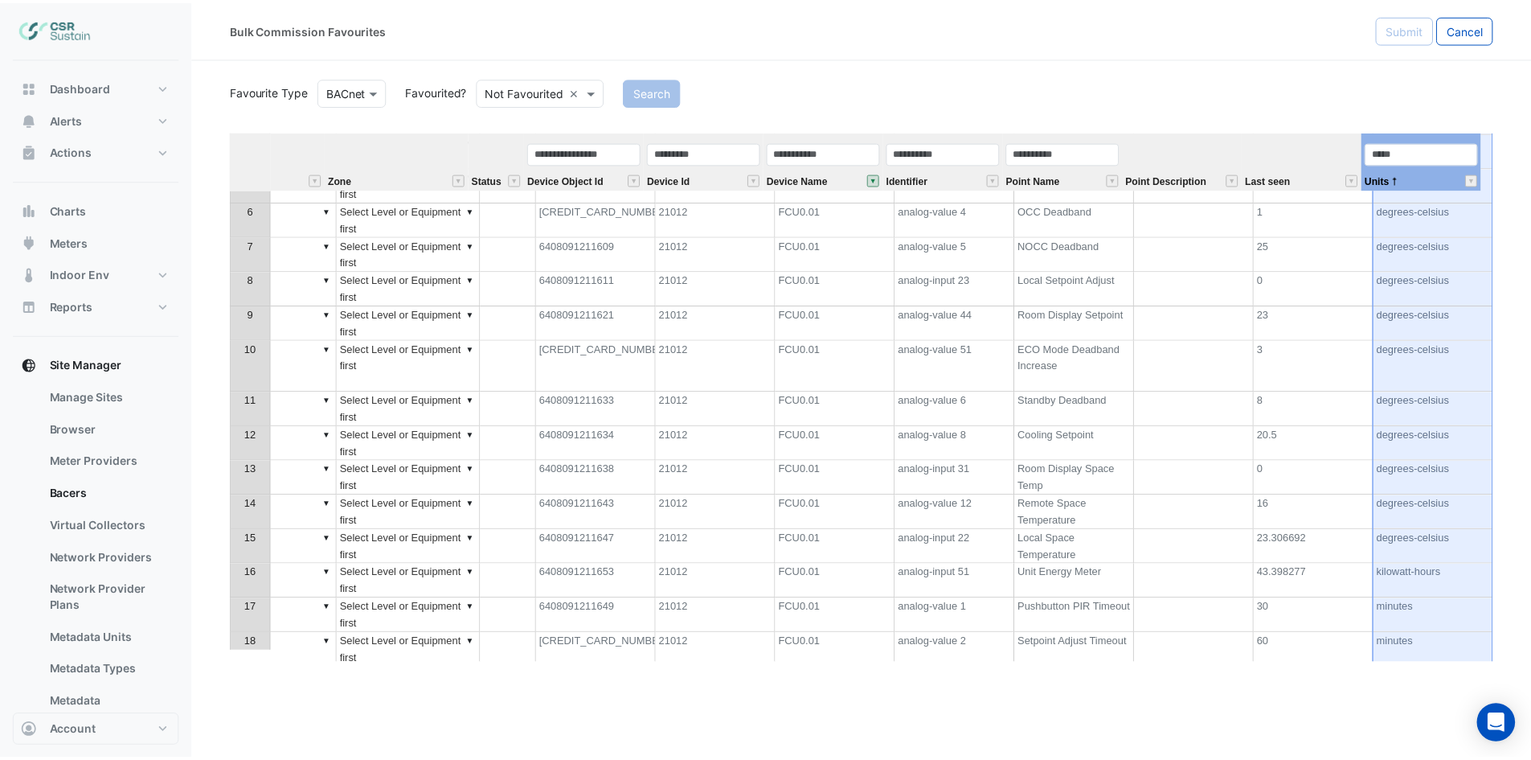
scroll to position [0, 0]
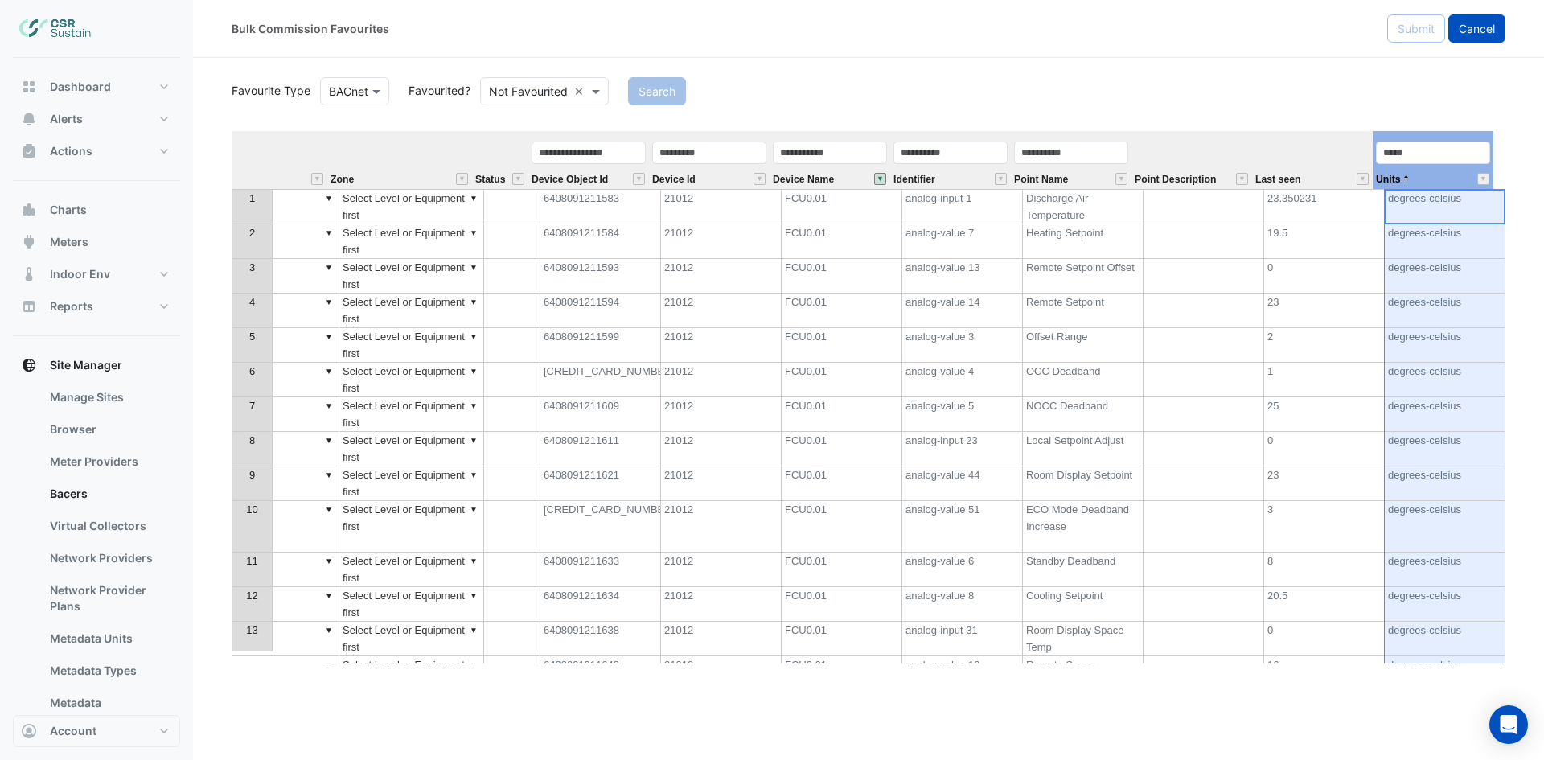
click at [1460, 31] on span "Cancel" at bounding box center [1476, 29] width 36 height 14
select select "***"
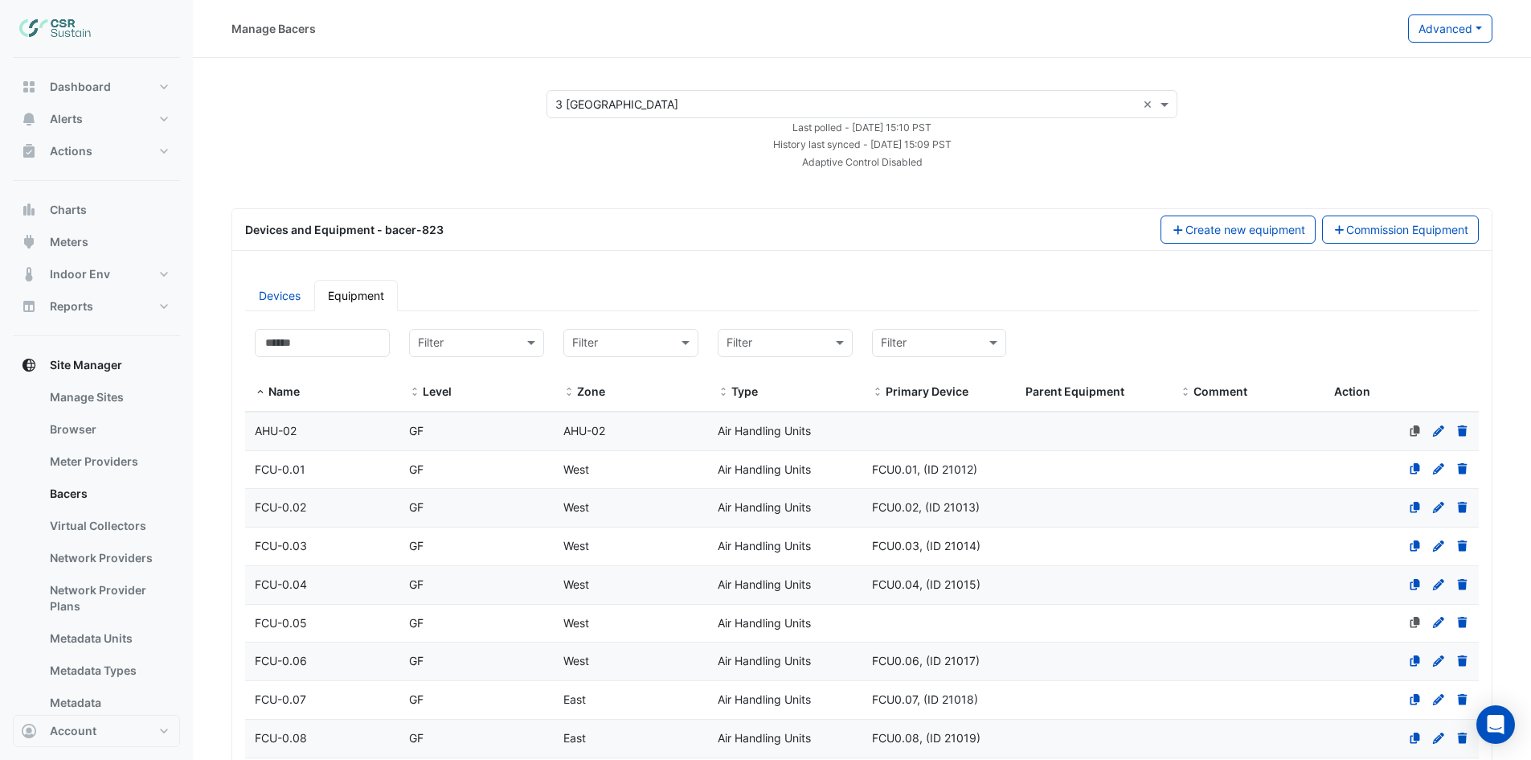
click at [302, 465] on span "FCU-0.01" at bounding box center [280, 469] width 51 height 14
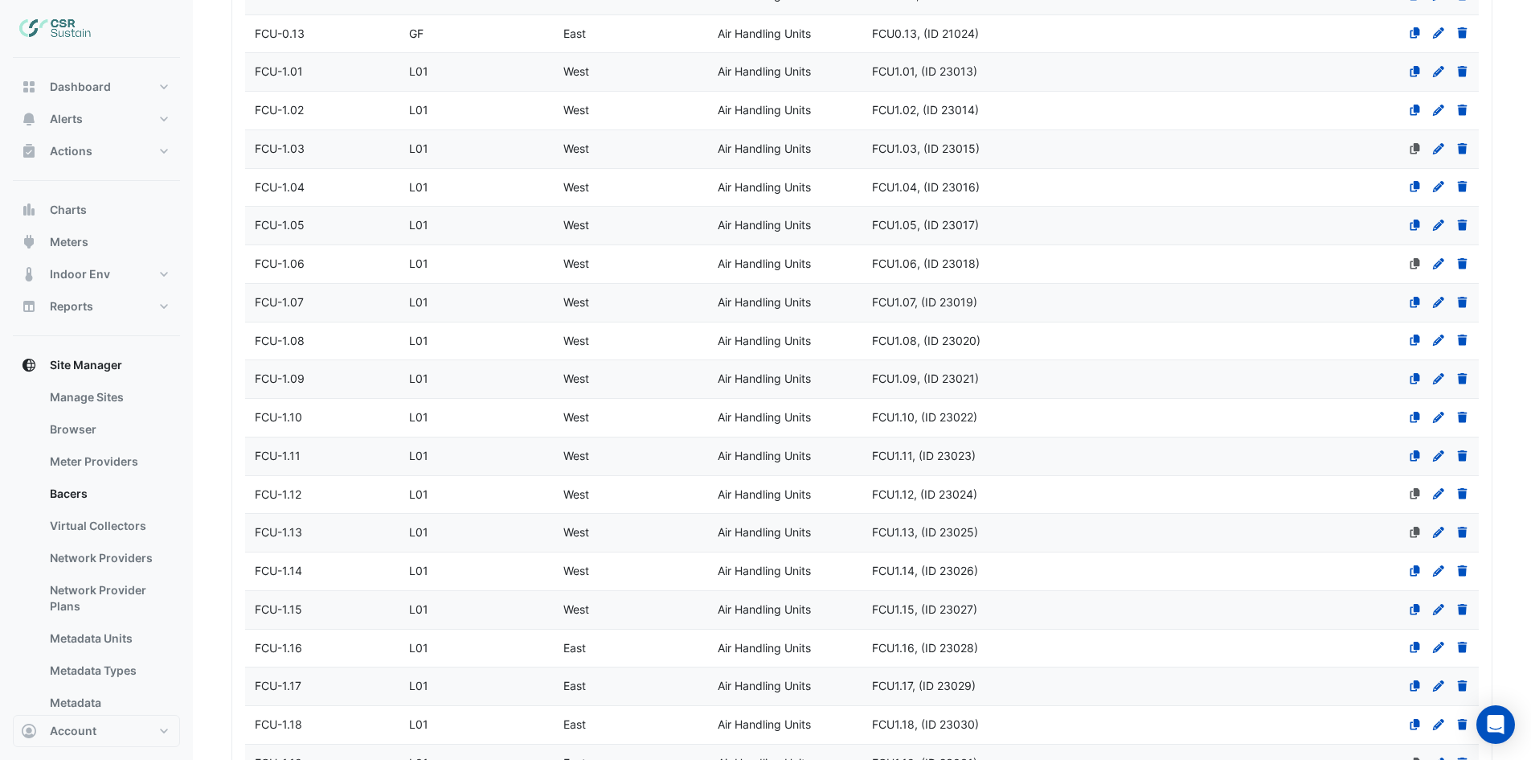
select select "***"
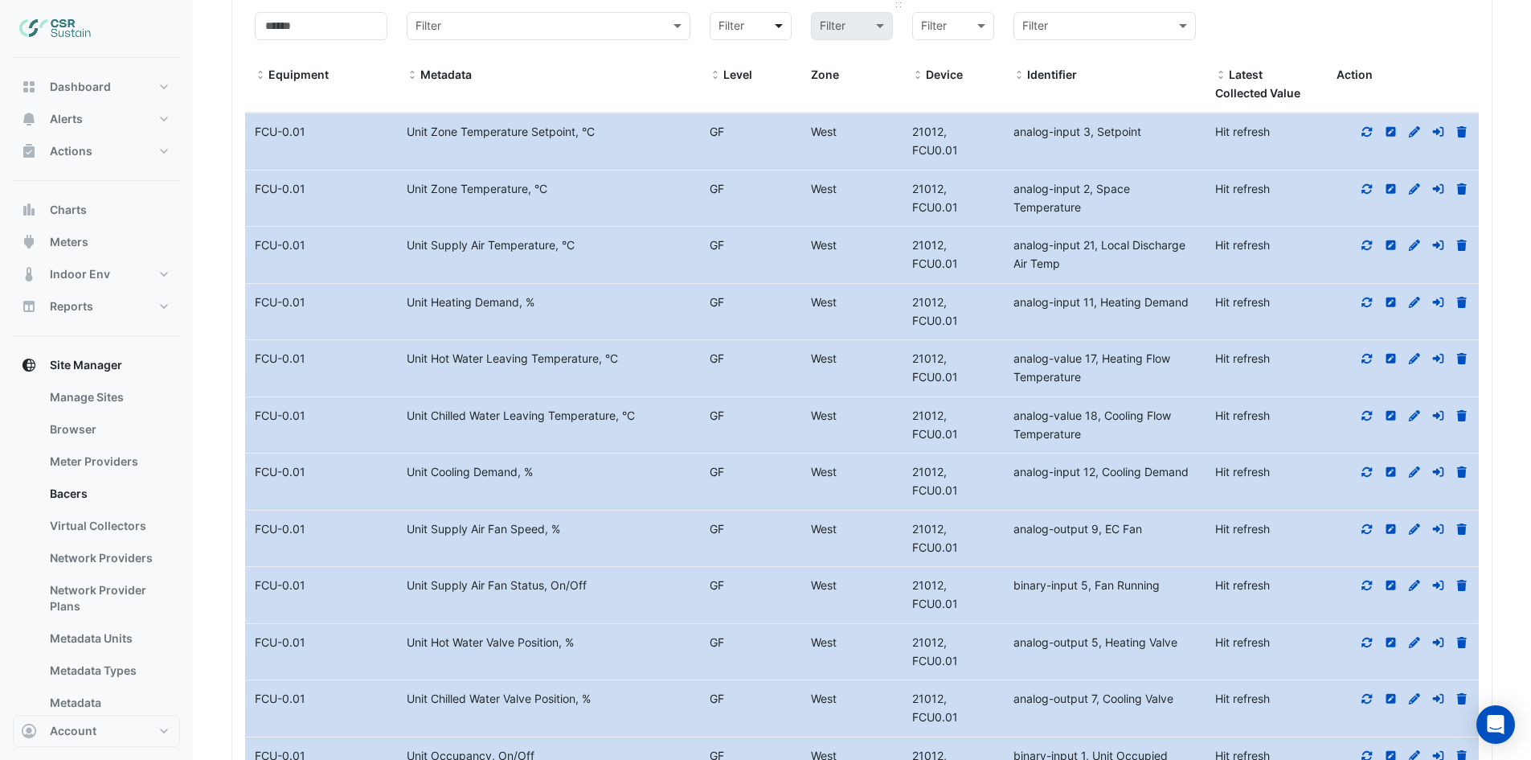
scroll to position [4227, 0]
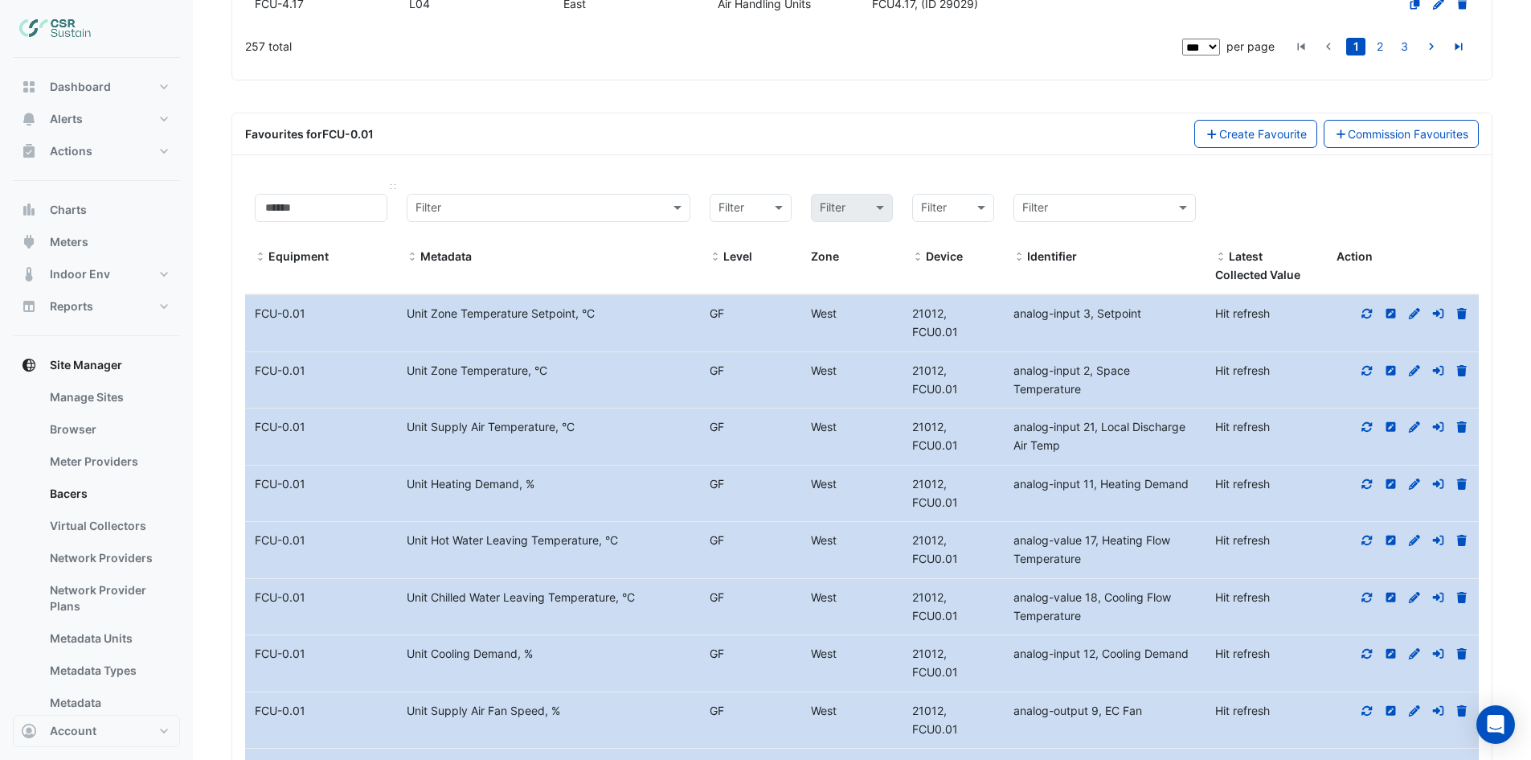
click at [260, 254] on span at bounding box center [260, 257] width 11 height 13
click at [1370, 373] on icon at bounding box center [1367, 370] width 14 height 11
click at [1363, 317] on icon at bounding box center [1368, 314] width 10 height 10
click at [1369, 426] on icon at bounding box center [1367, 426] width 14 height 11
click at [1369, 482] on icon at bounding box center [1367, 483] width 14 height 11
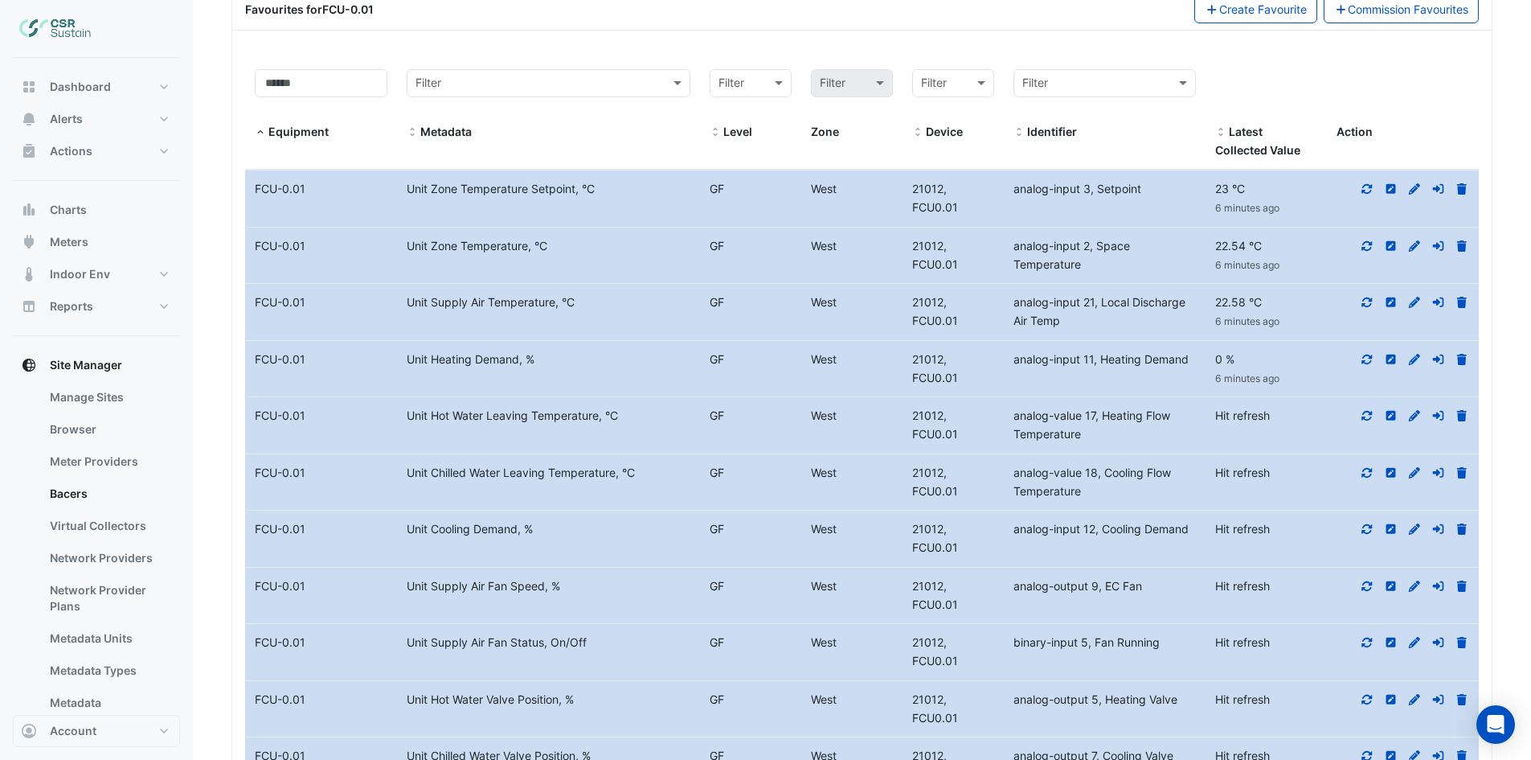
scroll to position [4388, 0]
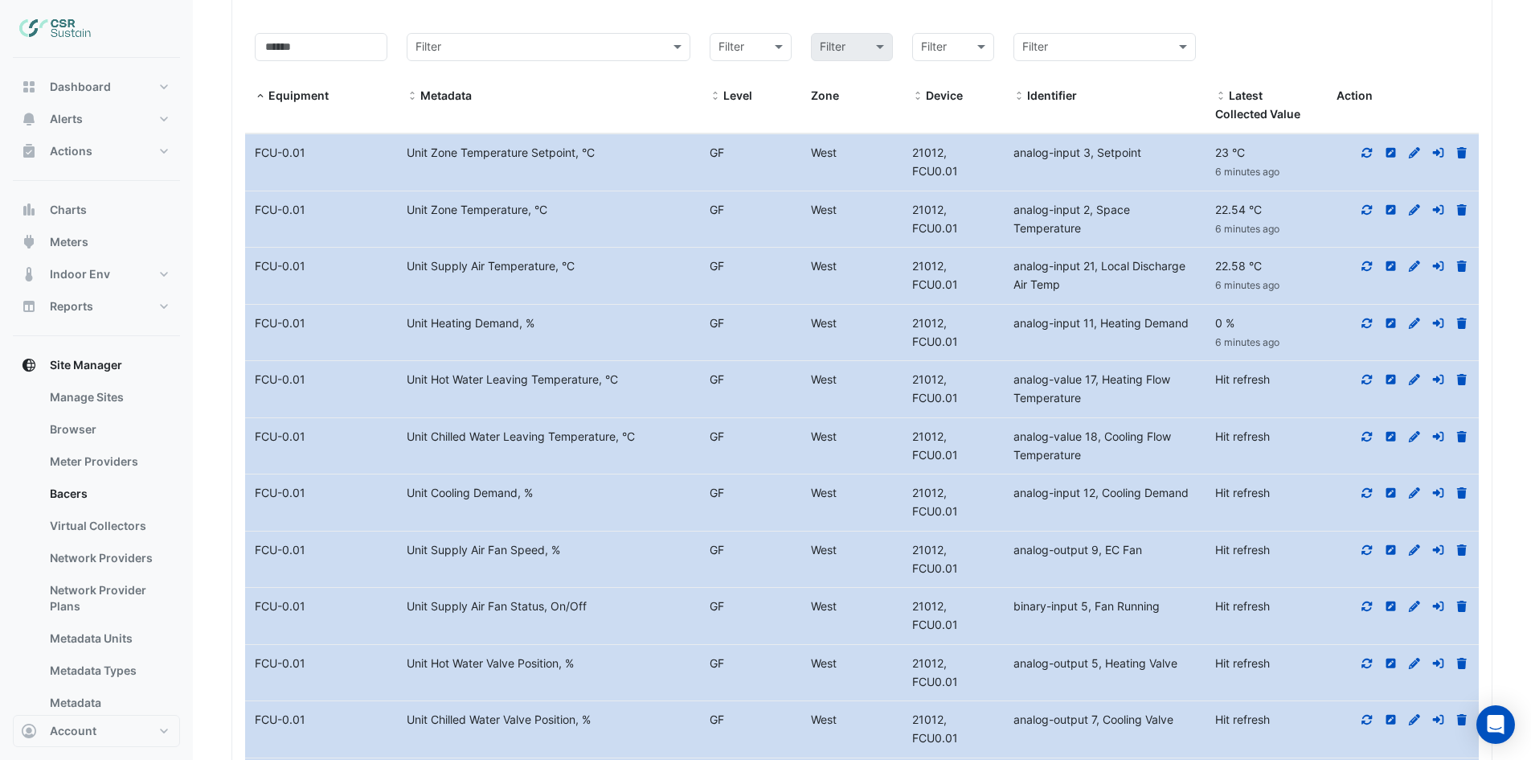
click at [1372, 375] on icon at bounding box center [1368, 380] width 10 height 10
click at [1370, 438] on icon at bounding box center [1367, 436] width 14 height 11
click at [1363, 498] on fa-icon at bounding box center [1367, 493] width 14 height 14
click at [1365, 551] on icon at bounding box center [1368, 549] width 10 height 10
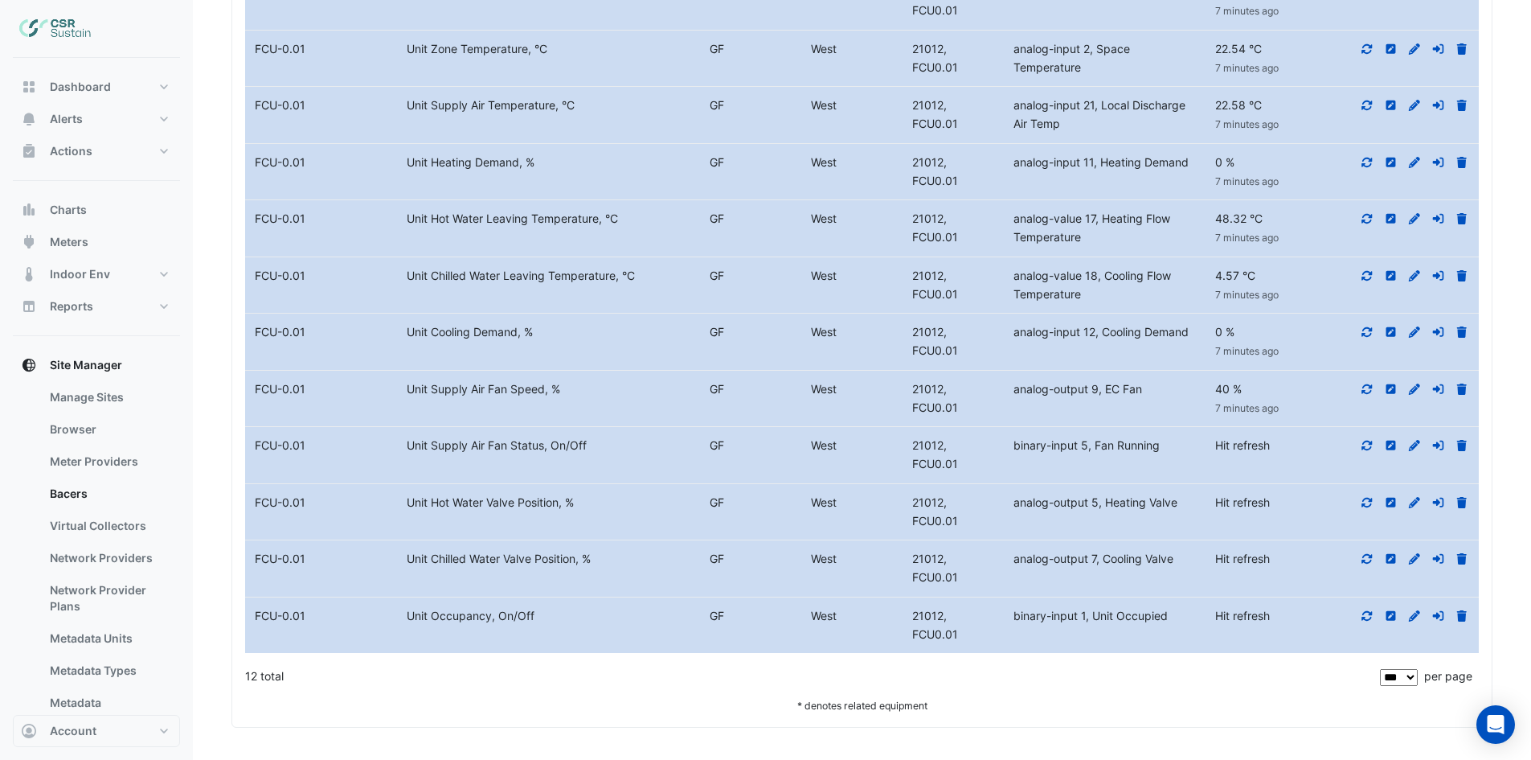
click at [1367, 441] on icon at bounding box center [1367, 445] width 14 height 11
click at [1371, 501] on icon at bounding box center [1368, 502] width 10 height 10
click at [1367, 556] on icon at bounding box center [1367, 558] width 14 height 11
click at [1366, 618] on icon at bounding box center [1367, 615] width 14 height 11
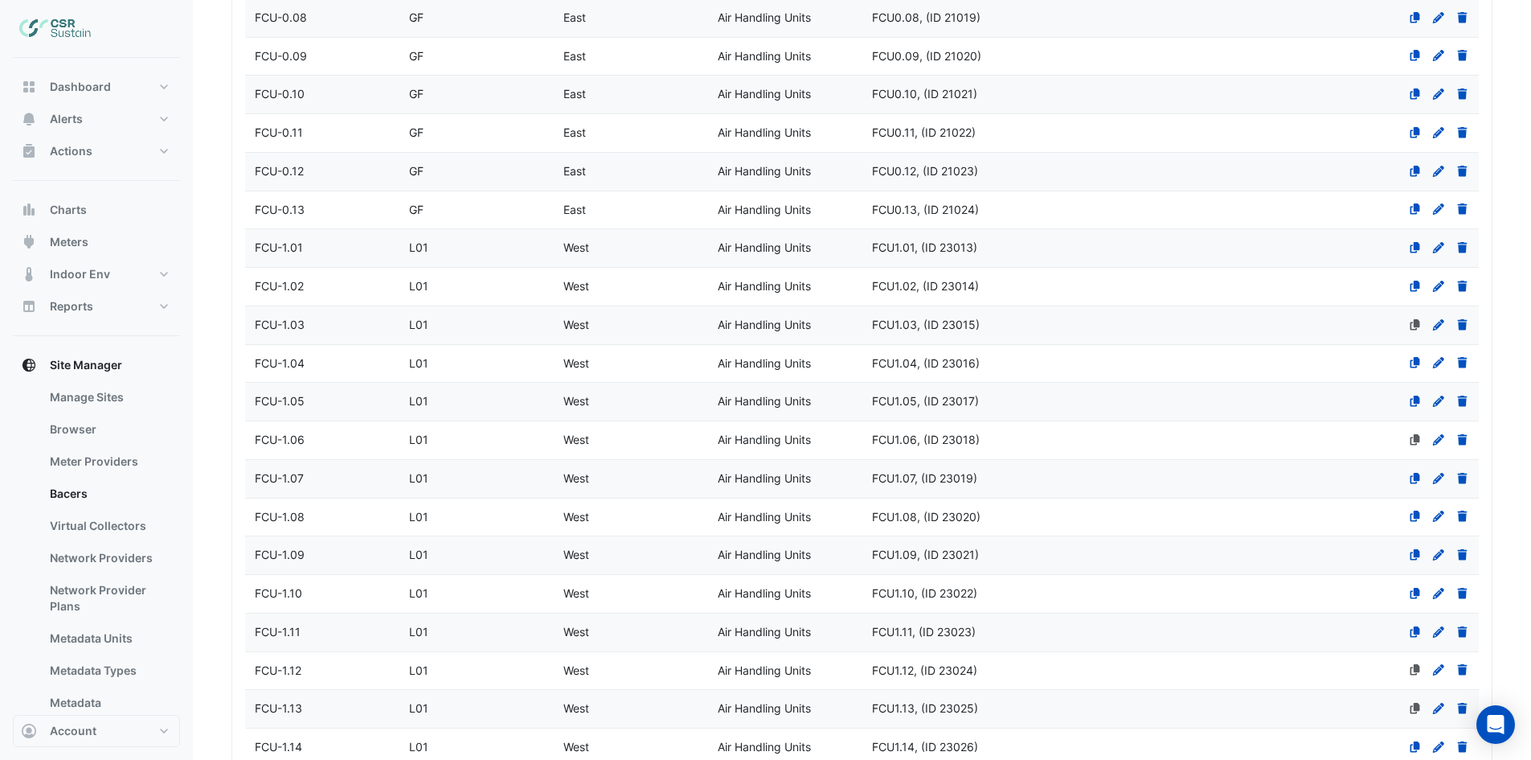
scroll to position [609, 0]
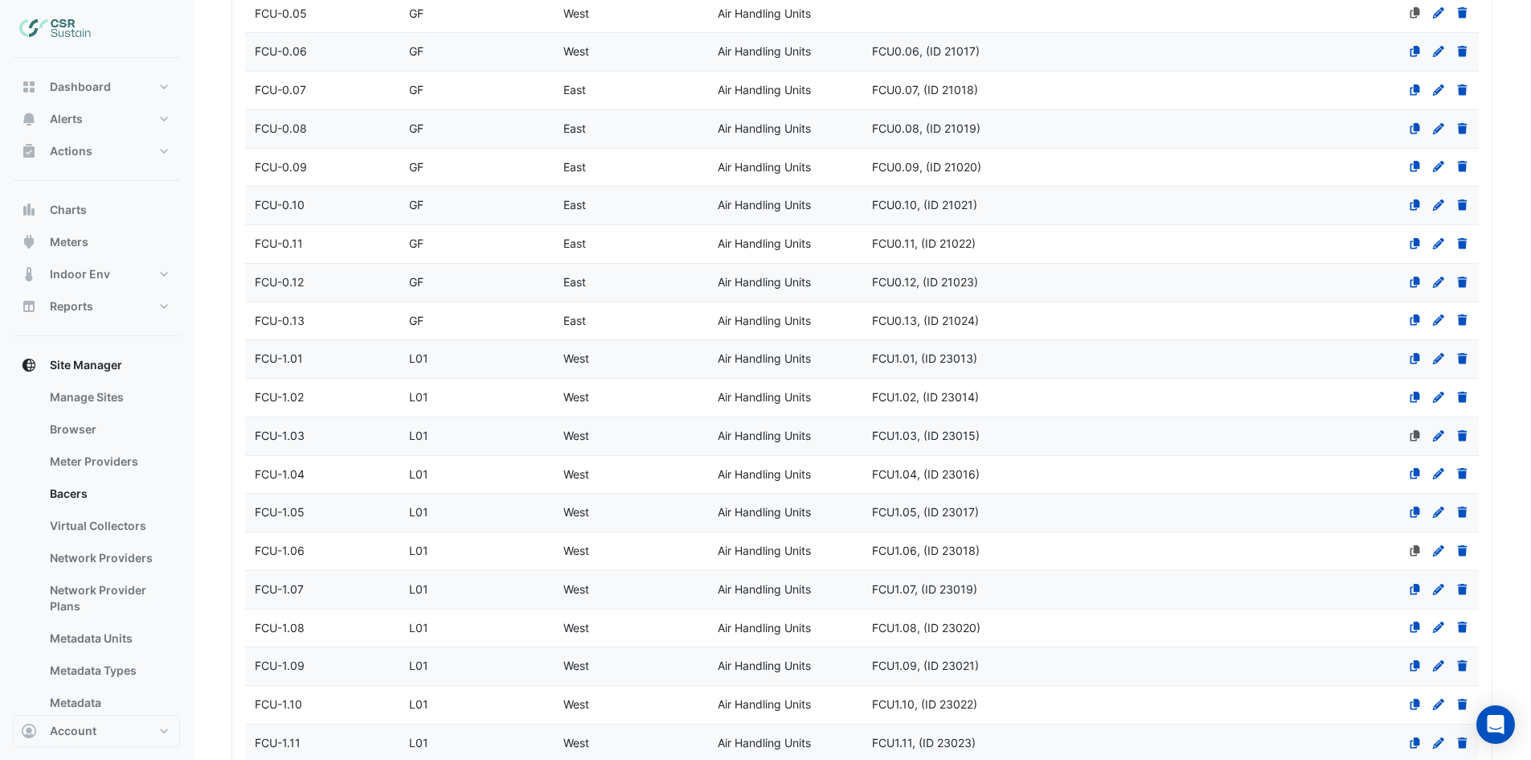
click at [1120, 88] on datatable-body-cell "Parent Equipment" at bounding box center [1093, 91] width 154 height 38
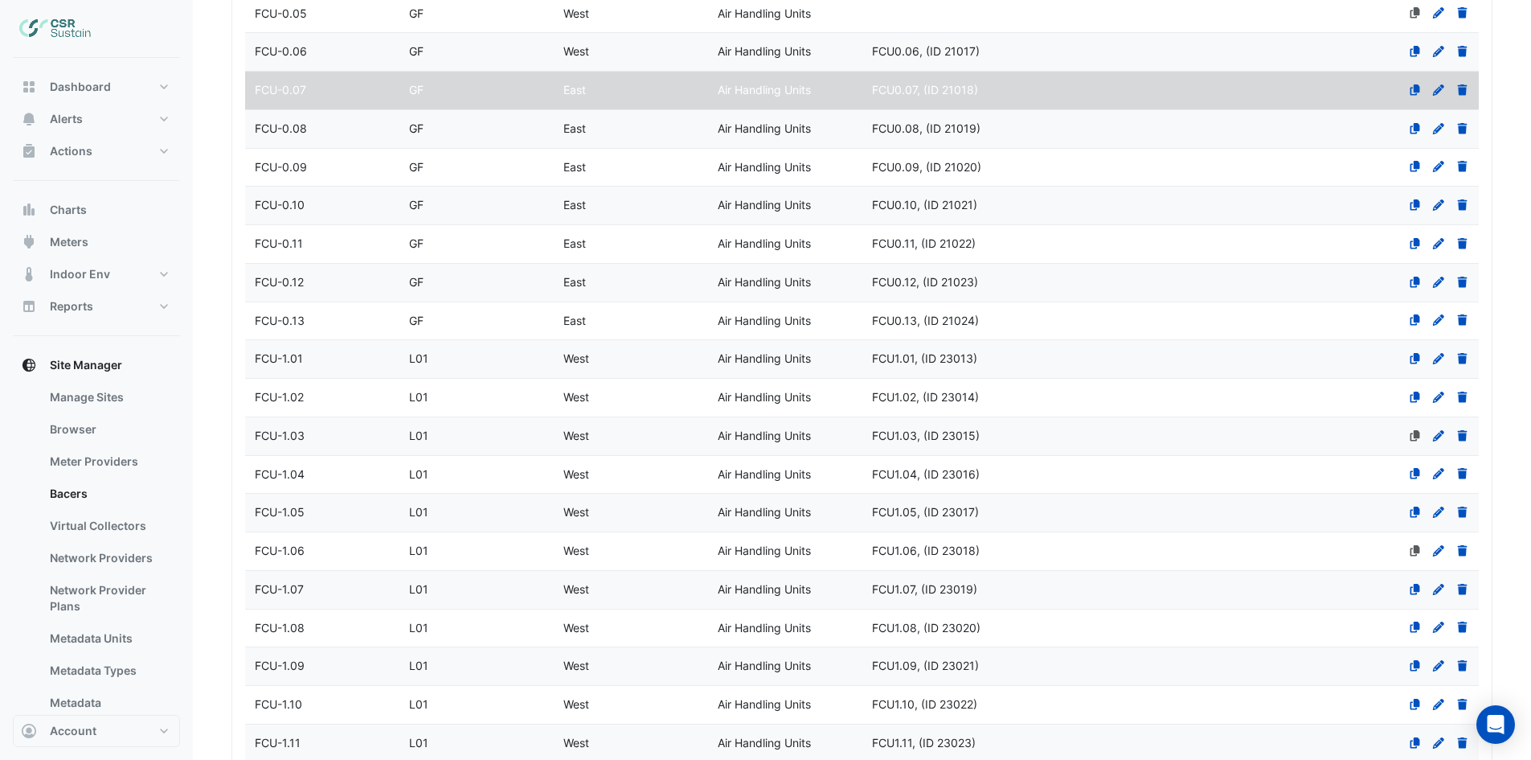
select select "***"
